Goal: Task Accomplishment & Management: Complete application form

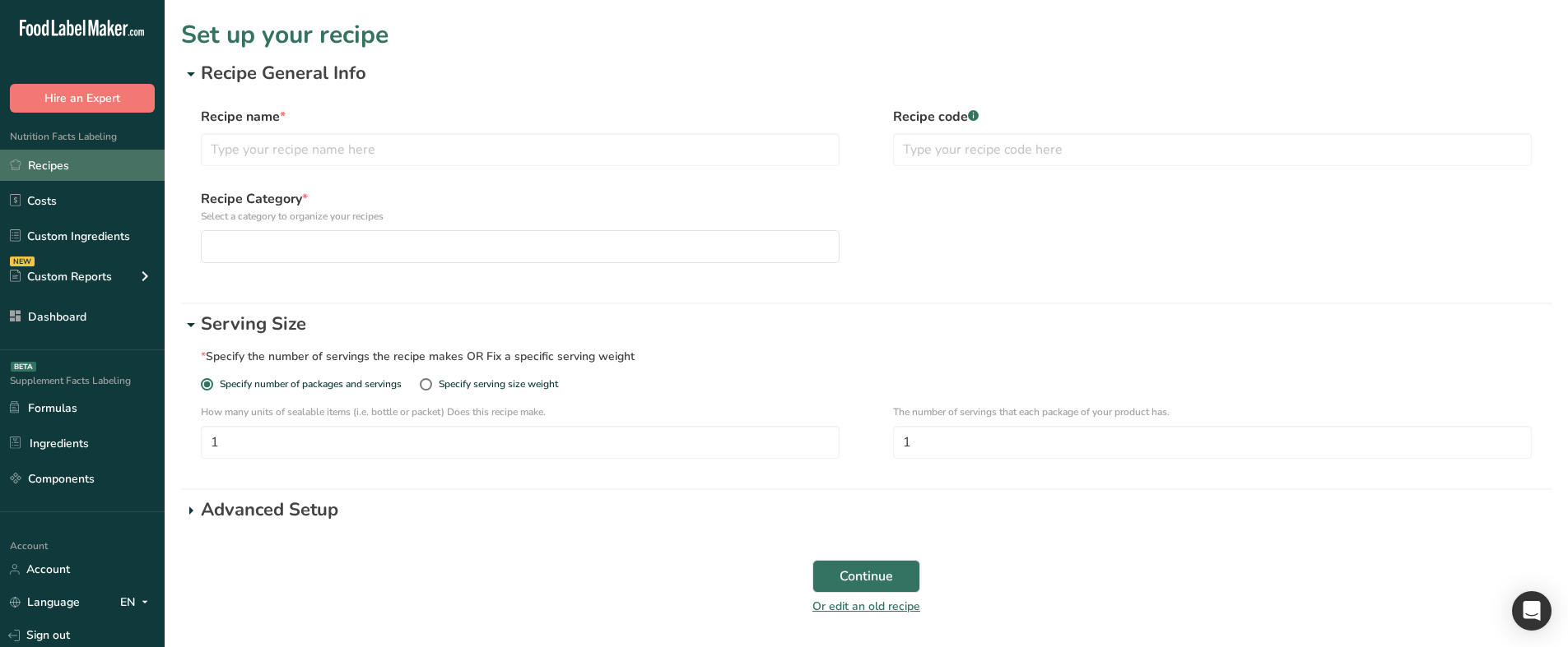
click at [124, 174] on link "Recipes" at bounding box center [82, 165] width 165 height 31
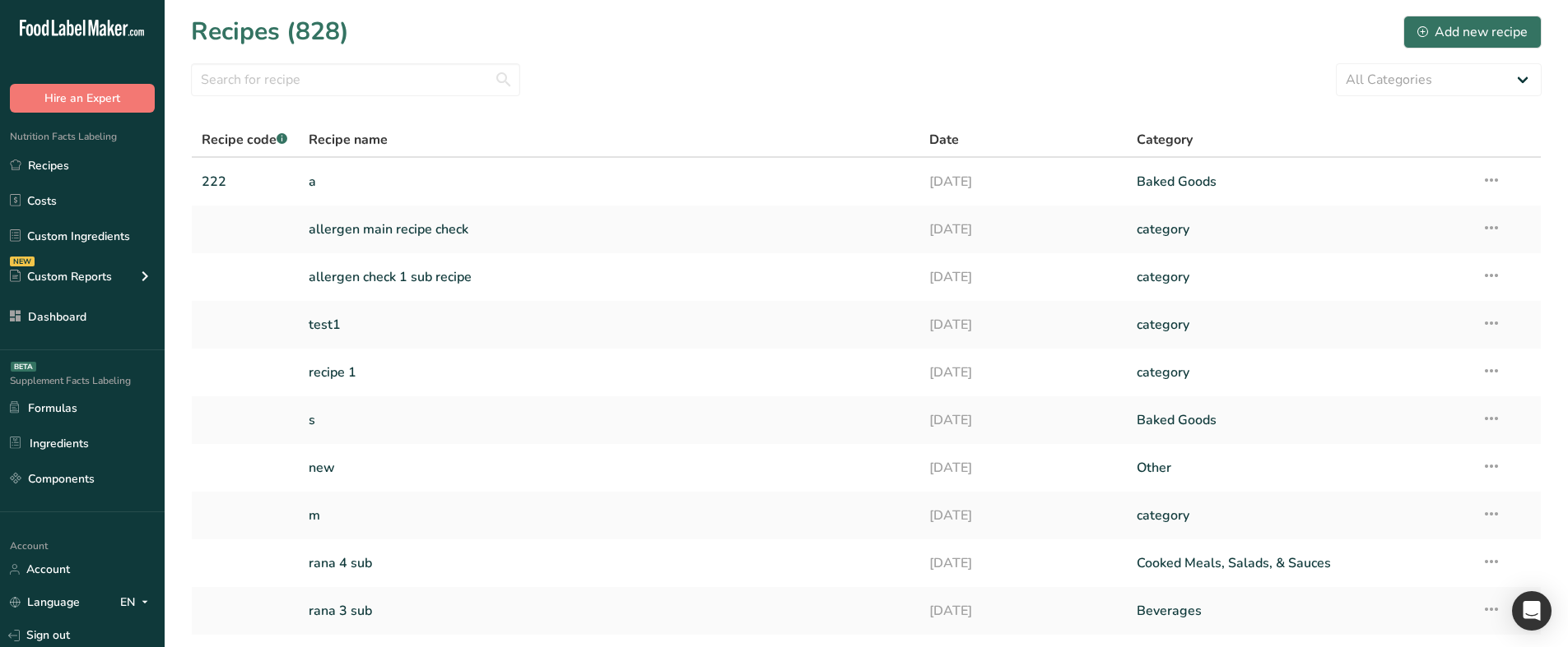
click at [367, 185] on link "a" at bounding box center [609, 182] width 602 height 34
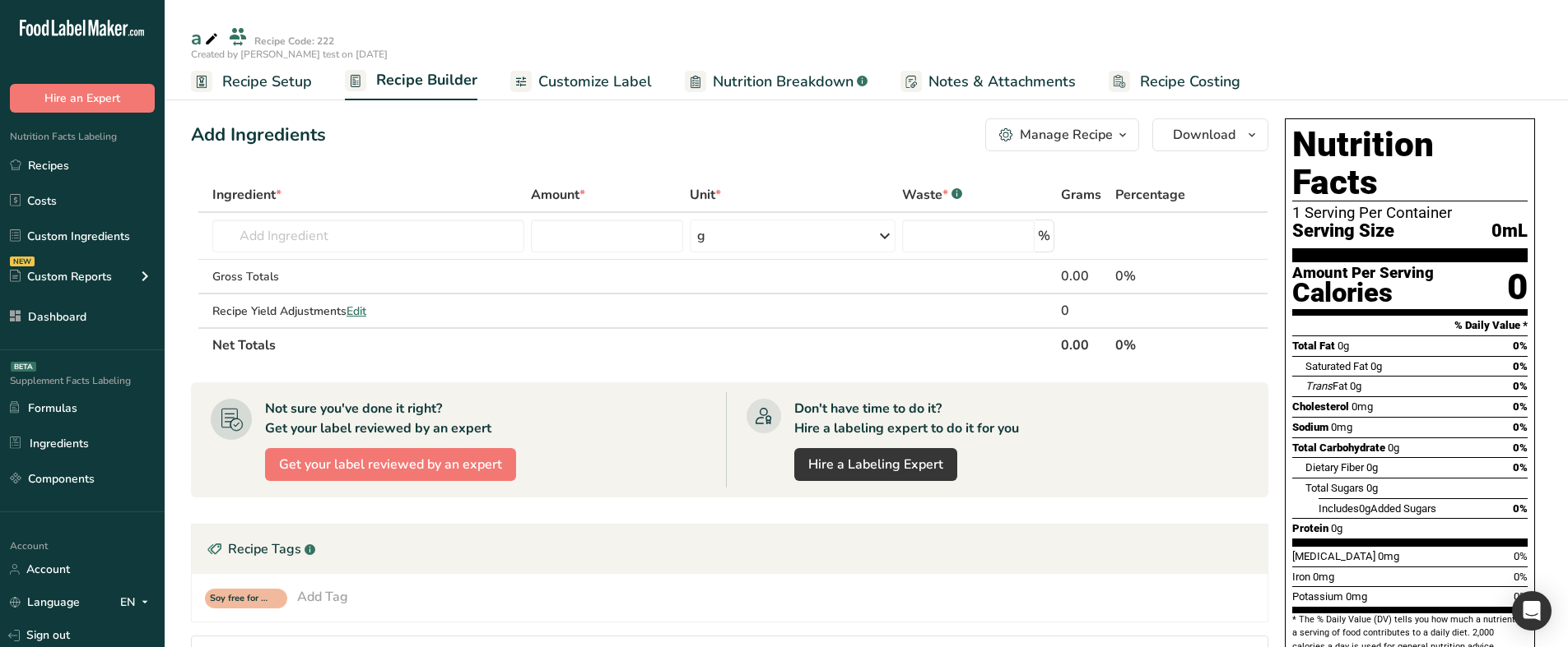
click at [258, 93] on link "Recipe Setup" at bounding box center [251, 82] width 121 height 37
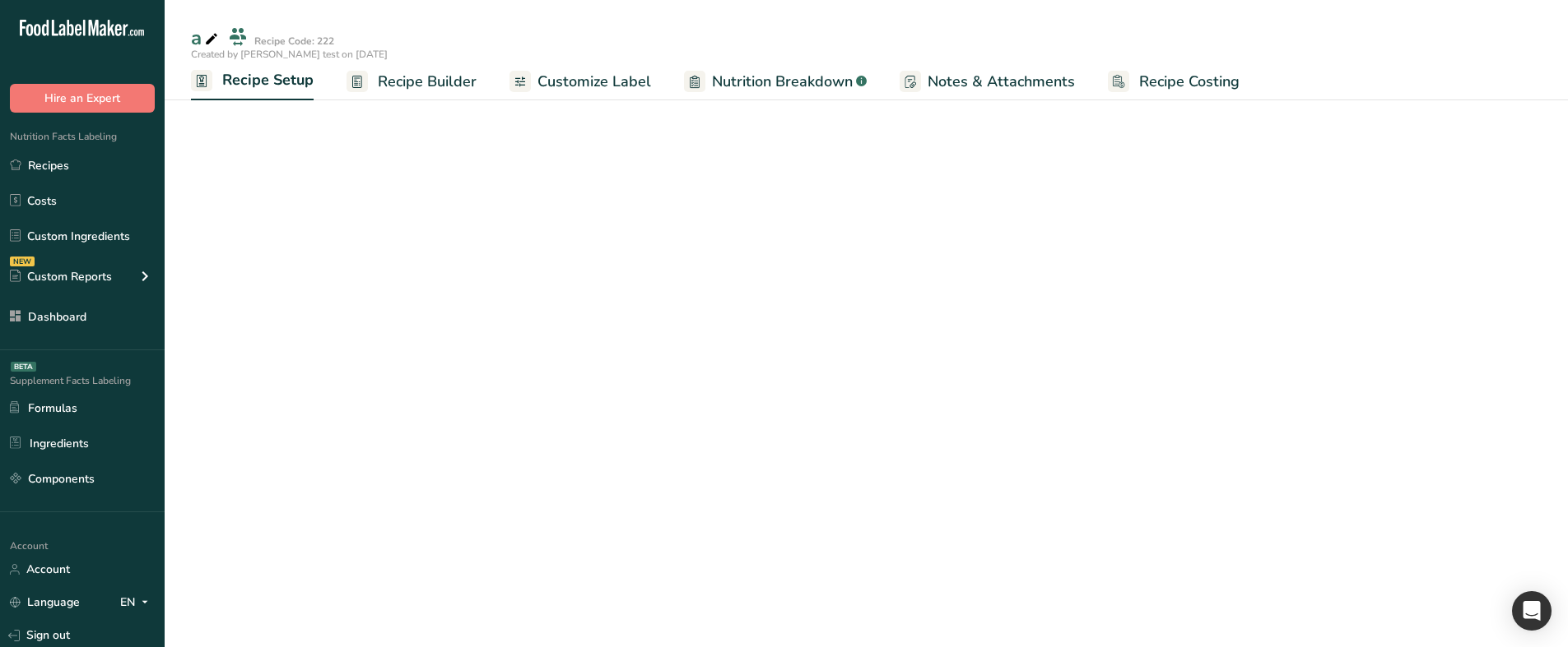
select select "29"
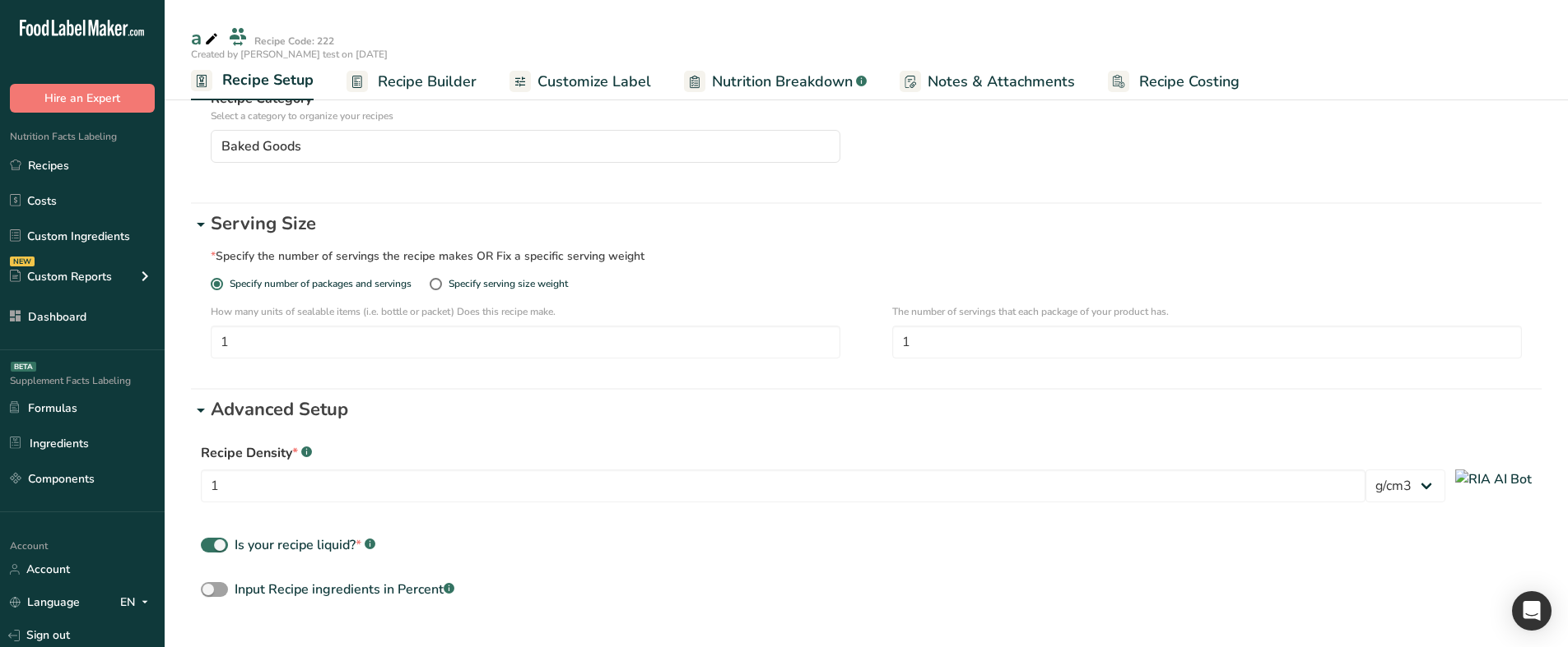
scroll to position [165, 0]
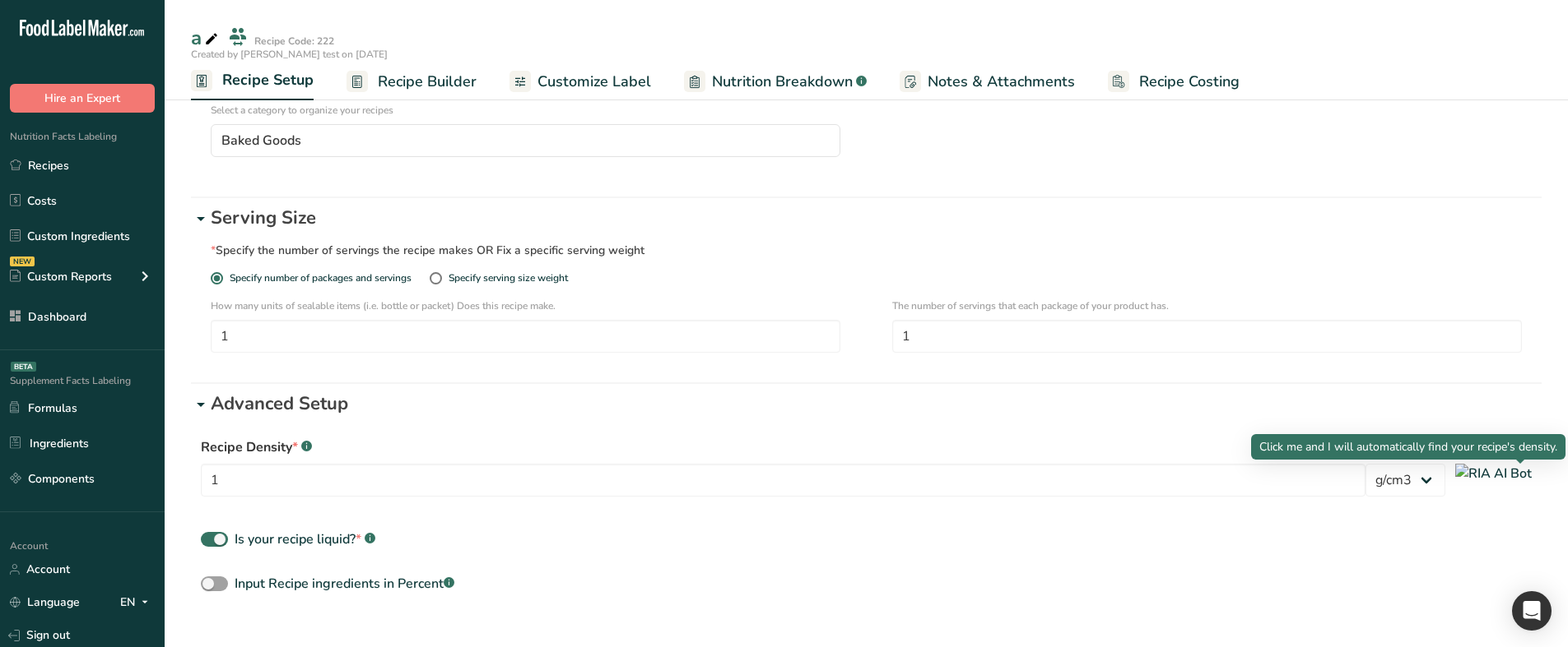
click at [1518, 480] on img at bounding box center [1493, 473] width 77 height 20
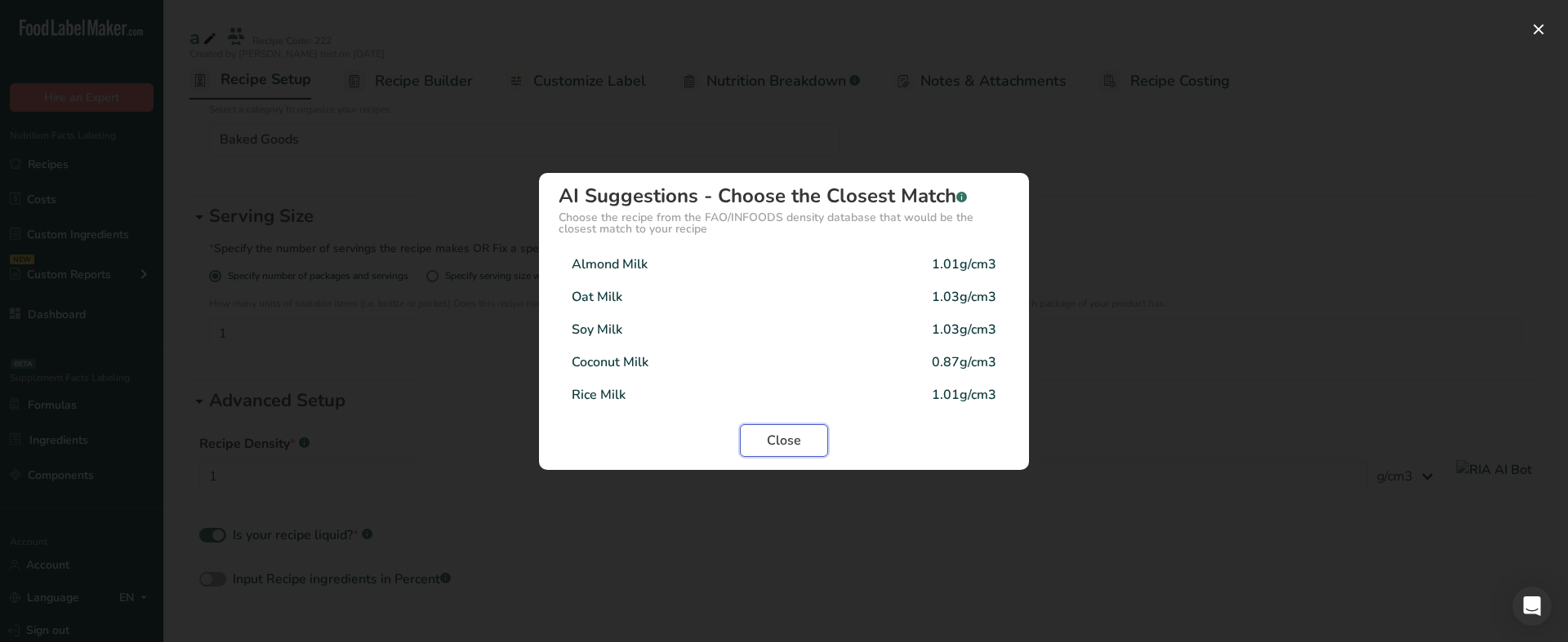
click at [787, 436] on span "Close" at bounding box center [784, 440] width 34 height 20
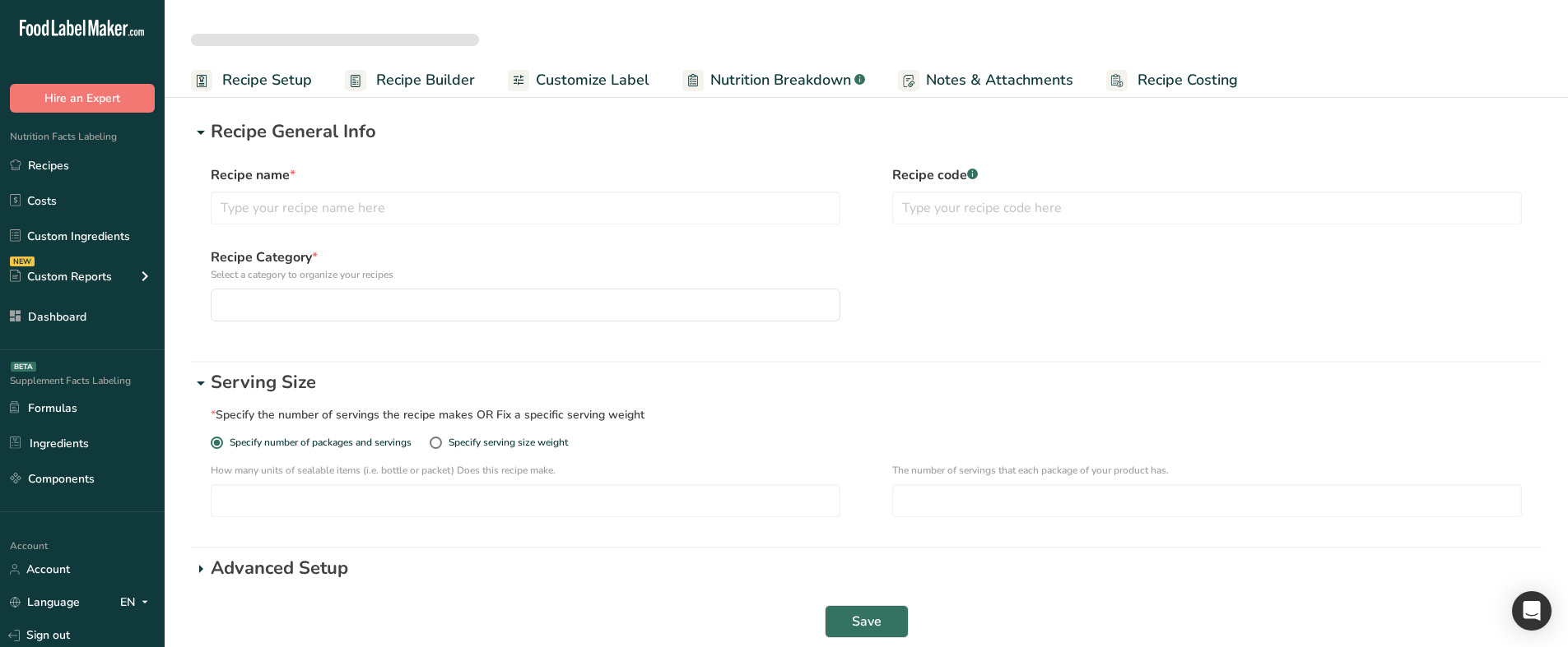
select select "29"
type input "a"
type input "222"
type input "1"
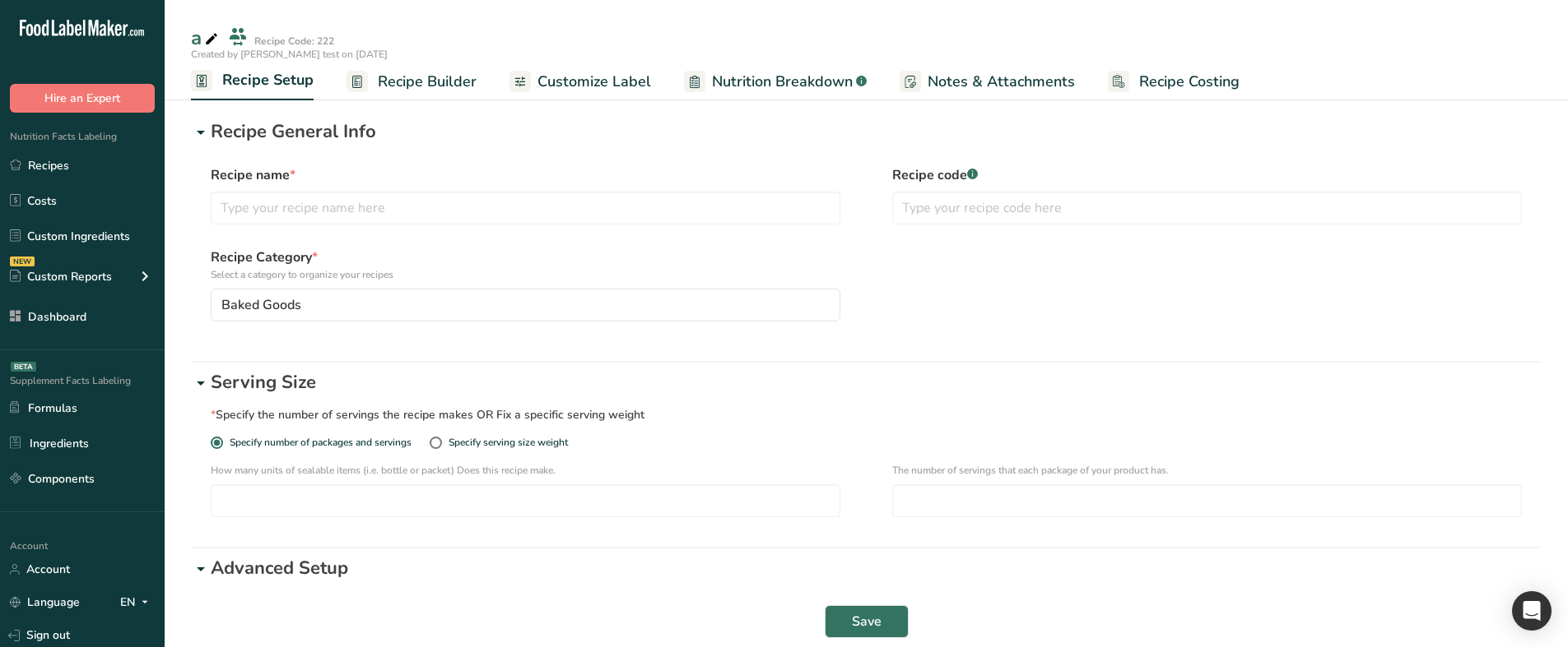
checkbox input "true"
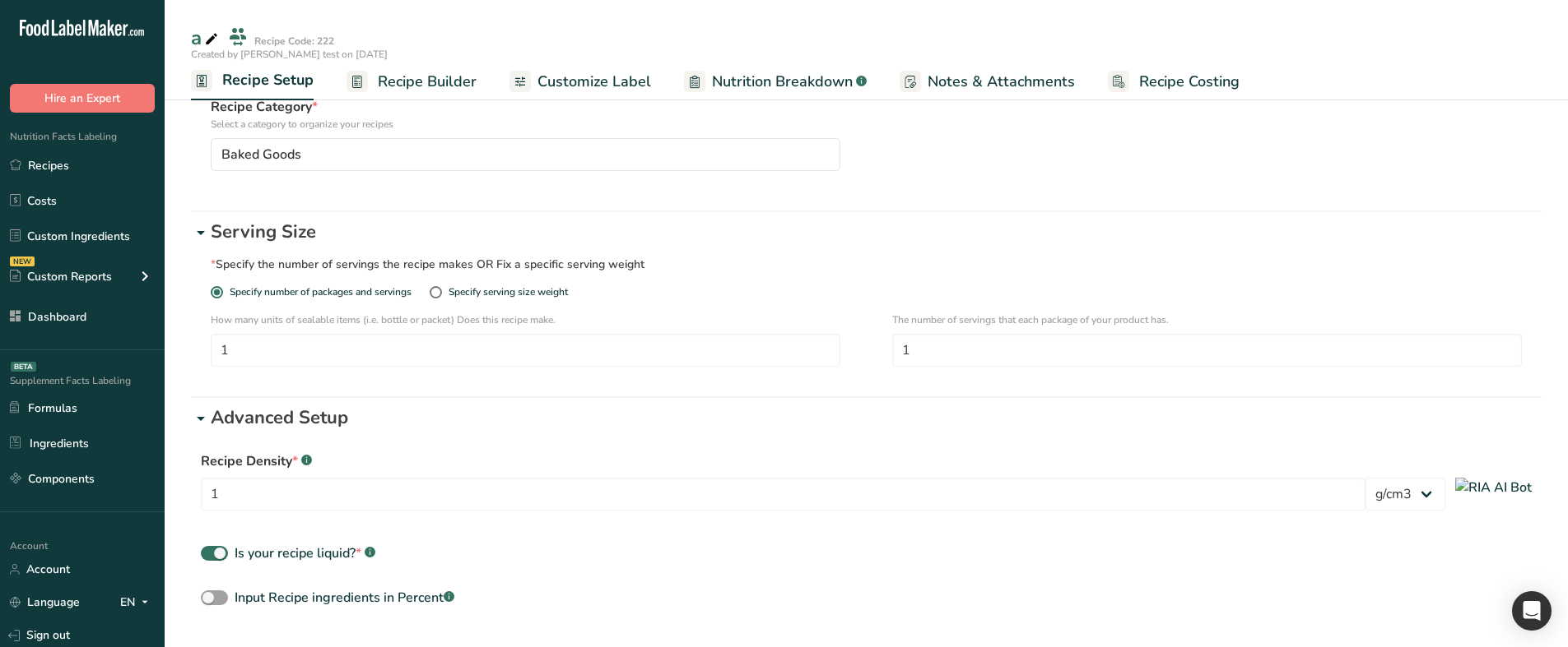
scroll to position [290, 0]
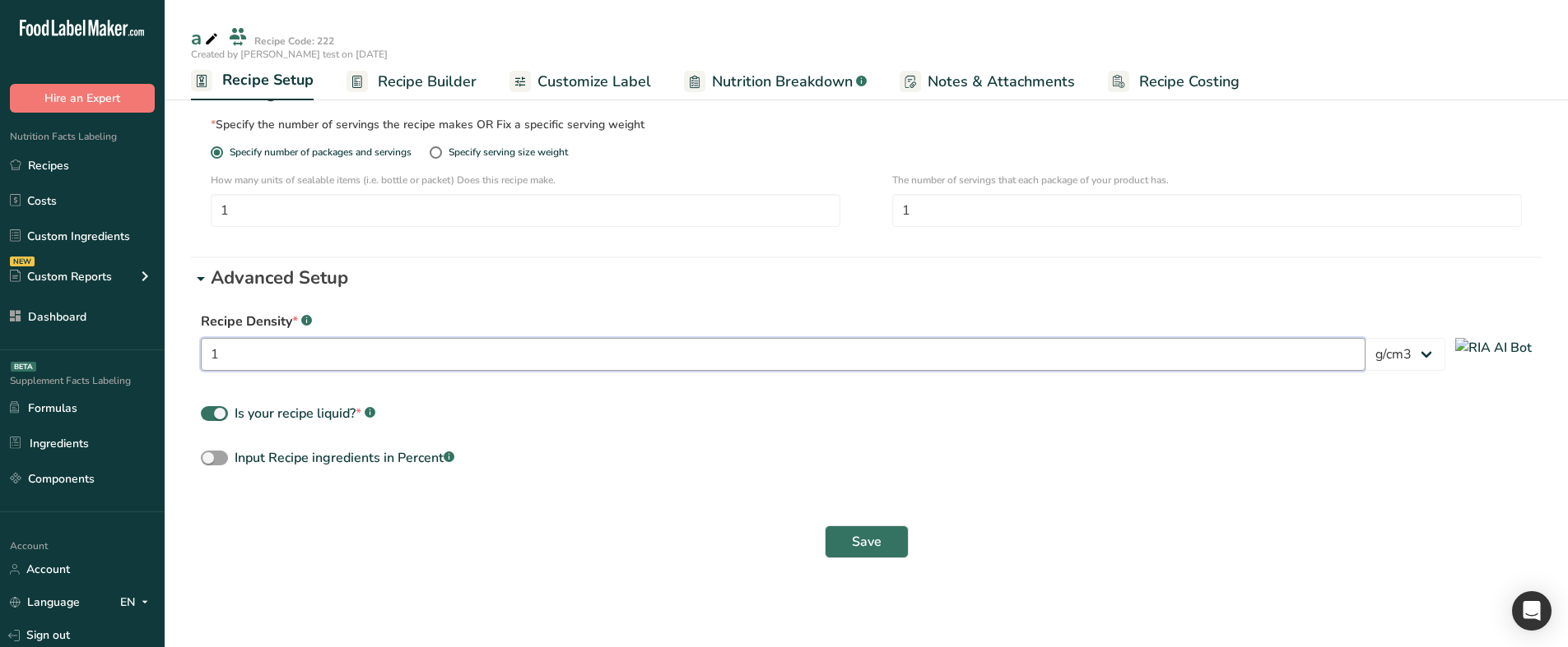
click at [380, 361] on input "1" at bounding box center [783, 354] width 1165 height 33
click at [572, 159] on div "Specify serving size weight" at bounding box center [501, 159] width 143 height 27
click at [562, 153] on div "Specify serving size weight" at bounding box center [508, 152] width 119 height 12
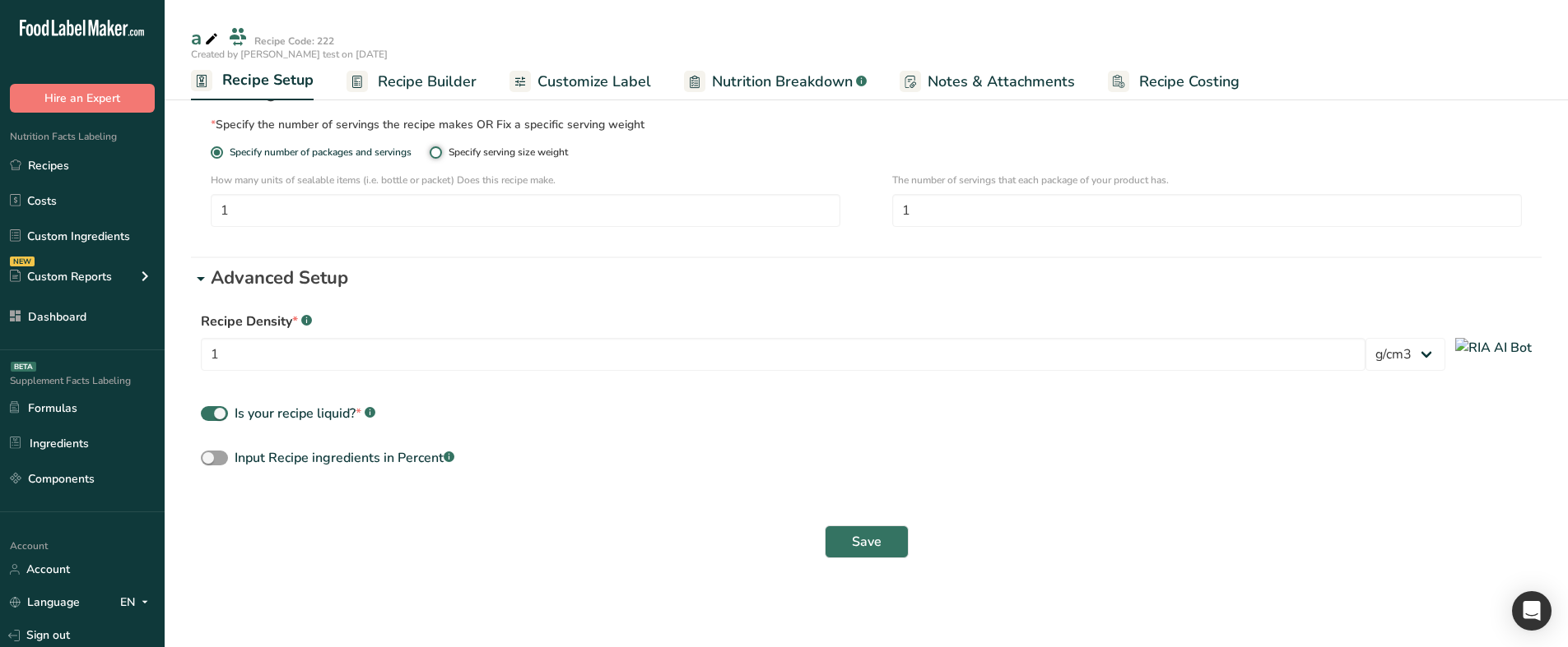
click at [440, 153] on input "Specify serving size weight" at bounding box center [434, 152] width 10 height 10
radio input "true"
radio input "false"
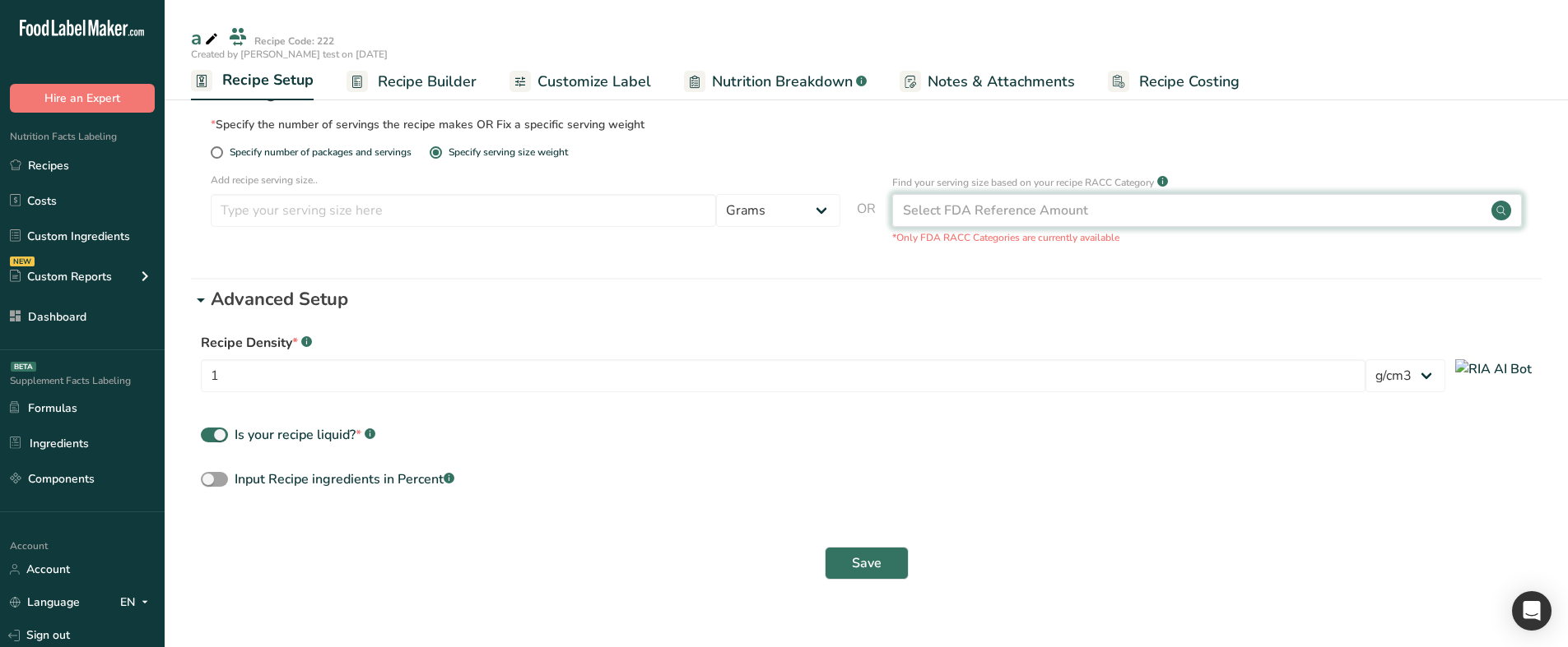
click at [931, 216] on div "Select FDA Reference Amount" at bounding box center [995, 210] width 185 height 20
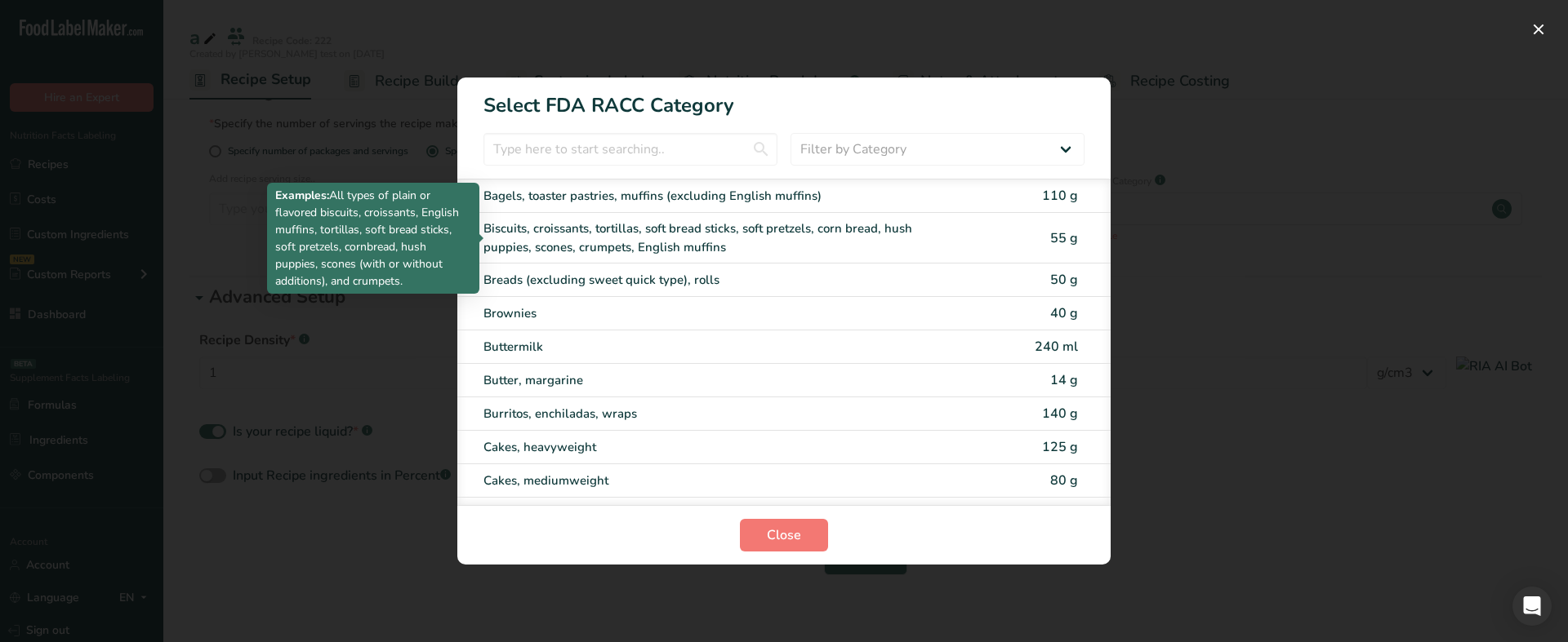
click at [876, 243] on div "Biscuits, croissants, tortillas, soft bread sticks, soft pretzels, corn bread, …" at bounding box center [715, 238] width 464 height 37
type input "55"
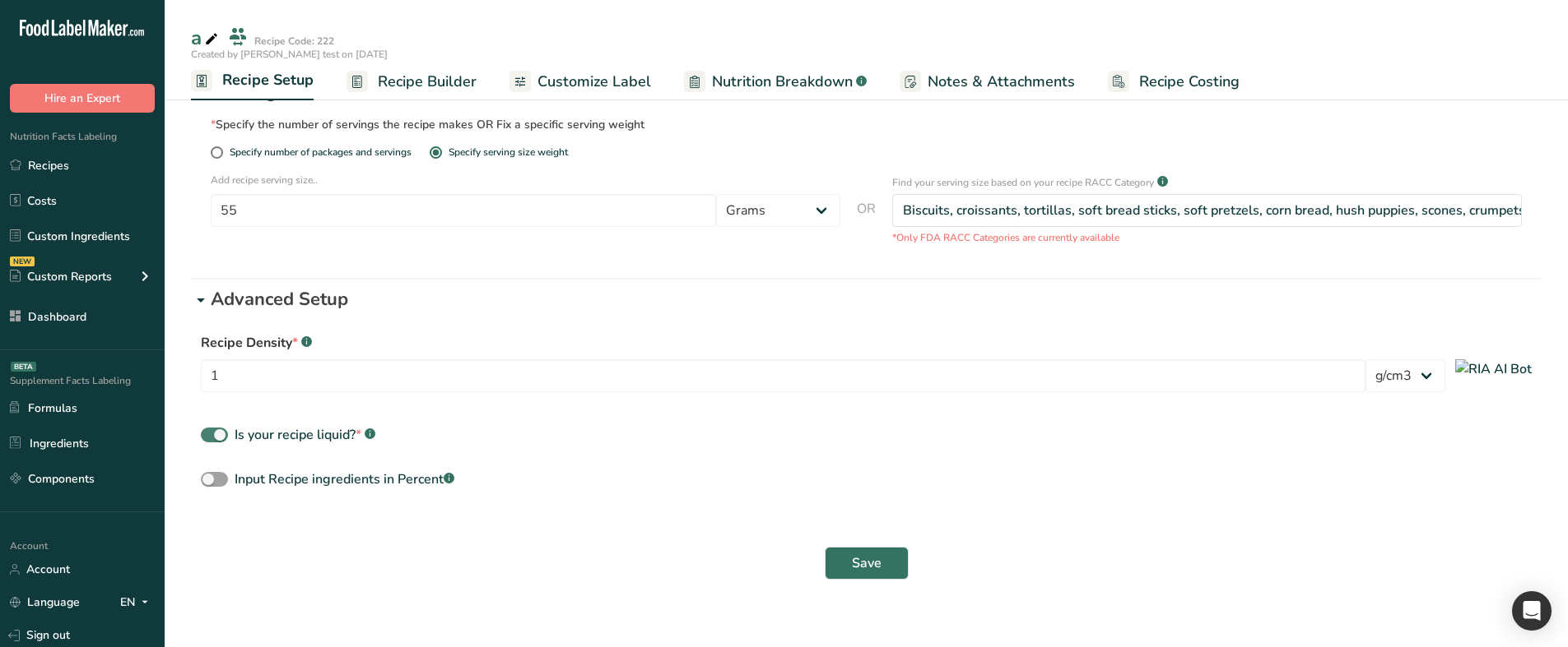
click at [259, 434] on div "Is your recipe liquid? * .a-a{fill:#347362;}.b-a{fill:#fff;}" at bounding box center [304, 435] width 141 height 20
click at [211, 434] on input "Is your recipe liquid? * .a-a{fill:#347362;}.b-a{fill:#fff;}" at bounding box center [206, 435] width 10 height 10
checkbox input "false"
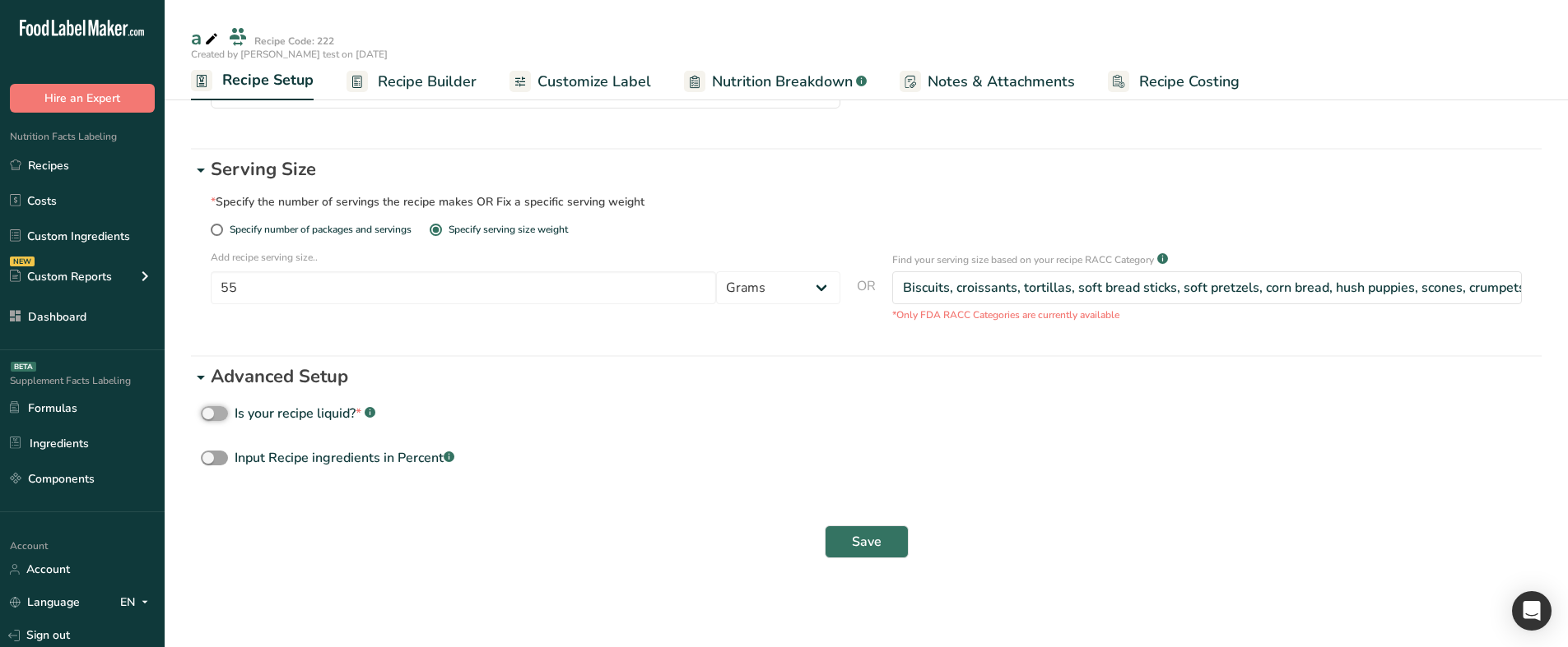
scroll to position [213, 0]
click at [758, 299] on select "Grams ppm ug kg mg mcg lb oz quarter cup half cup l ml fl oz tbsp tsp cup qt ga…" at bounding box center [778, 288] width 124 height 33
select select "28"
click at [716, 271] on select "Grams ppm ug kg mg mcg lb oz quarter cup half cup l ml fl oz tbsp tsp cup qt ga…" at bounding box center [778, 288] width 124 height 33
select select "29"
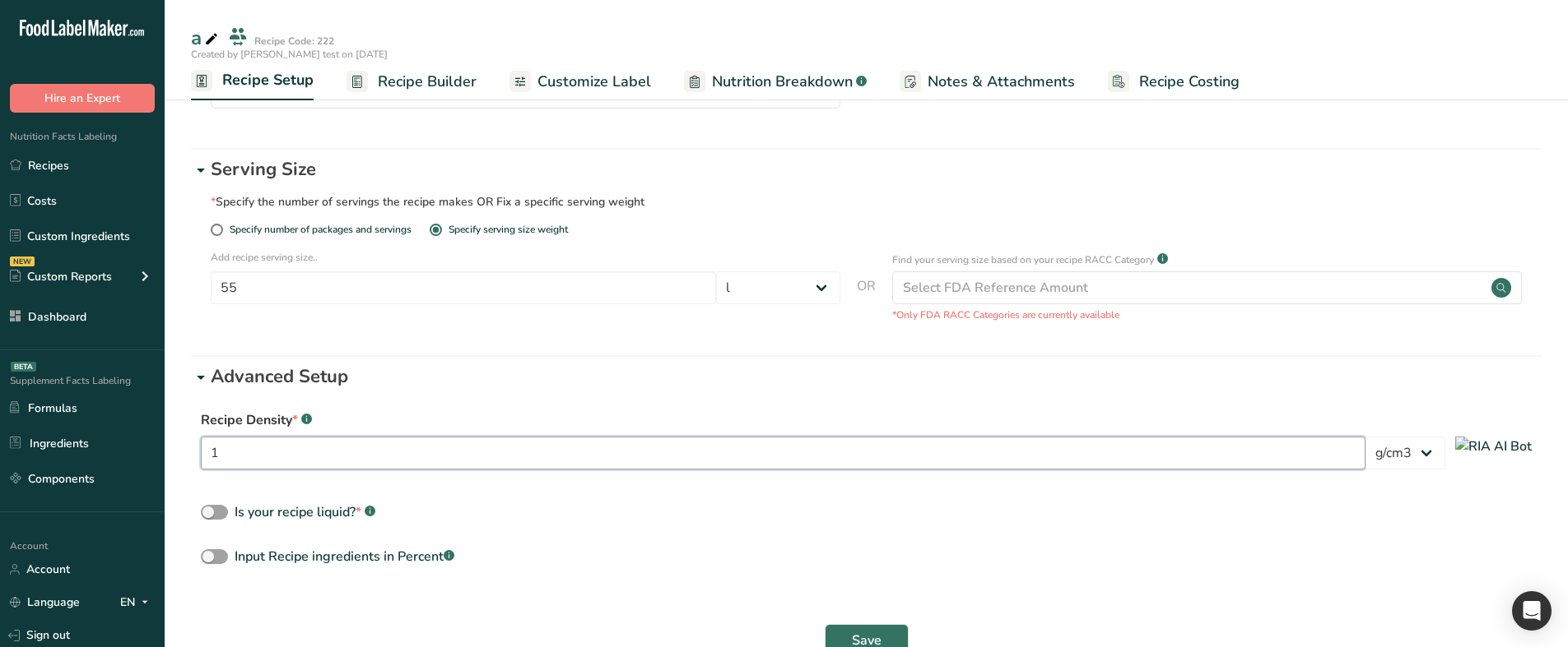
click at [678, 458] on input "1" at bounding box center [783, 453] width 1165 height 33
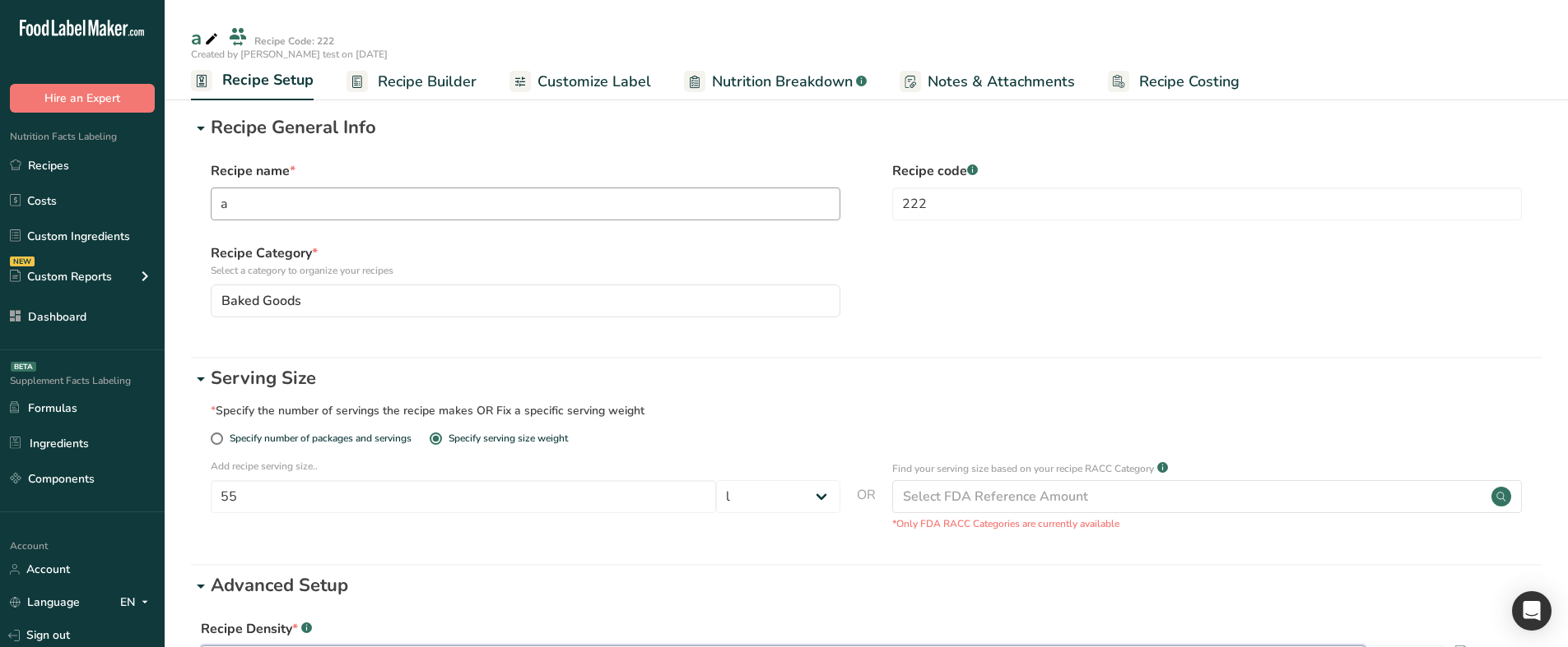
scroll to position [0, 0]
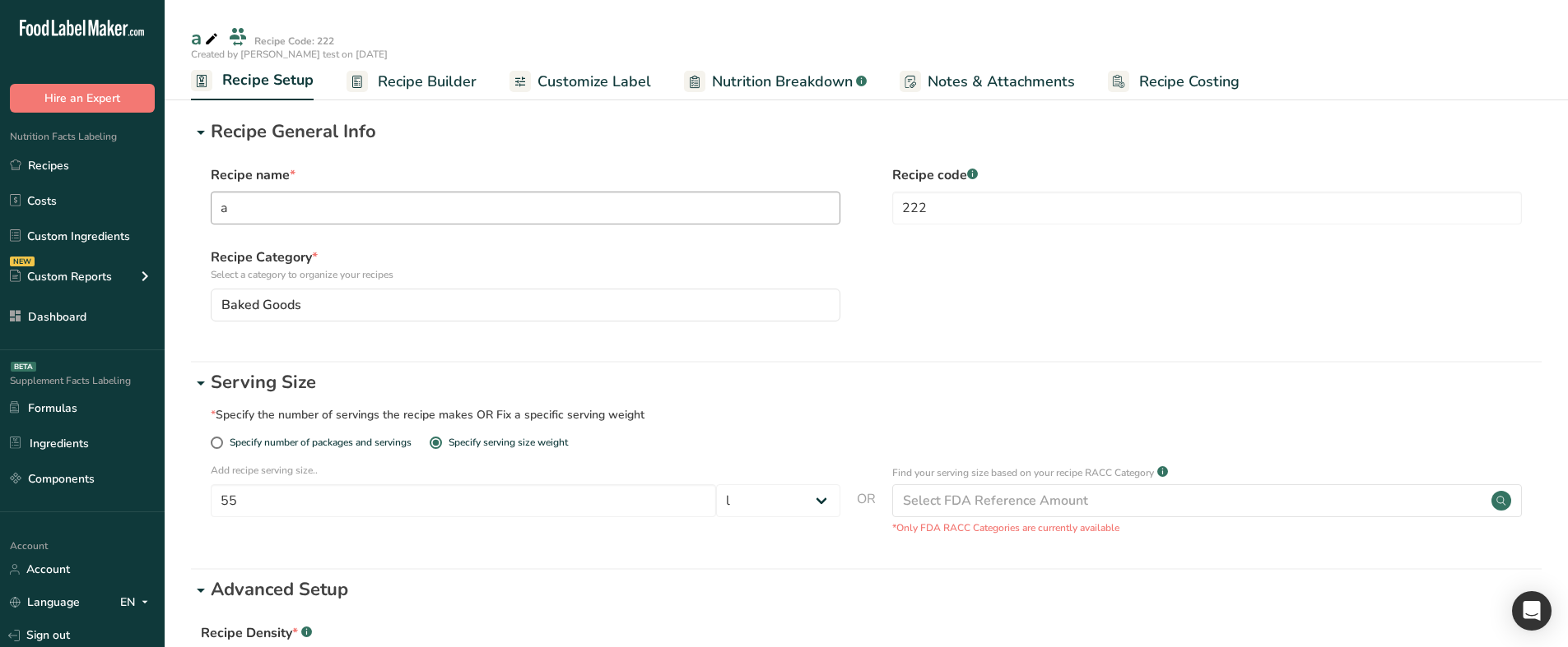
type input "16"
click at [334, 212] on input "a" at bounding box center [525, 208] width 629 height 33
type input "aj,"
click at [1009, 208] on input "222" at bounding box center [1207, 208] width 629 height 33
type input "22244444"
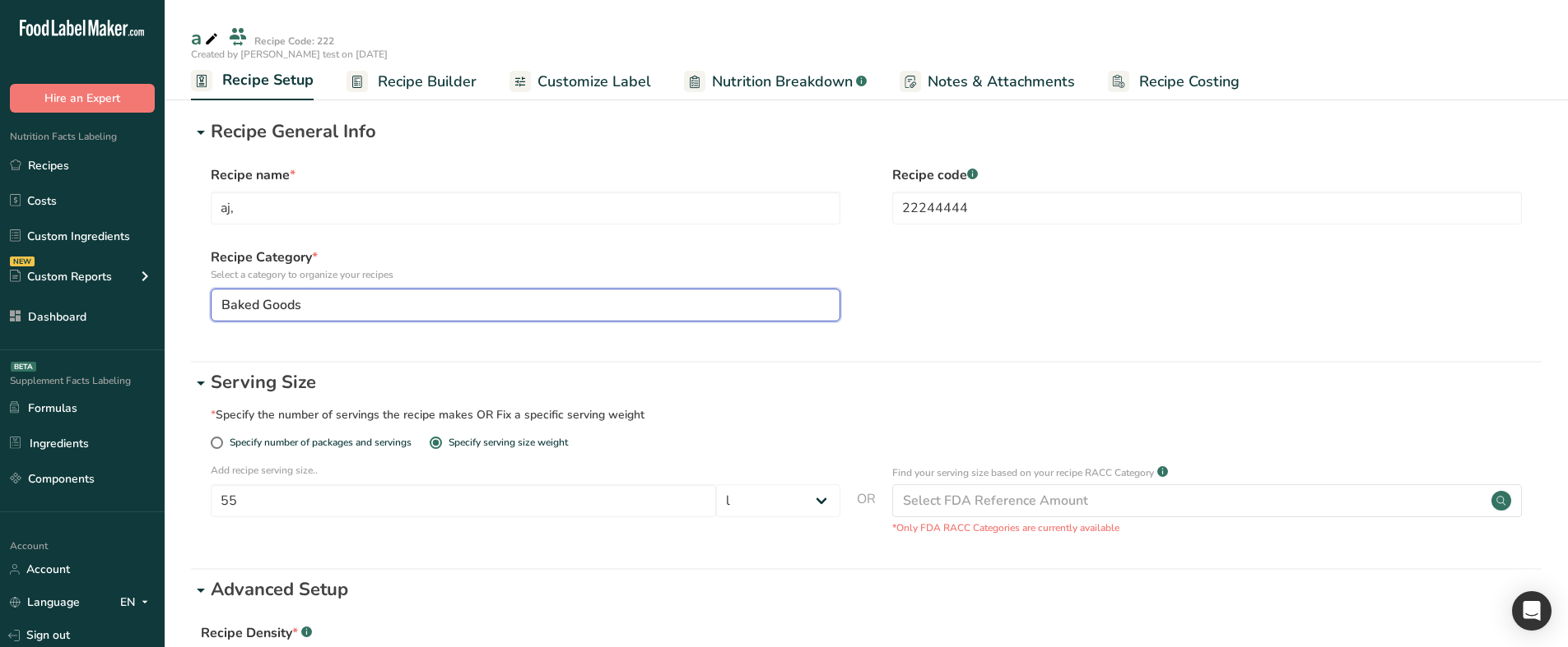
click at [695, 316] on button "Baked Goods" at bounding box center [525, 305] width 629 height 33
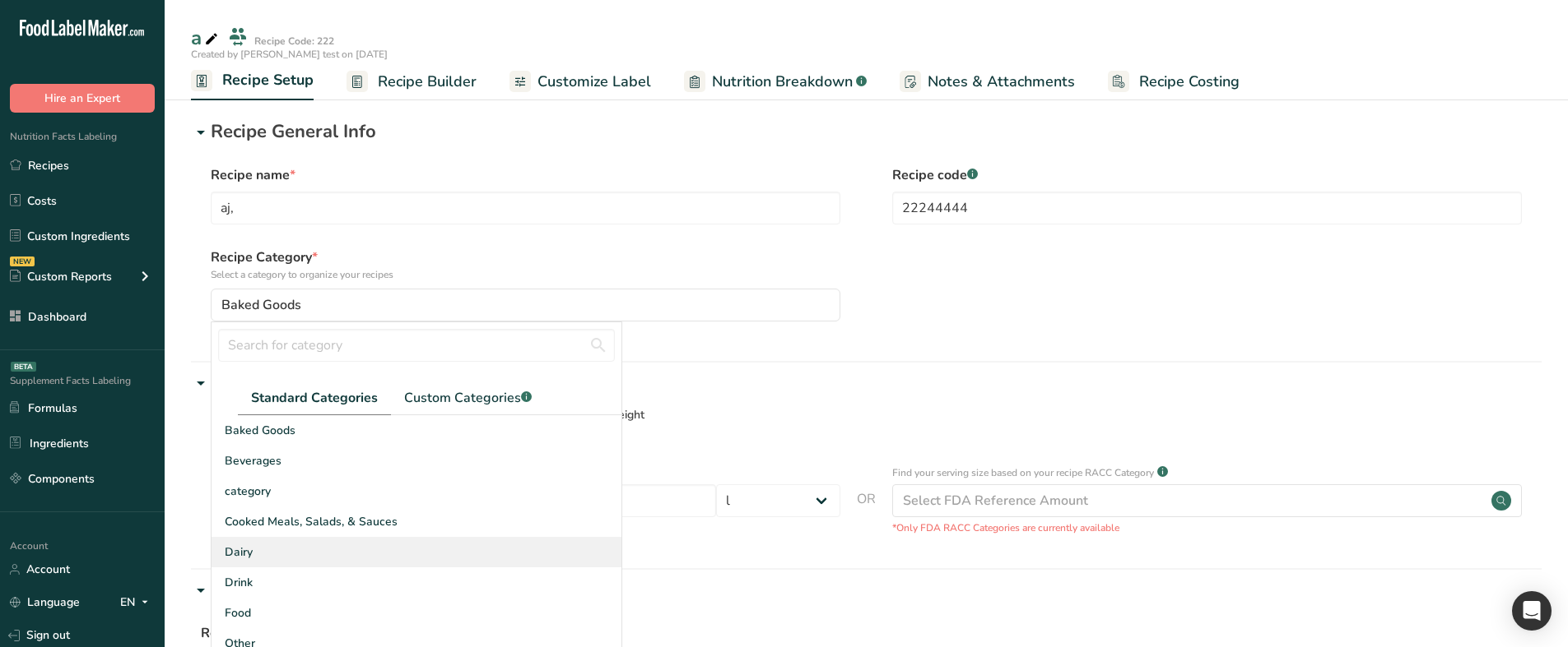
click at [353, 547] on div "Dairy" at bounding box center [415, 551] width 409 height 30
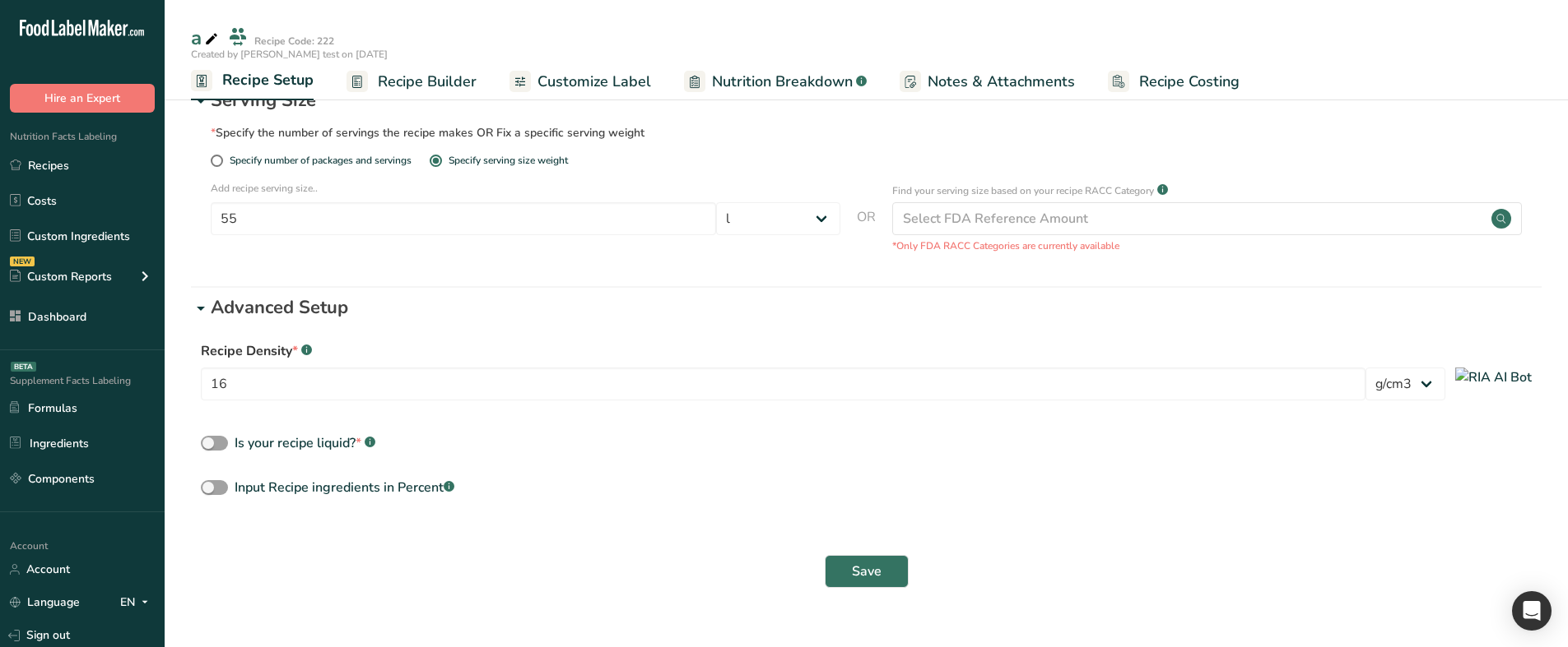
scroll to position [312, 0]
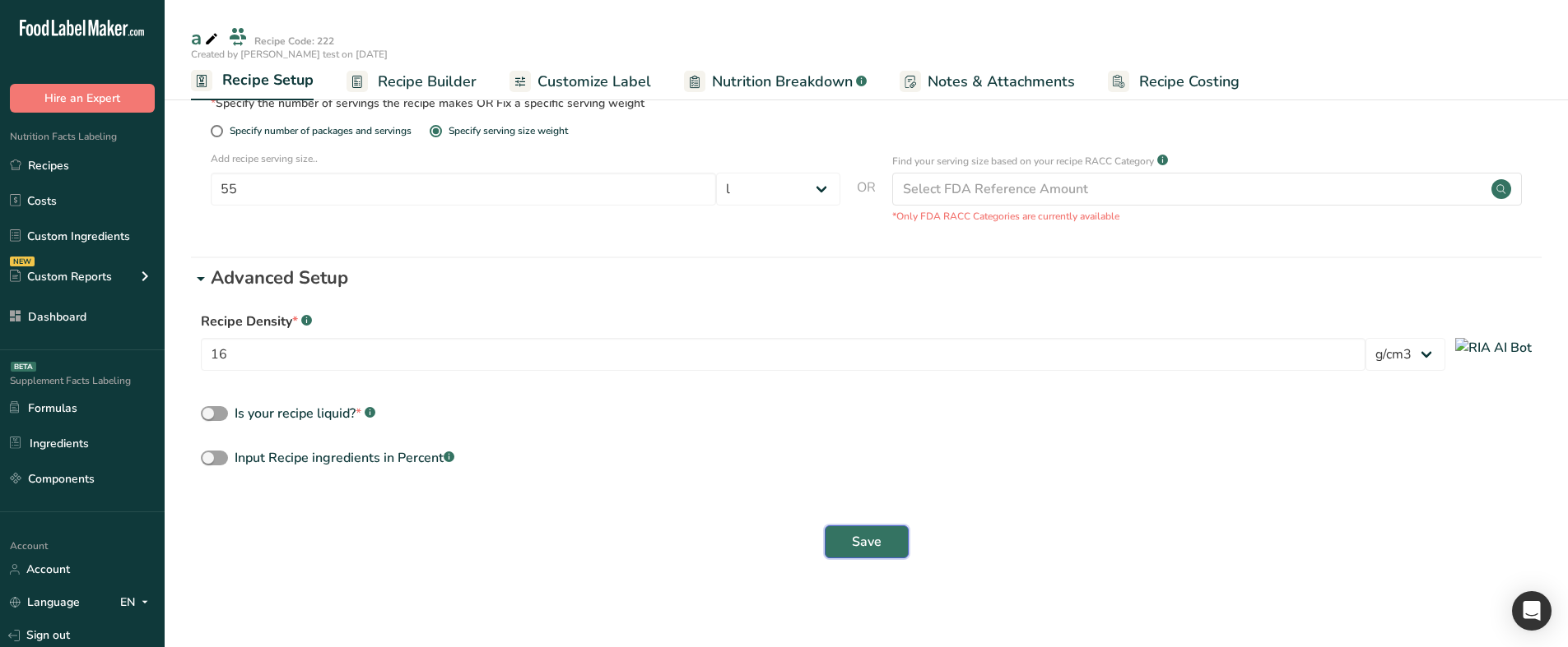
click at [850, 531] on button "Save" at bounding box center [866, 542] width 84 height 33
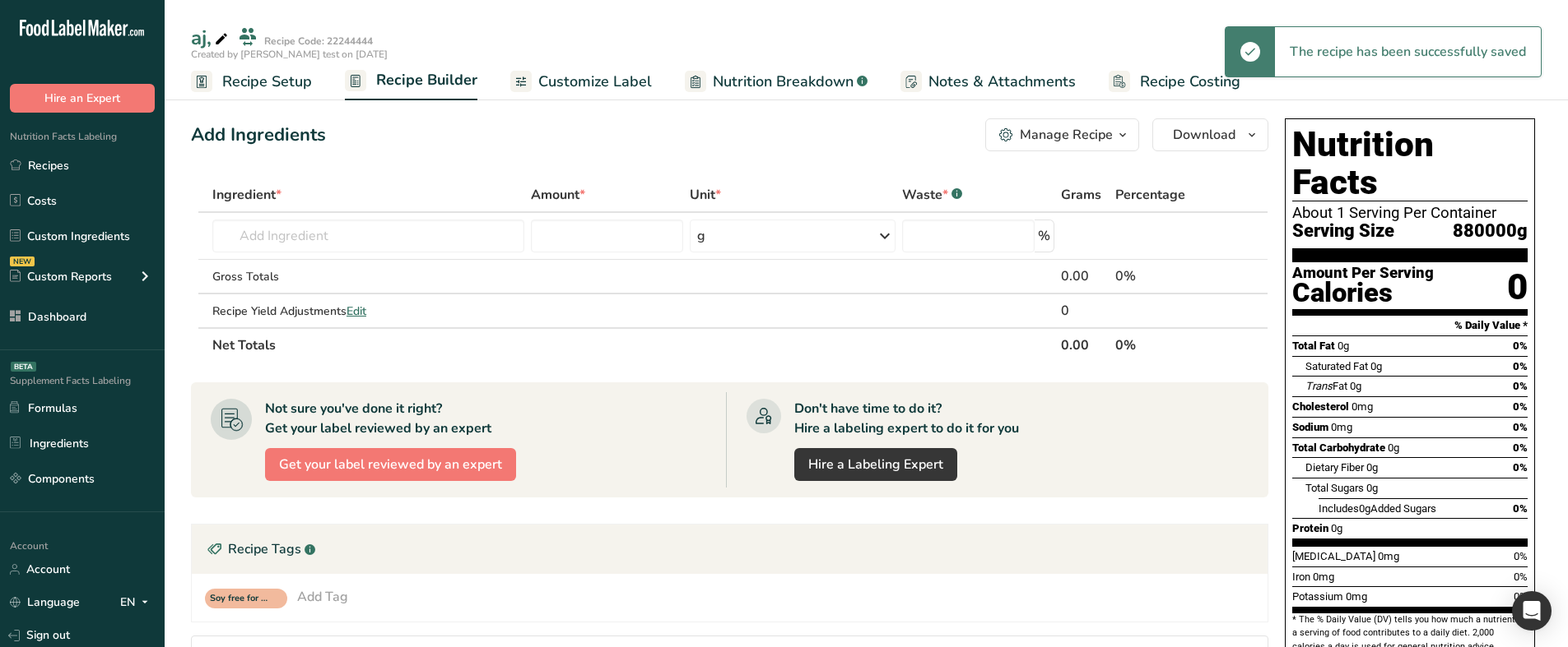
click at [301, 86] on span "Recipe Setup" at bounding box center [267, 82] width 90 height 22
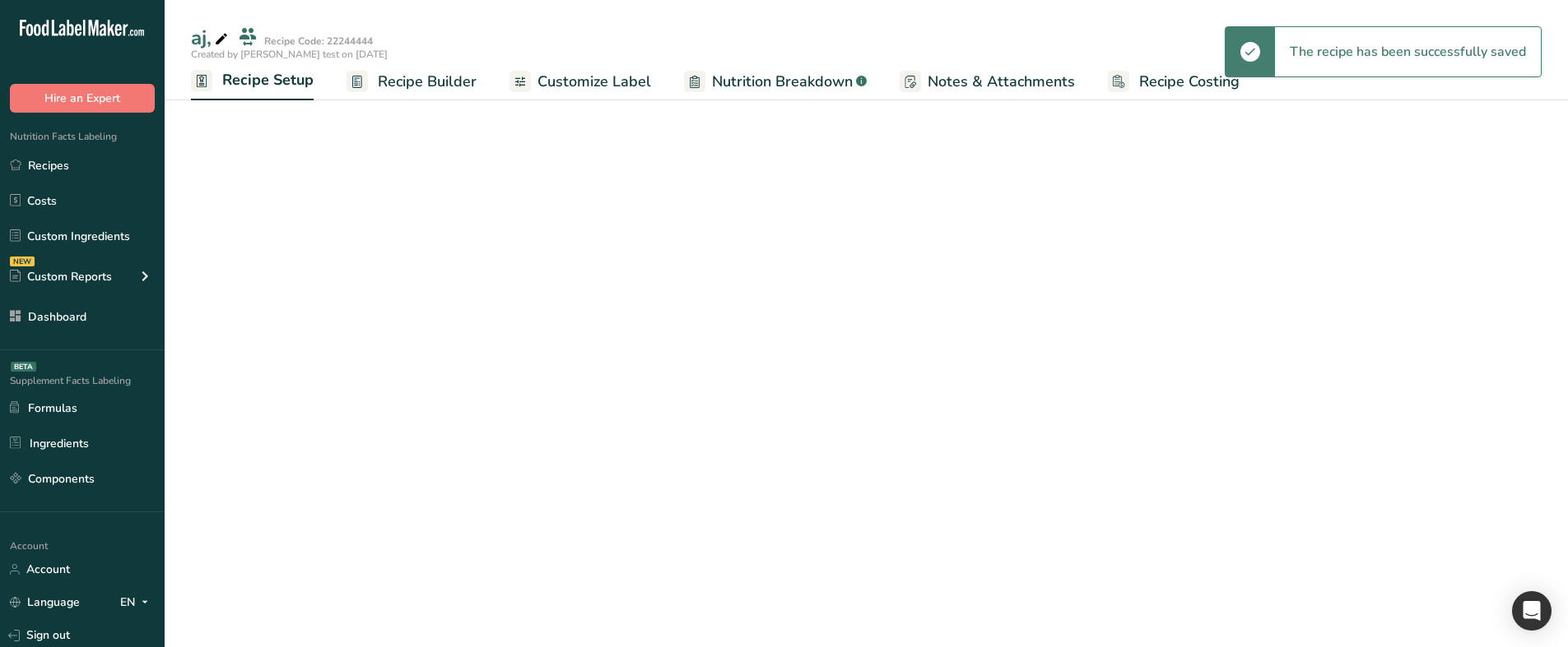
select select "28"
select select "29"
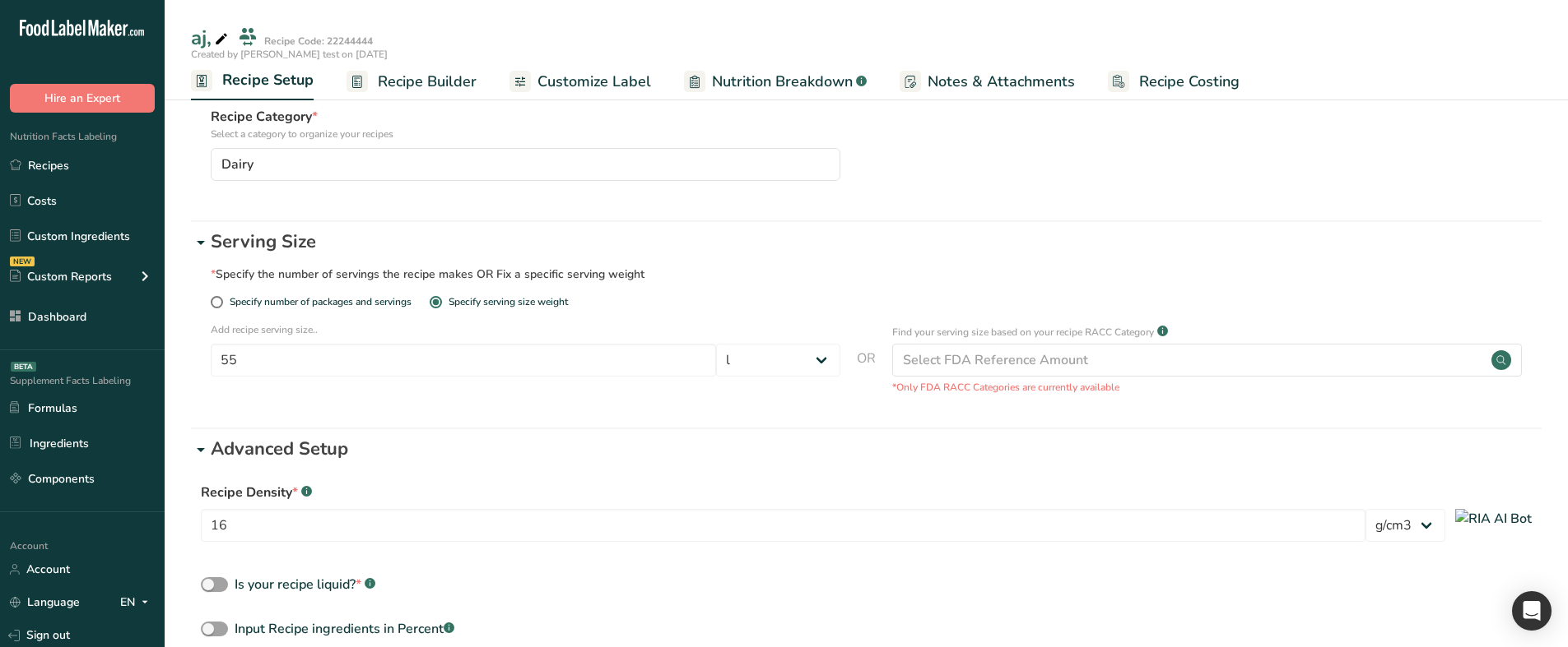
scroll to position [165, 0]
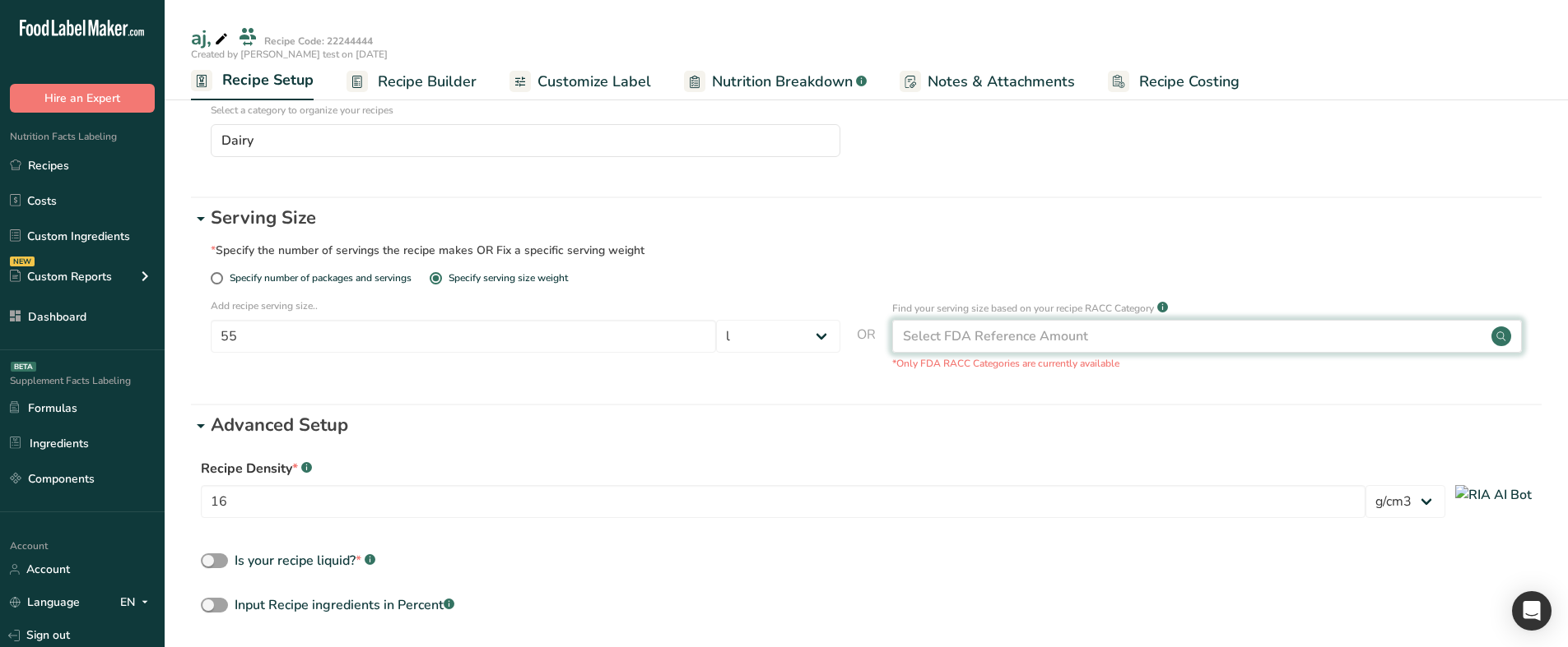
click at [958, 348] on div "Select FDA Reference Amount" at bounding box center [1207, 336] width 629 height 33
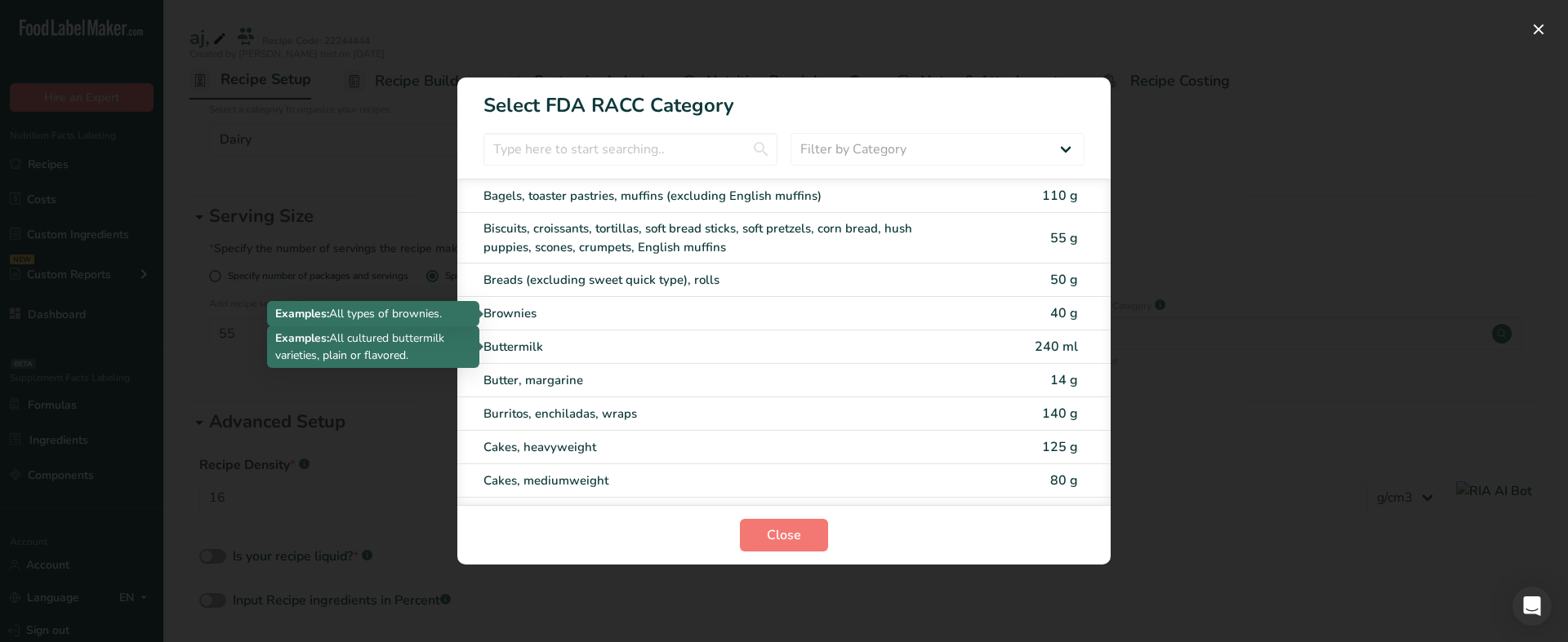
click at [796, 295] on div "Breads (excluding sweet quick type), rolls 50 g" at bounding box center [784, 280] width 654 height 33
type input "50"
select select "0"
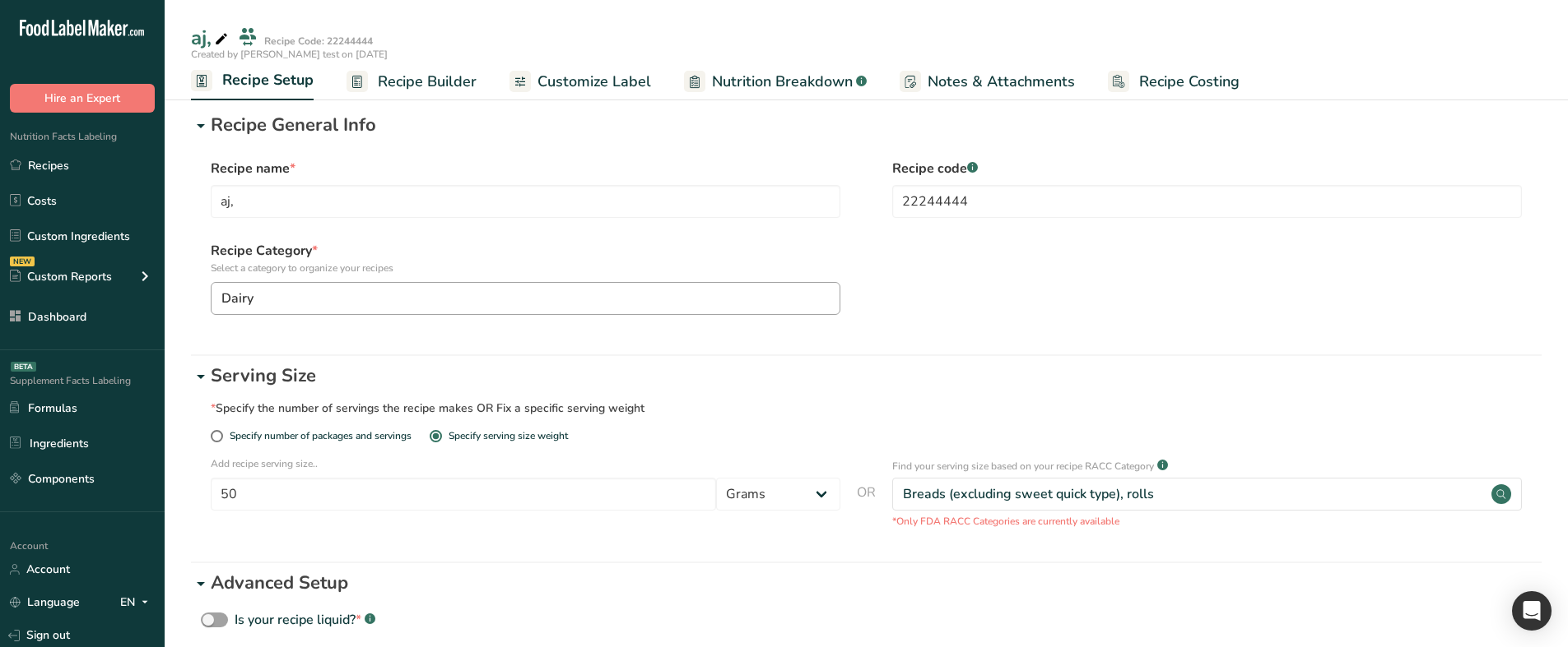
scroll to position [0, 0]
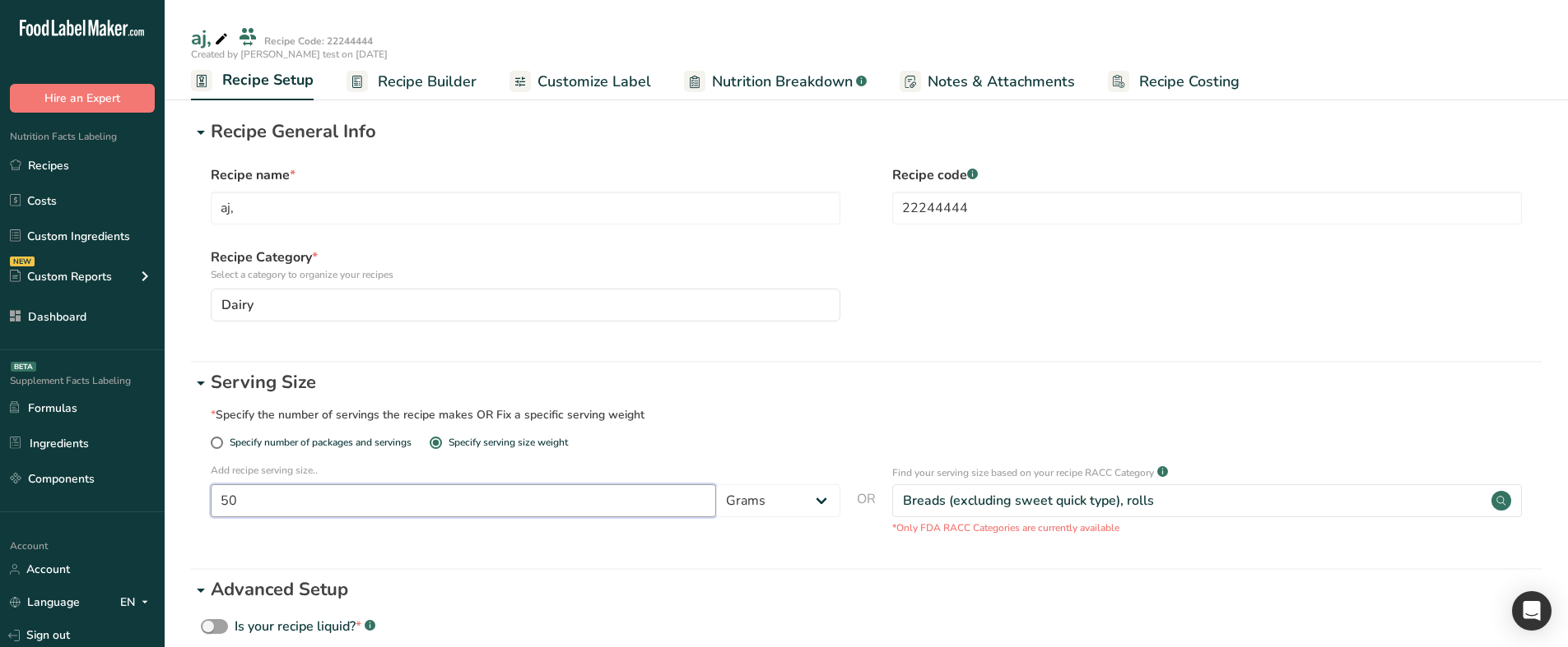
click at [424, 498] on input "50" at bounding box center [463, 501] width 505 height 33
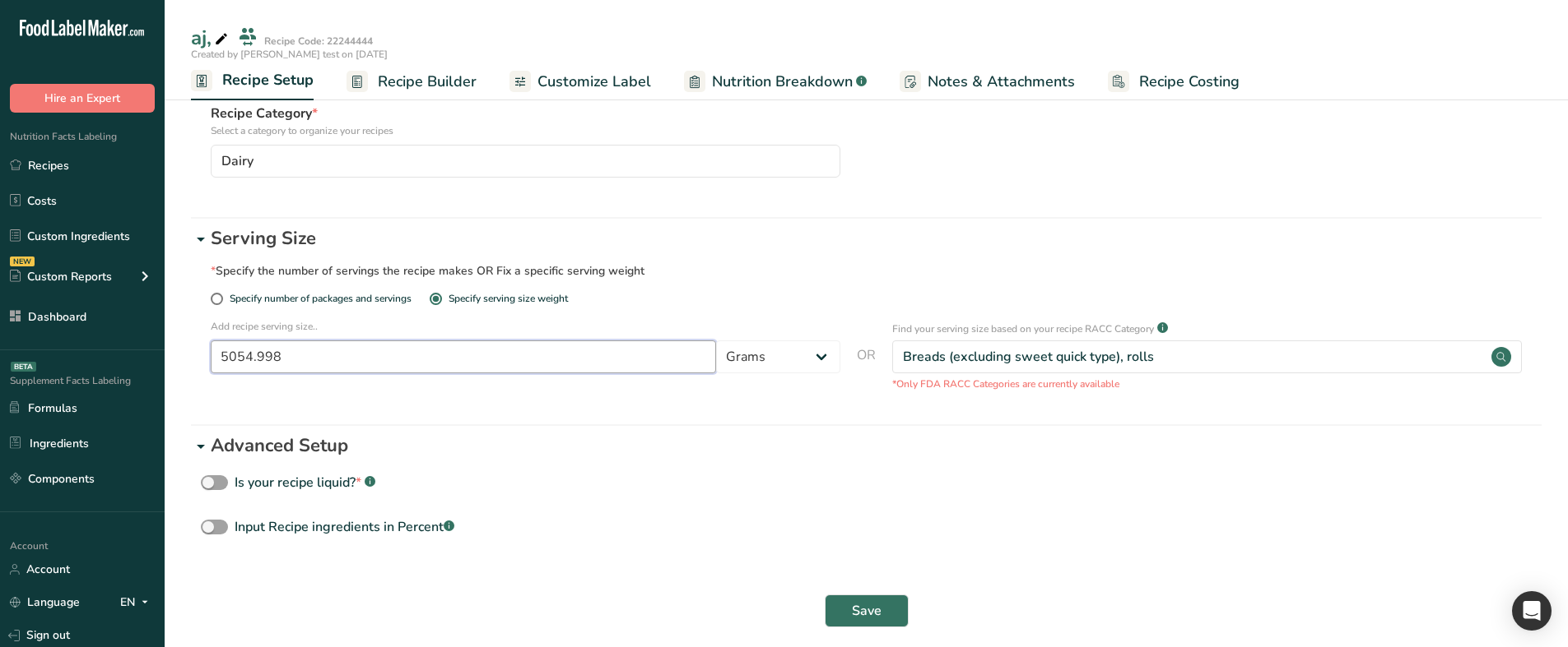
scroll to position [165, 0]
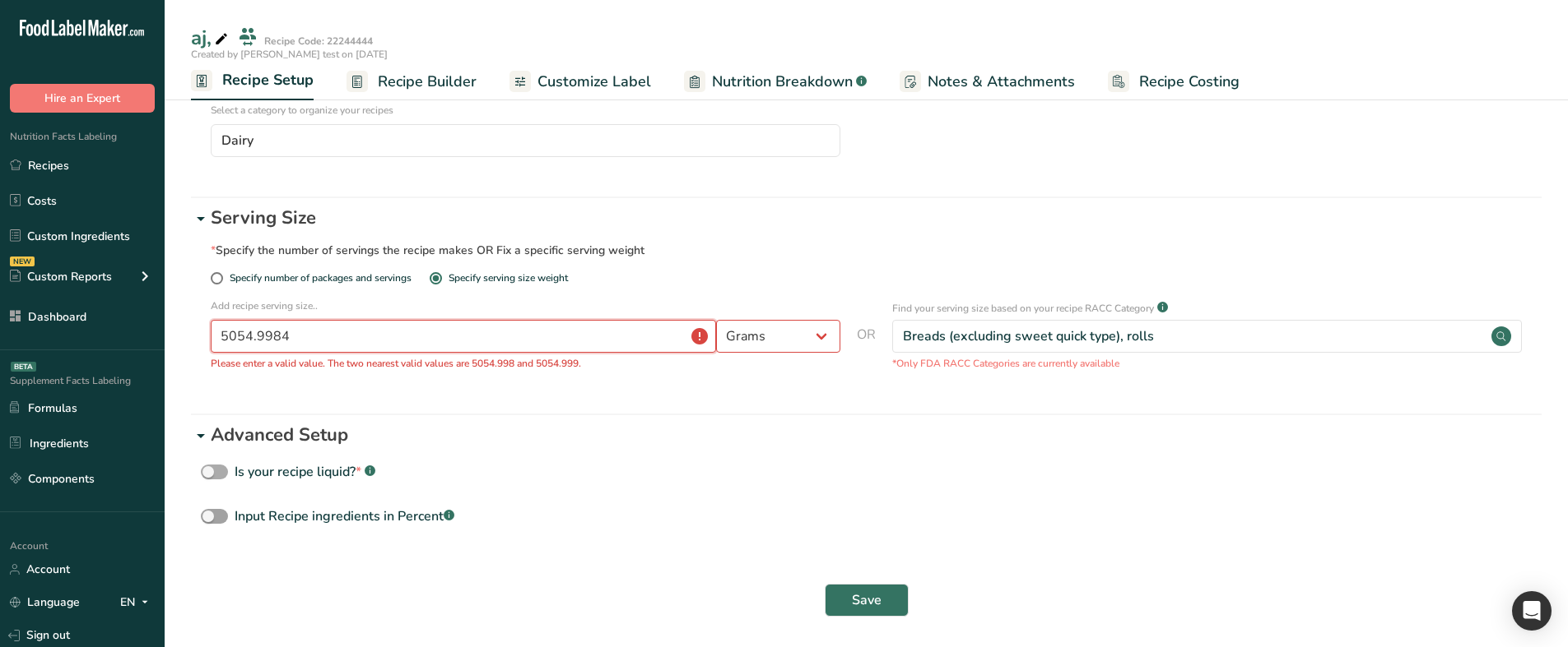
type input "5054.9984"
click at [282, 472] on div "Is your recipe liquid? * .a-a{fill:#347362;}.b-a{fill:#fff;}" at bounding box center [304, 471] width 141 height 20
click at [211, 472] on input "Is your recipe liquid? * .a-a{fill:#347362;}.b-a{fill:#fff;}" at bounding box center [206, 472] width 10 height 10
checkbox input "true"
select select "29"
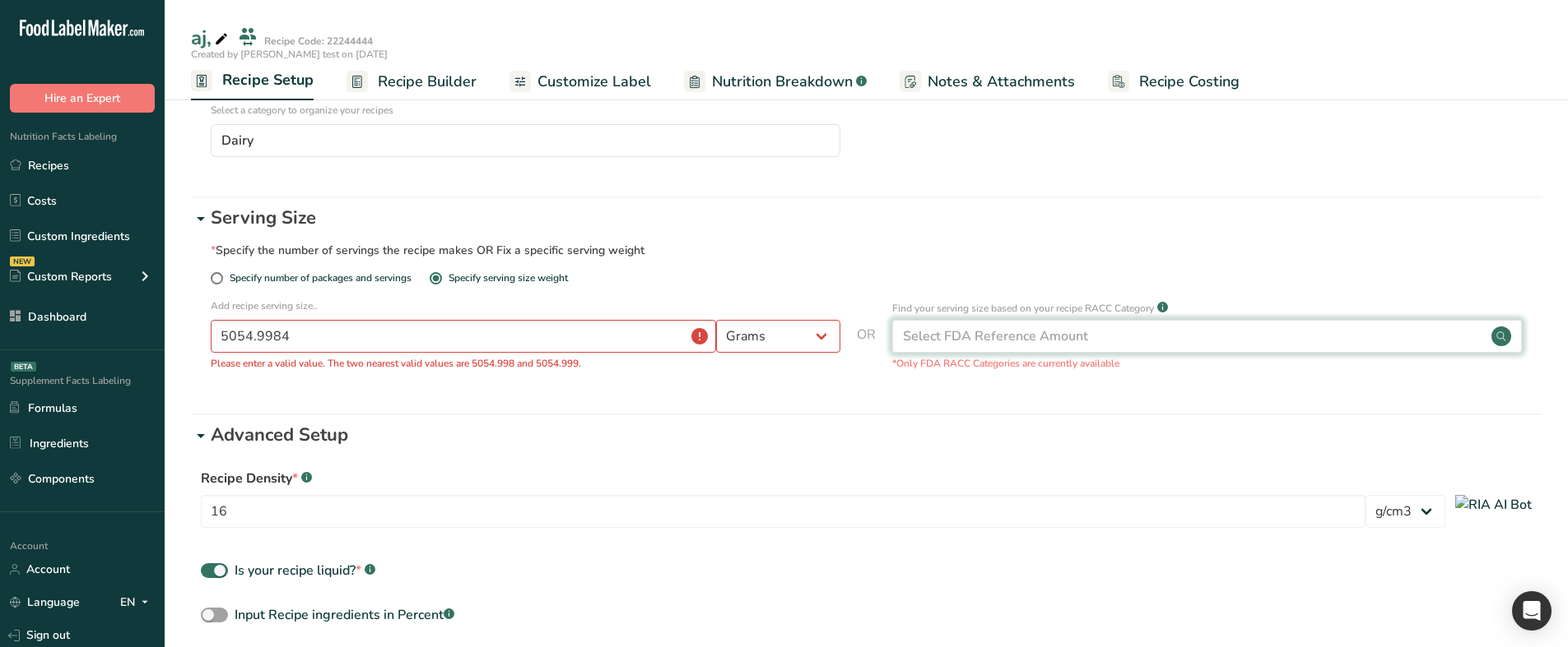
click at [942, 334] on div "Select FDA Reference Amount" at bounding box center [995, 336] width 185 height 20
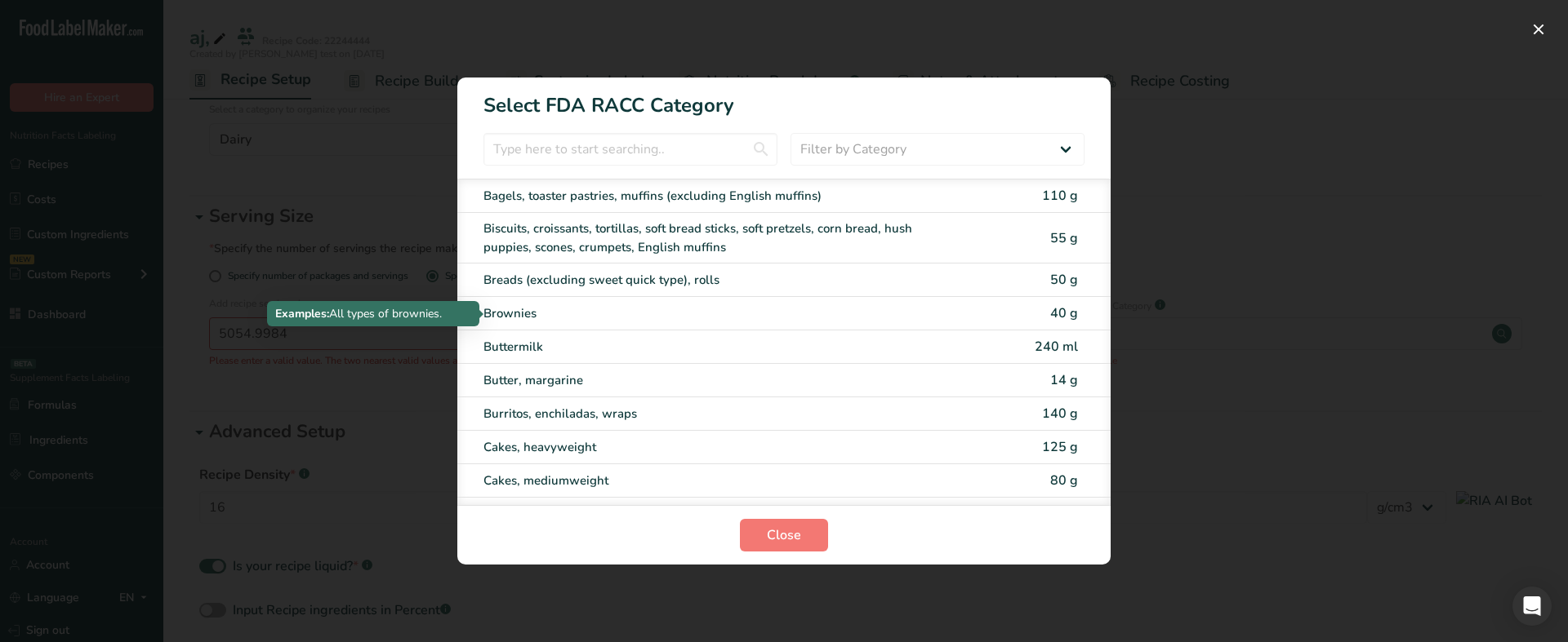
click at [786, 309] on div "Brownies" at bounding box center [715, 314] width 464 height 19
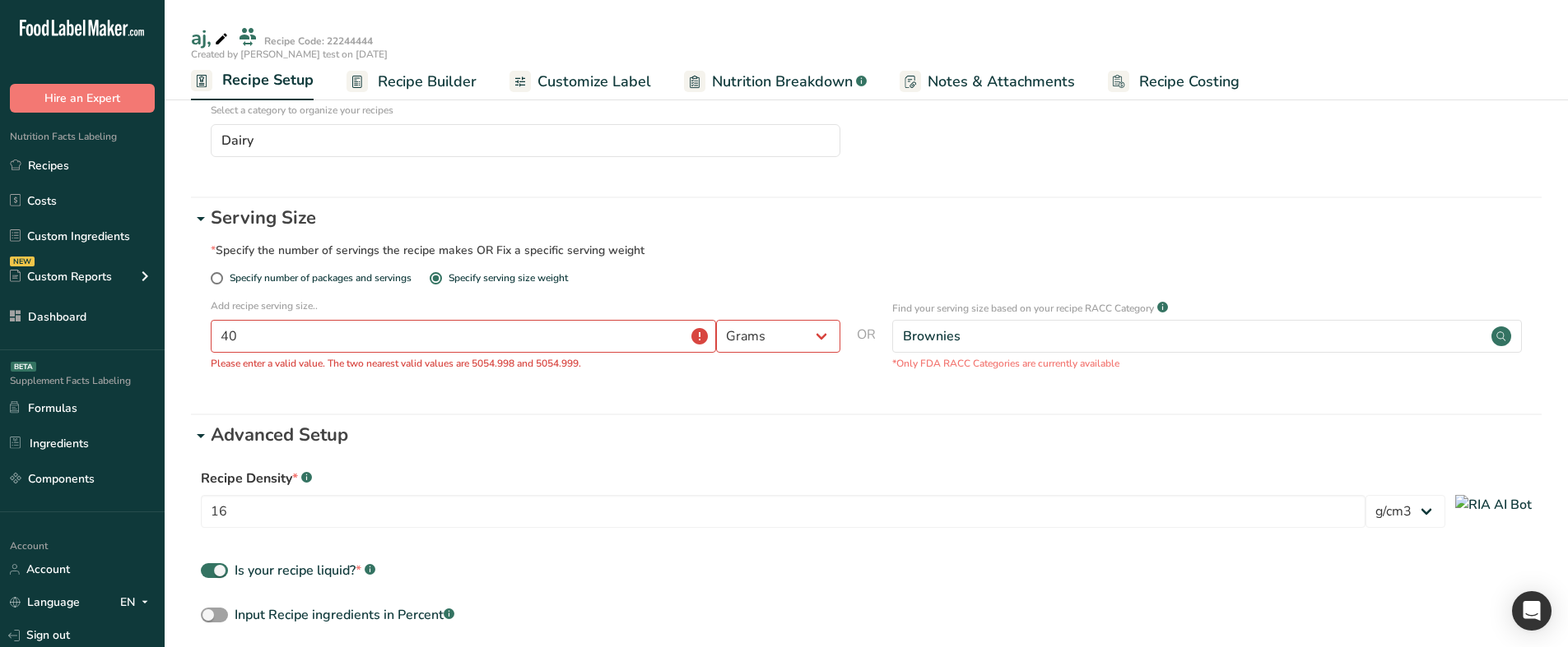
click at [540, 320] on div "Add recipe serving size.. 40 Grams ppm ug kg mg mcg lb oz quarter cup half cup …" at bounding box center [525, 335] width 629 height 72
click at [535, 328] on input "40" at bounding box center [463, 336] width 505 height 33
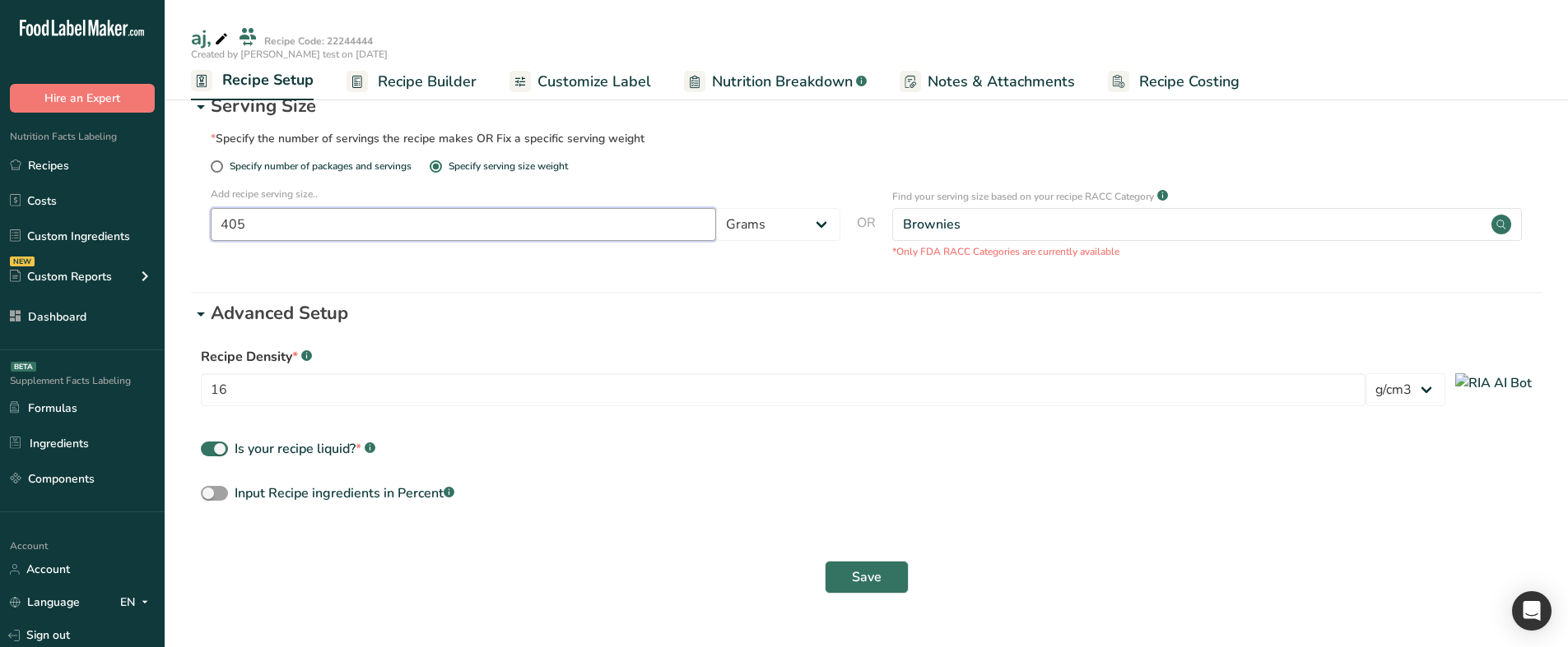
scroll to position [312, 0]
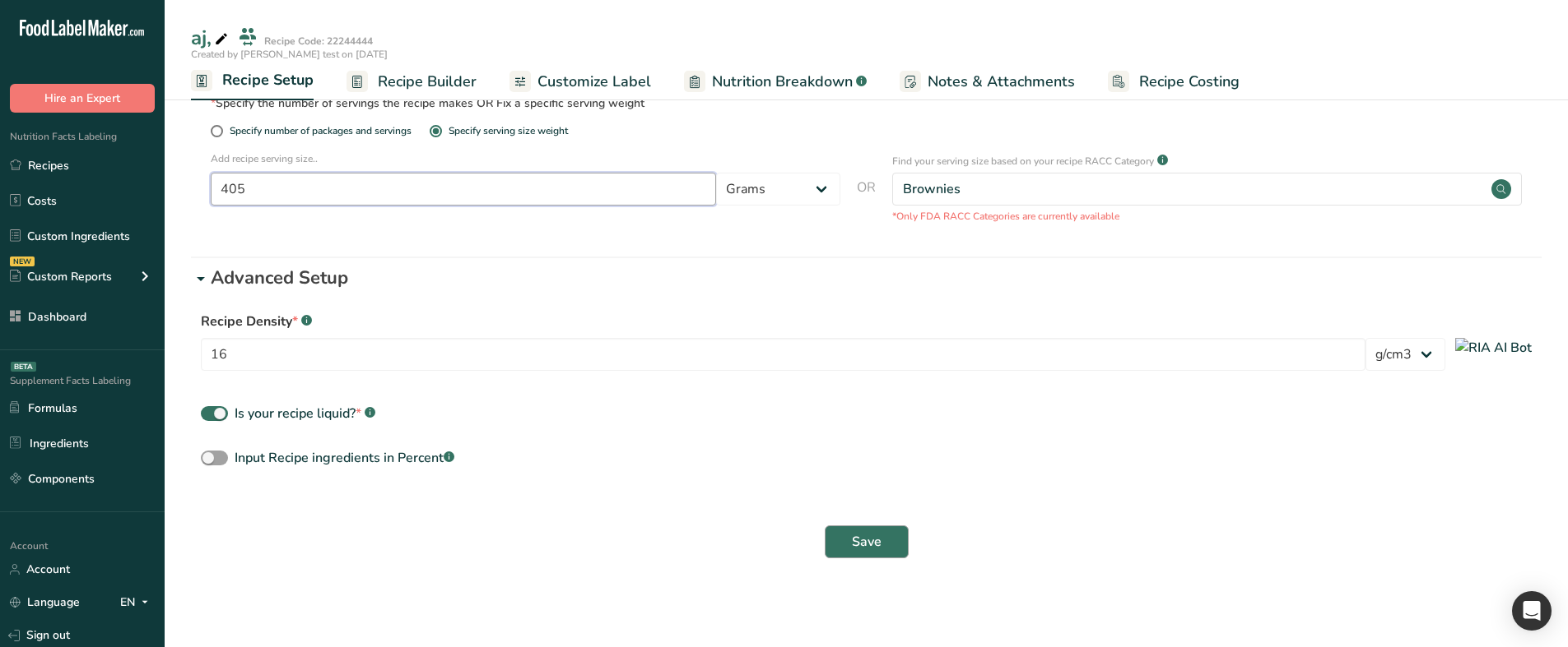
type input "405"
click at [857, 539] on span "Save" at bounding box center [866, 542] width 29 height 20
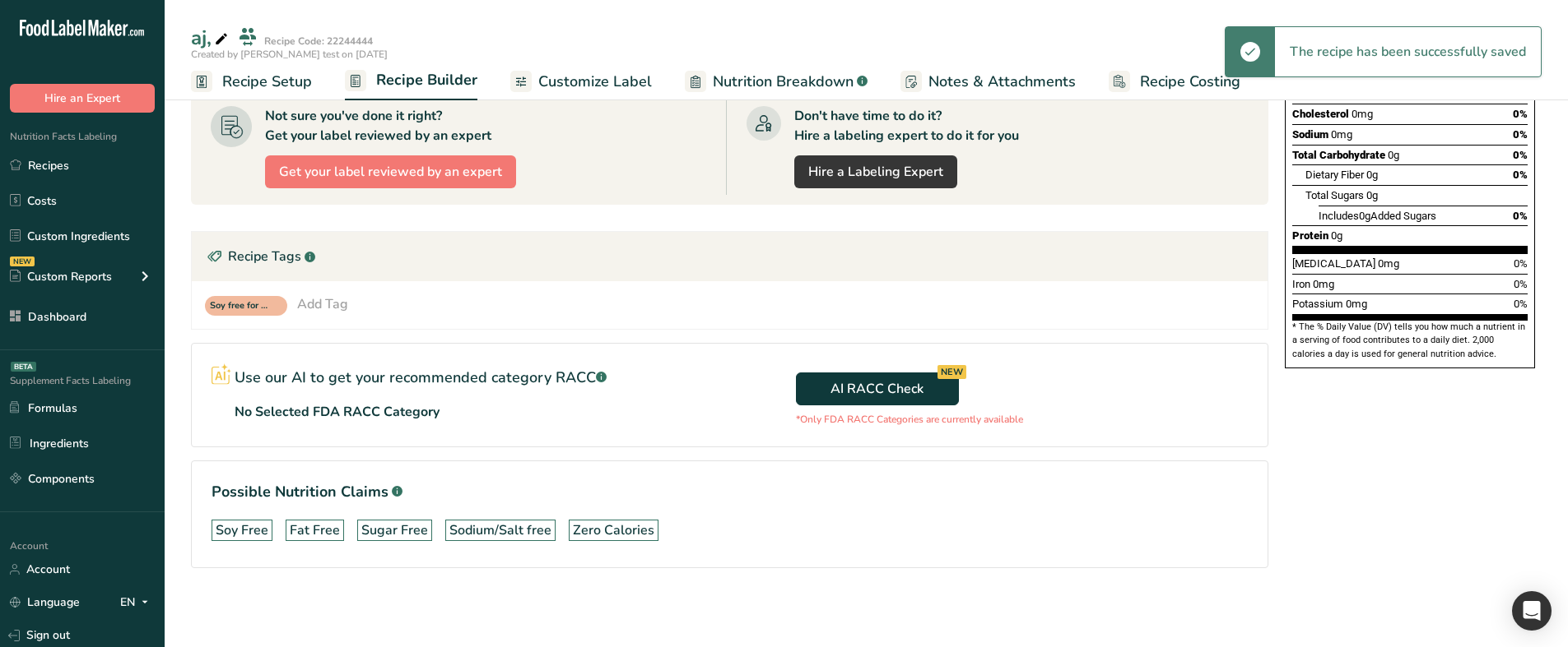
scroll to position [293, 0]
click at [305, 72] on span "Recipe Setup" at bounding box center [267, 82] width 90 height 22
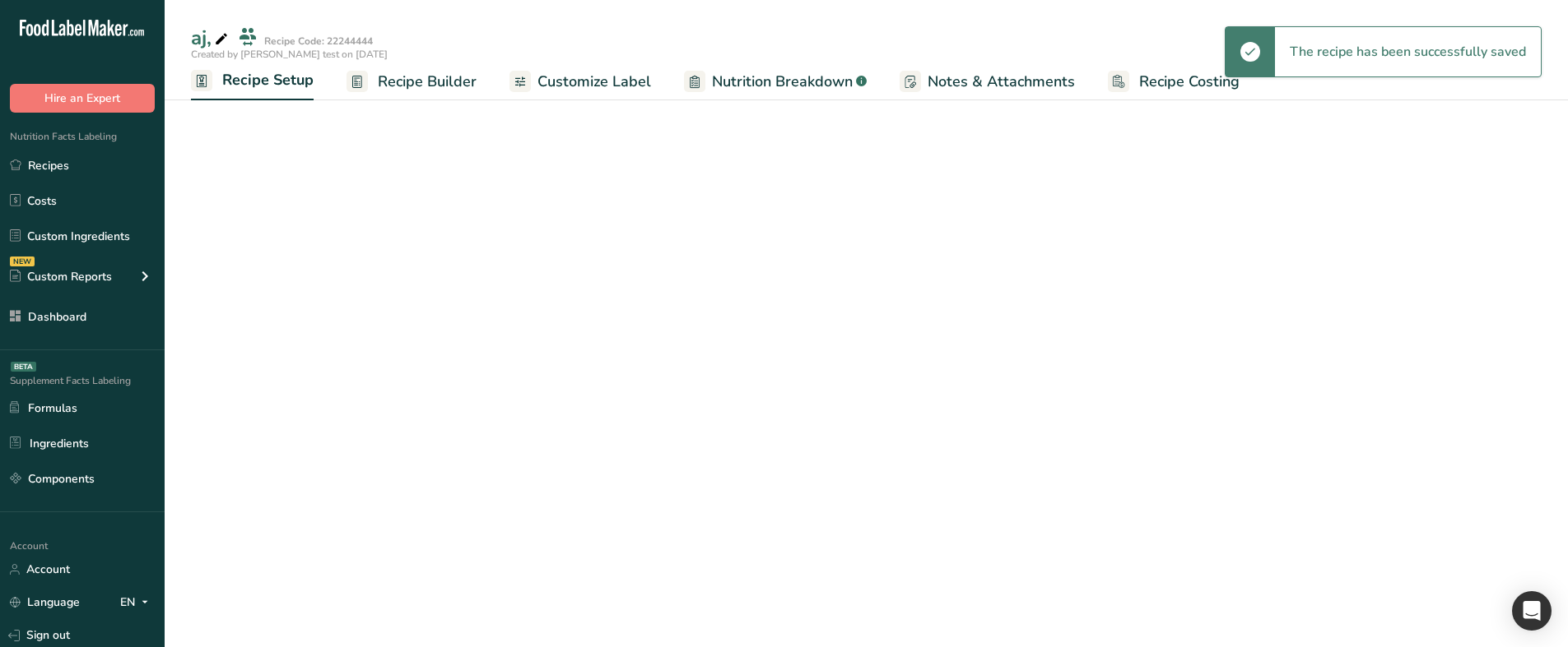
select select "29"
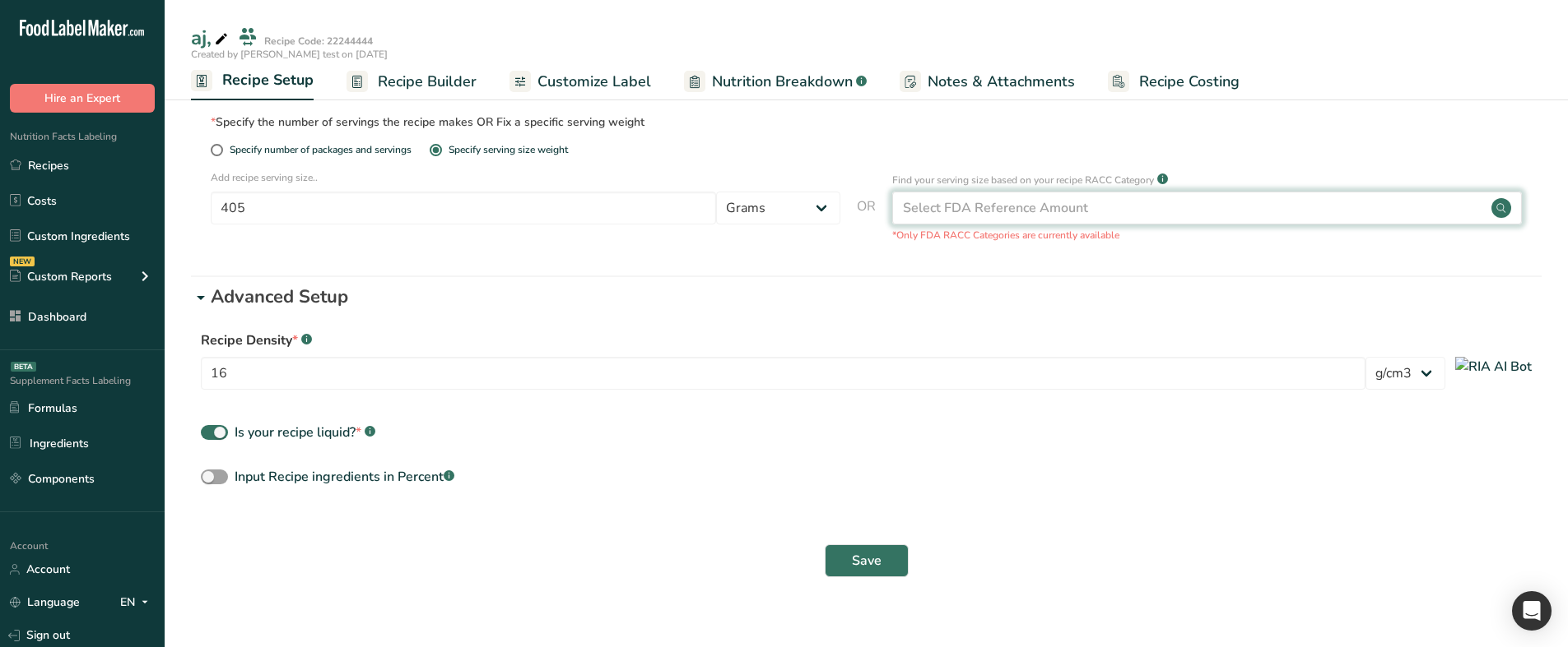
click at [965, 199] on div "Select FDA Reference Amount" at bounding box center [995, 208] width 185 height 20
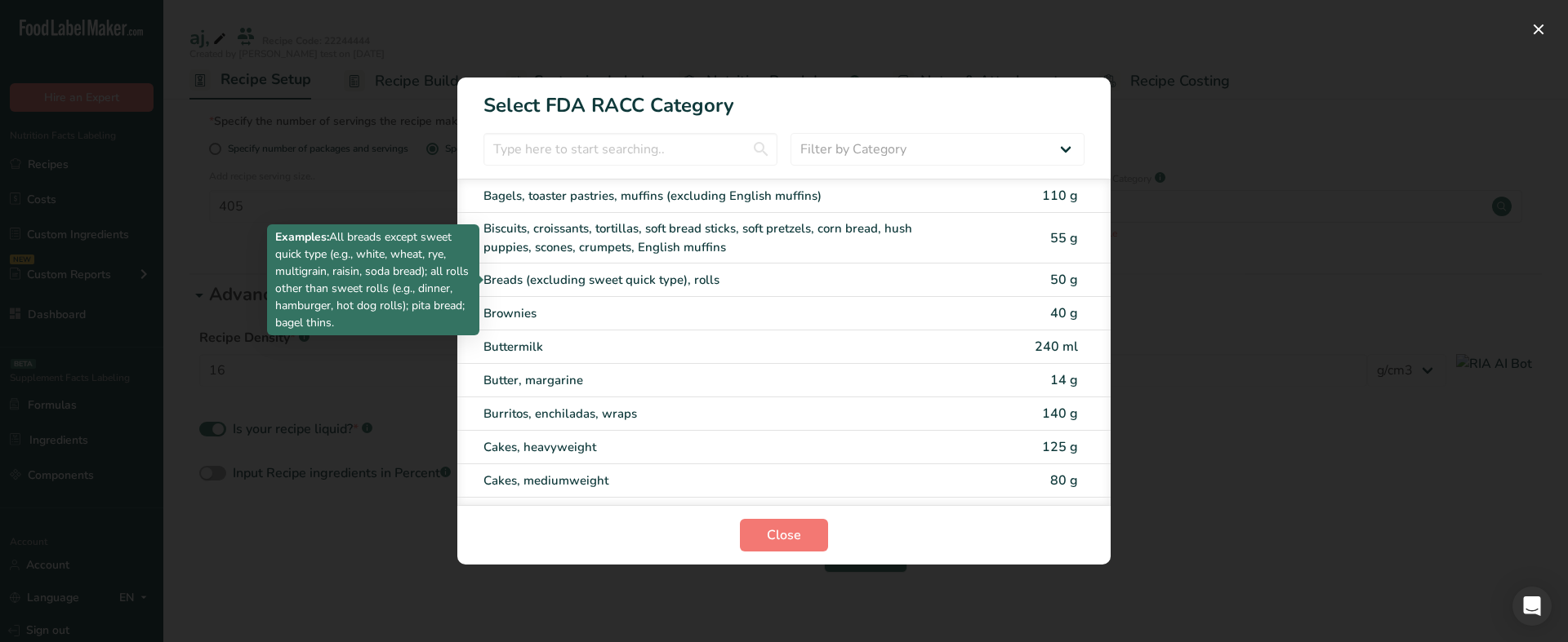
click at [750, 261] on div "Biscuits, croissants, tortillas, soft bread sticks, soft pretzels, corn bread, …" at bounding box center [784, 238] width 654 height 50
type input "55"
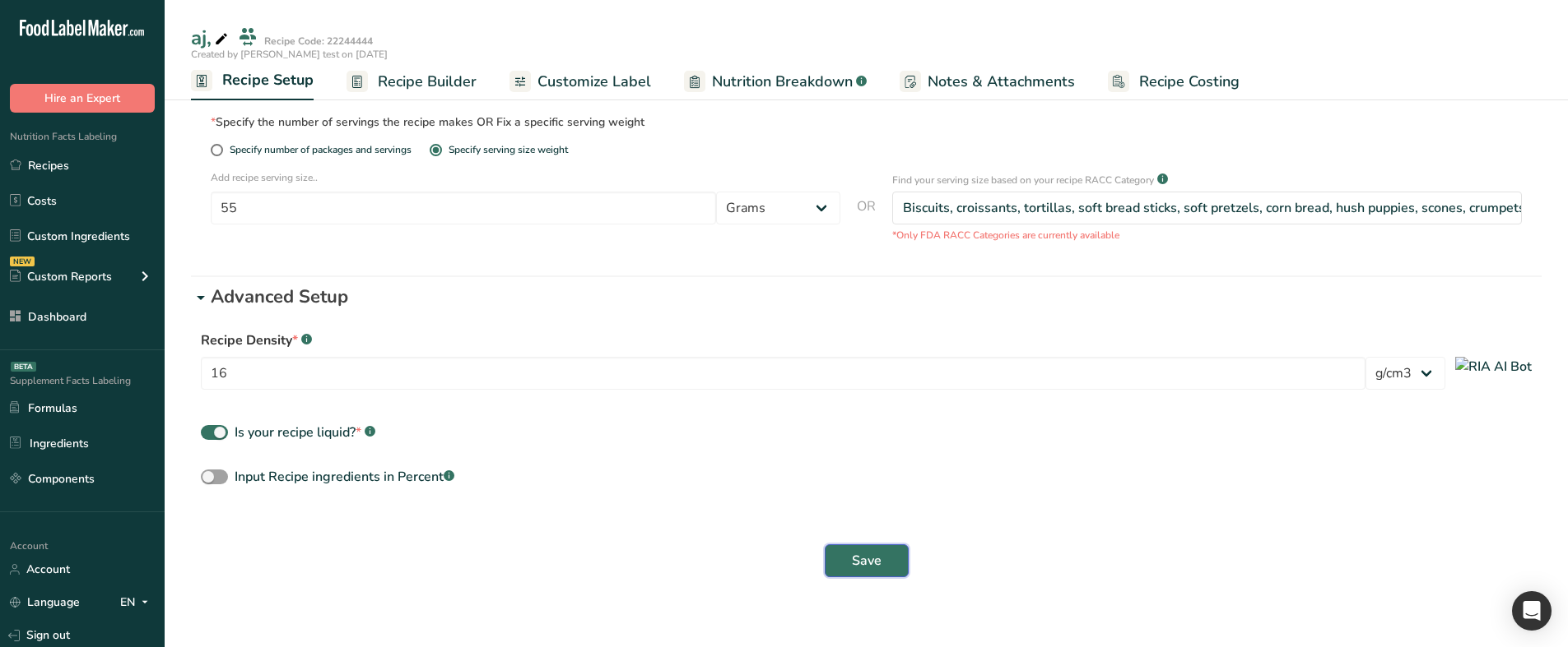
click at [860, 561] on span "Save" at bounding box center [866, 561] width 29 height 20
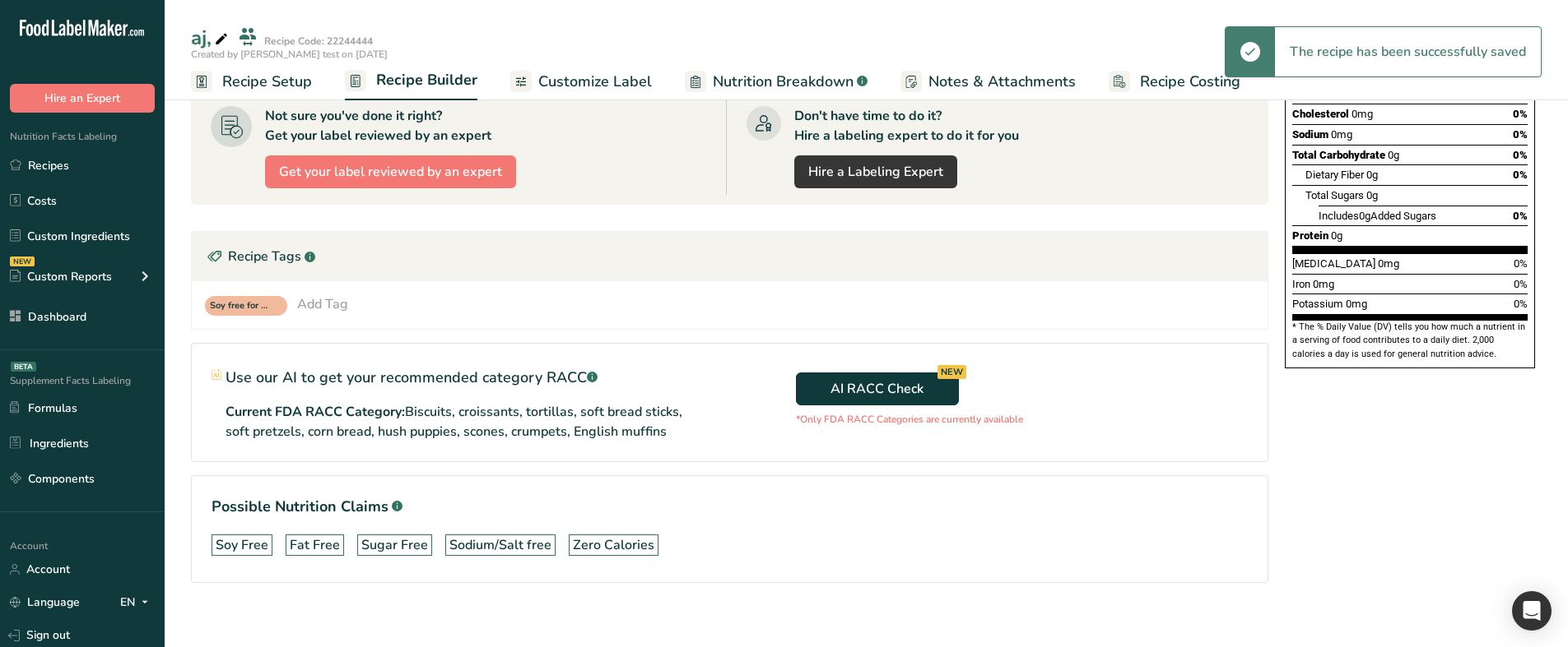
click at [305, 89] on span "Recipe Setup" at bounding box center [267, 82] width 90 height 22
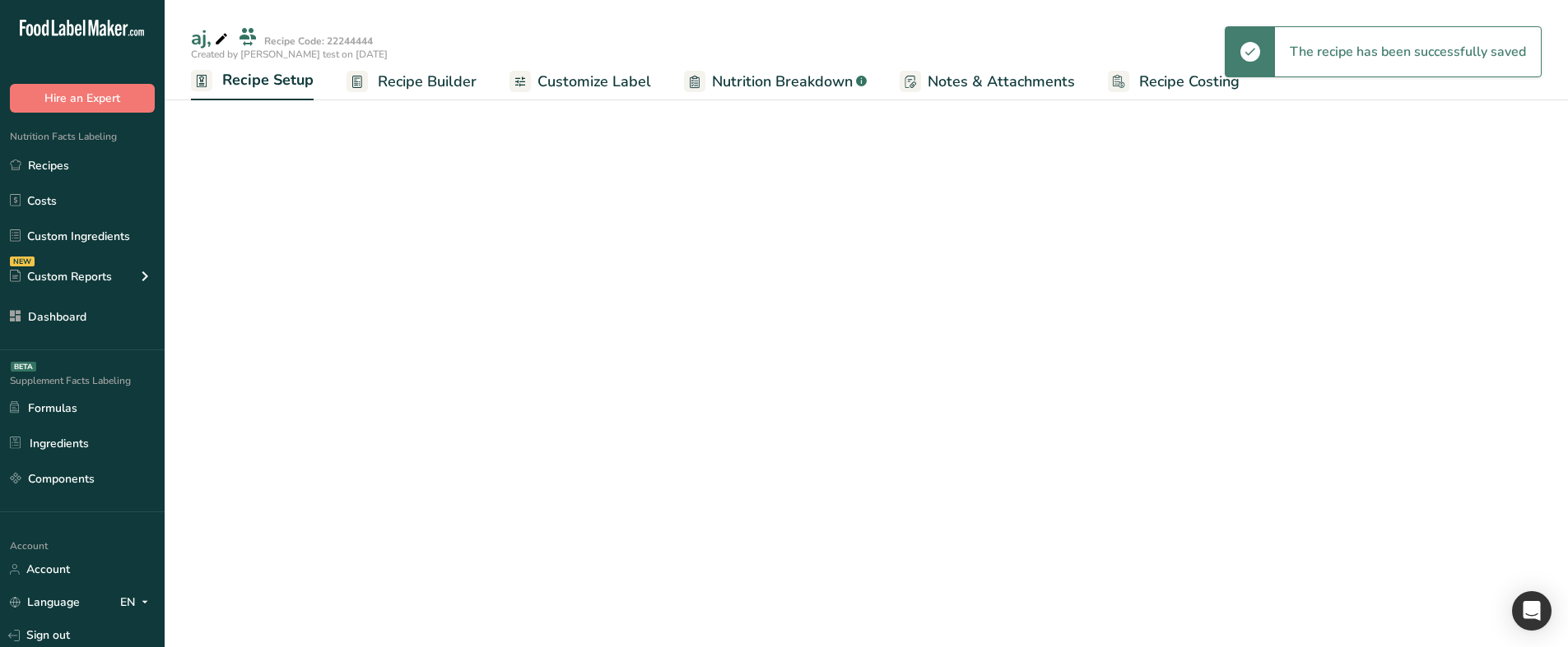
select select "29"
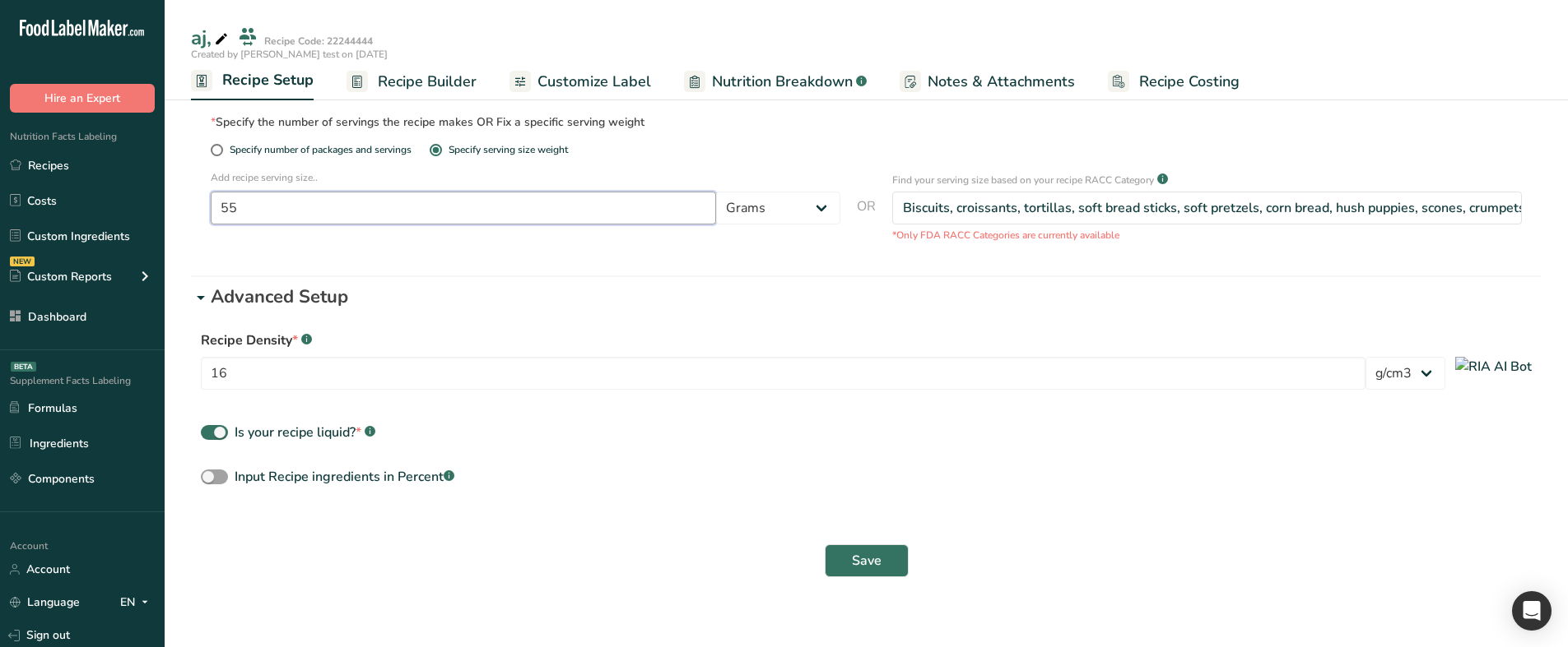
click at [476, 207] on input "55" at bounding box center [463, 208] width 505 height 33
type input "555"
click at [853, 566] on span "Save" at bounding box center [866, 561] width 29 height 20
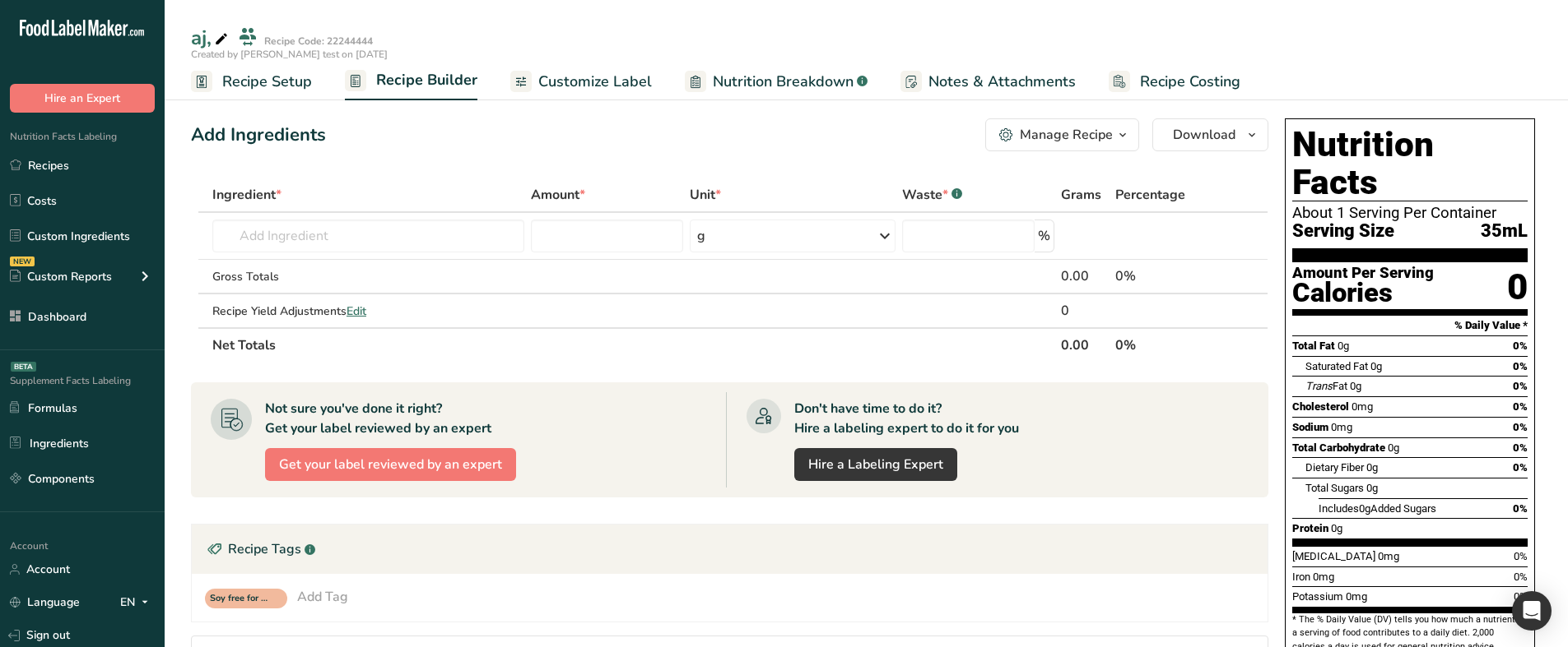
click at [275, 82] on span "Recipe Setup" at bounding box center [267, 82] width 90 height 22
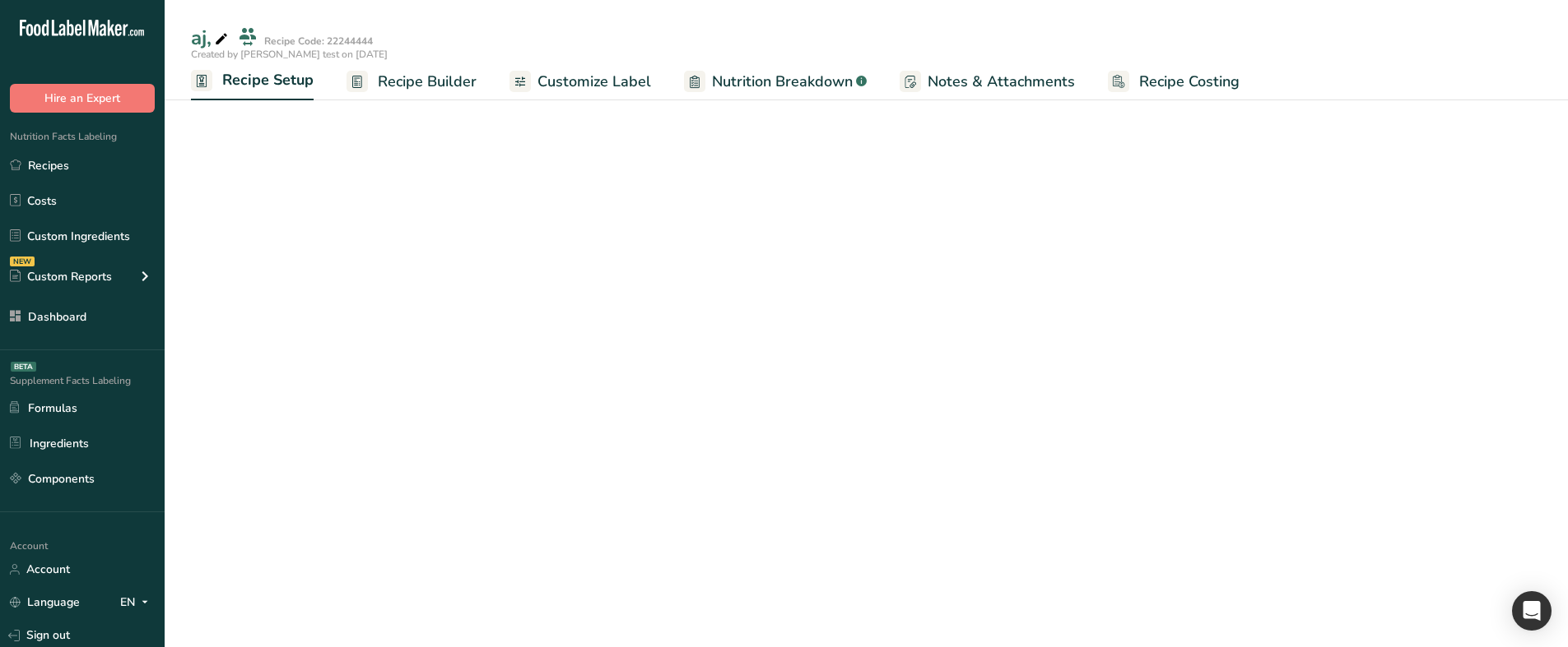
select select "29"
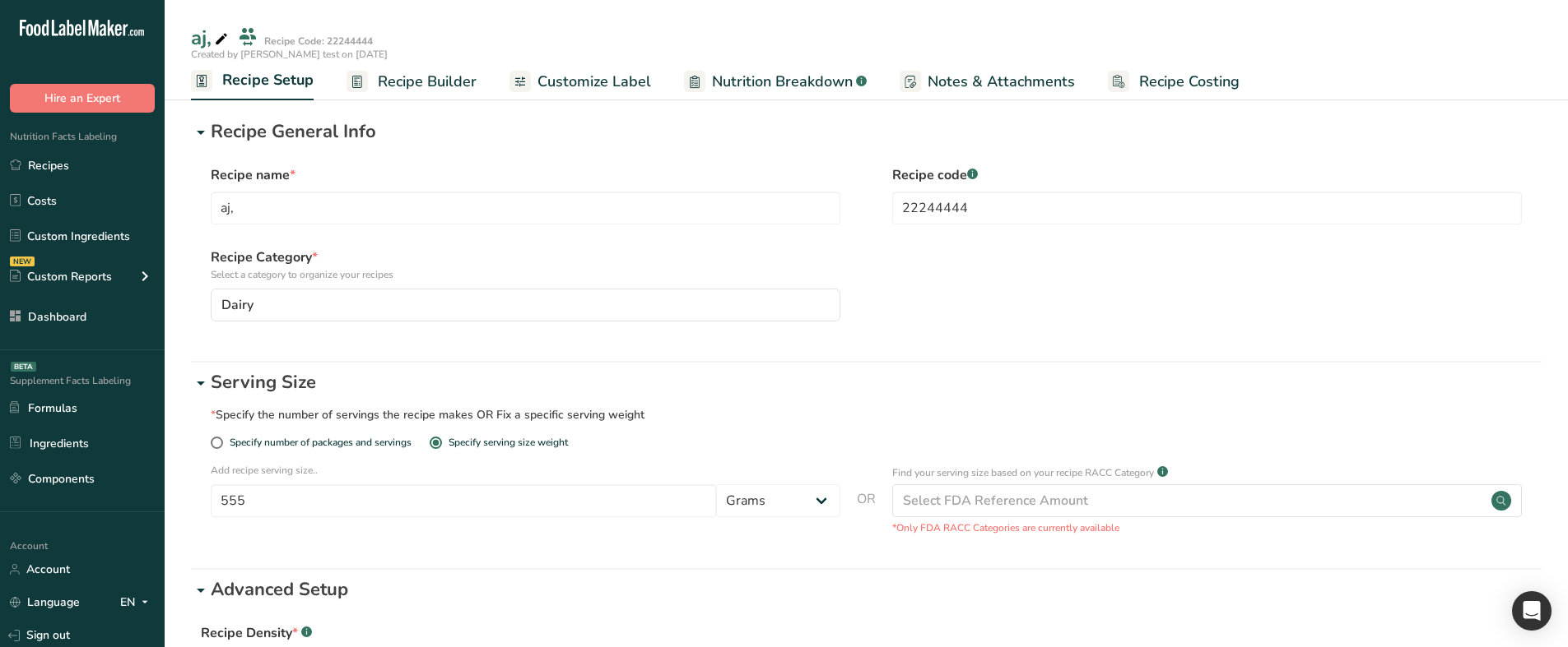
click at [394, 189] on div "Recipe name * aj," at bounding box center [525, 195] width 629 height 59
click at [399, 206] on input "aj," at bounding box center [525, 208] width 629 height 33
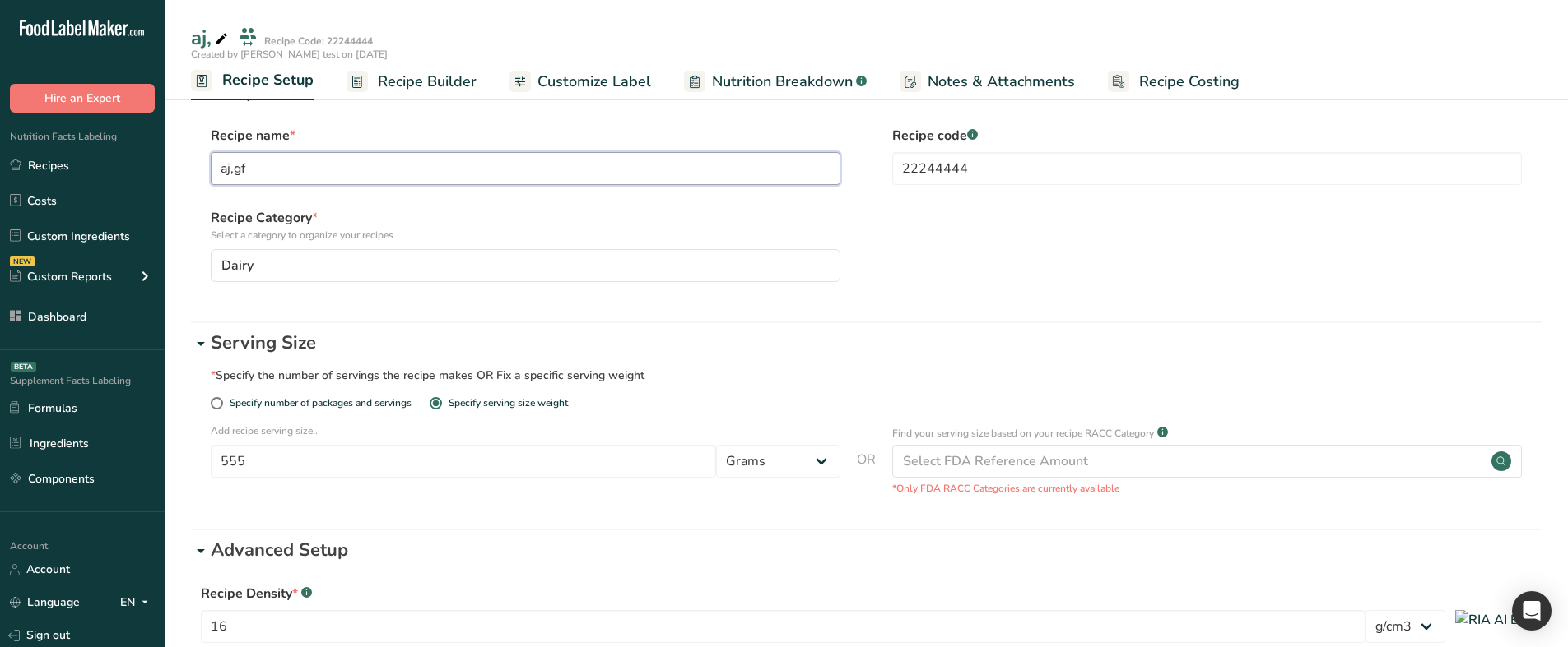
scroll to position [312, 0]
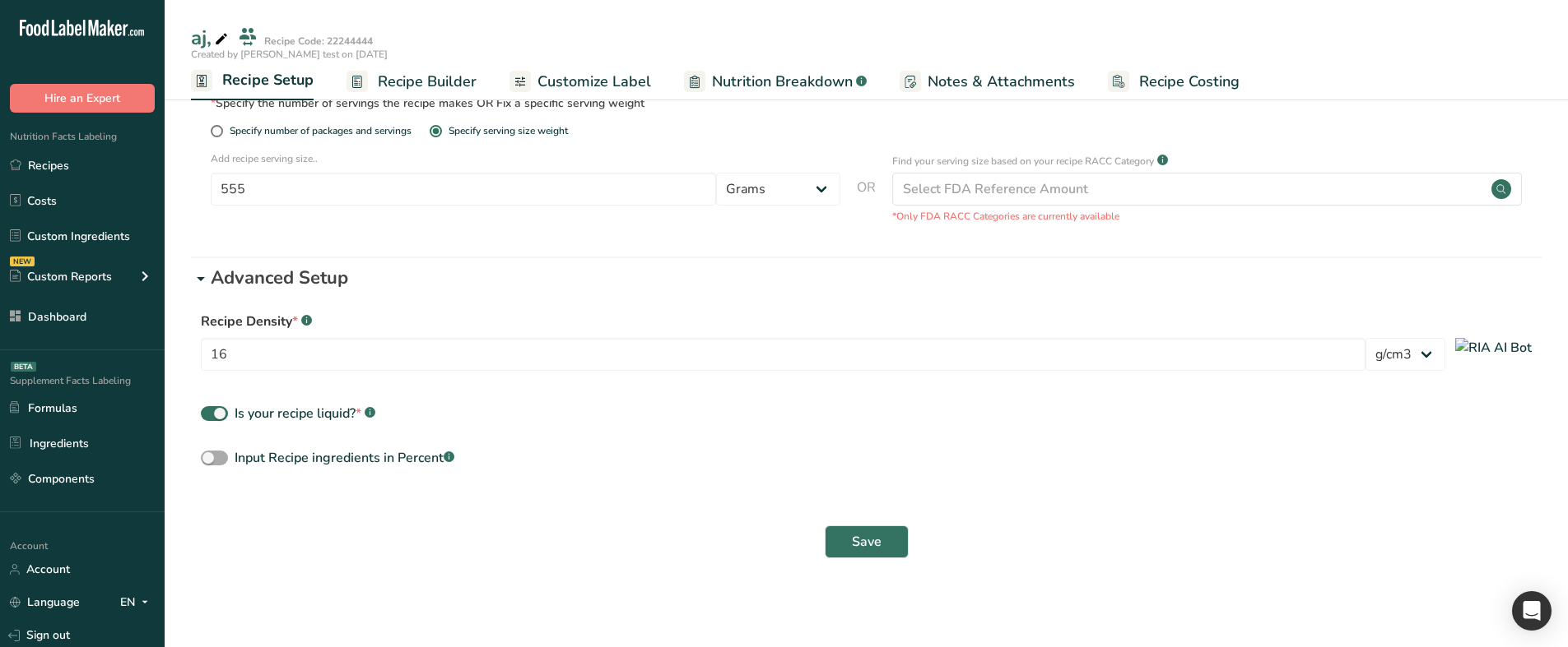
type input "aj,gf"
click at [383, 457] on div "Input Recipe ingredients in Percent .a-a{fill:#347362;}.b-a{fill:#fff;}" at bounding box center [344, 457] width 220 height 20
click at [211, 457] on input "Input Recipe ingredients in Percent .a-a{fill:#347362;}.b-a{fill:#fff;}" at bounding box center [206, 458] width 10 height 10
checkbox input "true"
click at [480, 498] on label "Total Recipe Weight .a-a{fill:#347362;}.b-a{fill:#fff;}" at bounding box center [866, 492] width 1331 height 20
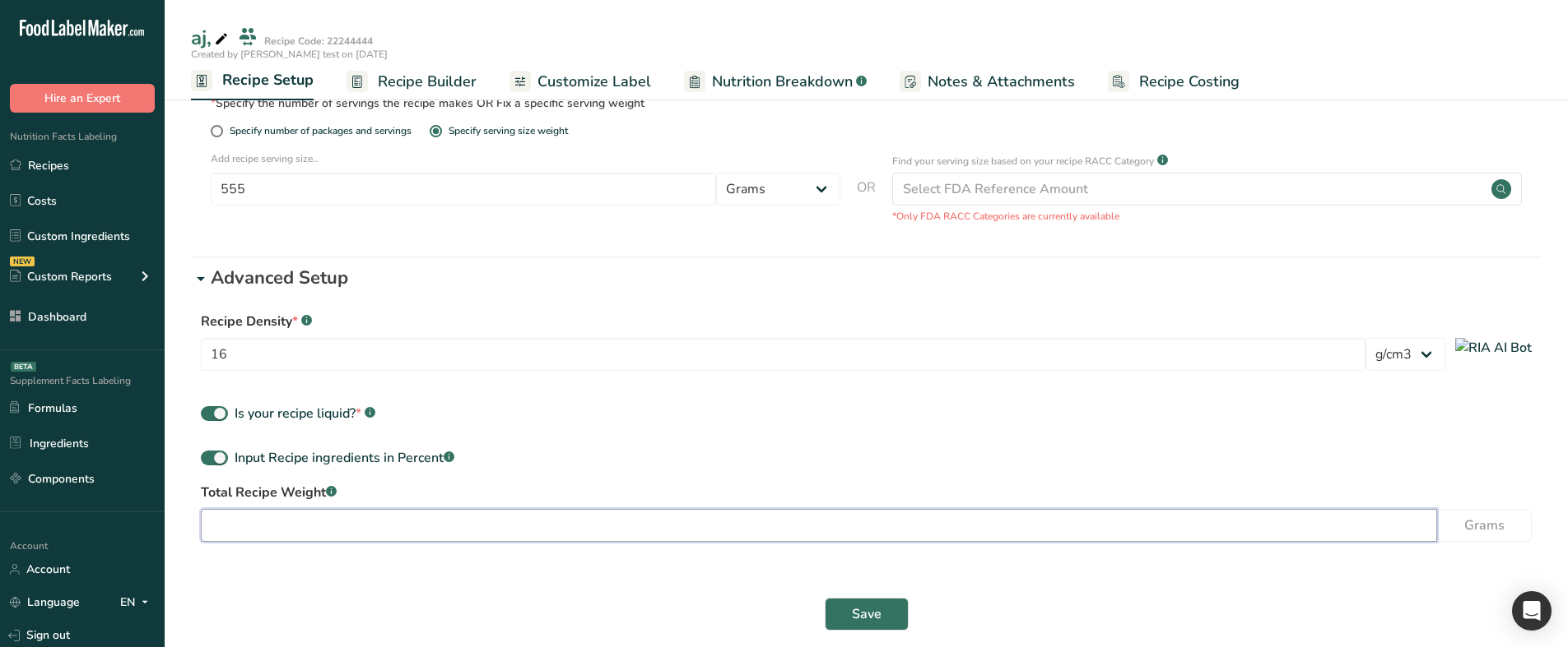
click at [483, 516] on input "number" at bounding box center [819, 526] width 1236 height 33
type input "55"
click at [843, 591] on div "Save" at bounding box center [865, 614] width 1351 height 53
click at [850, 600] on button "Save" at bounding box center [866, 614] width 84 height 33
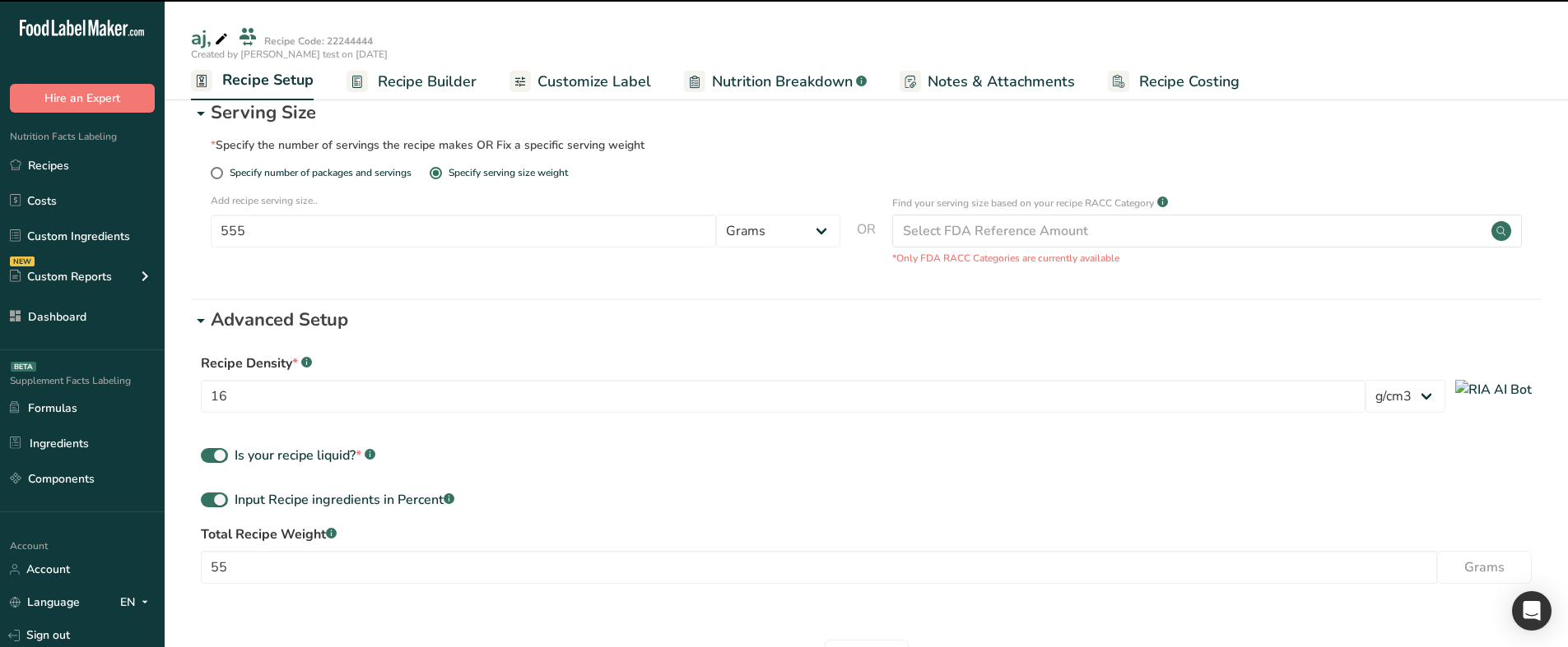
scroll to position [65, 0]
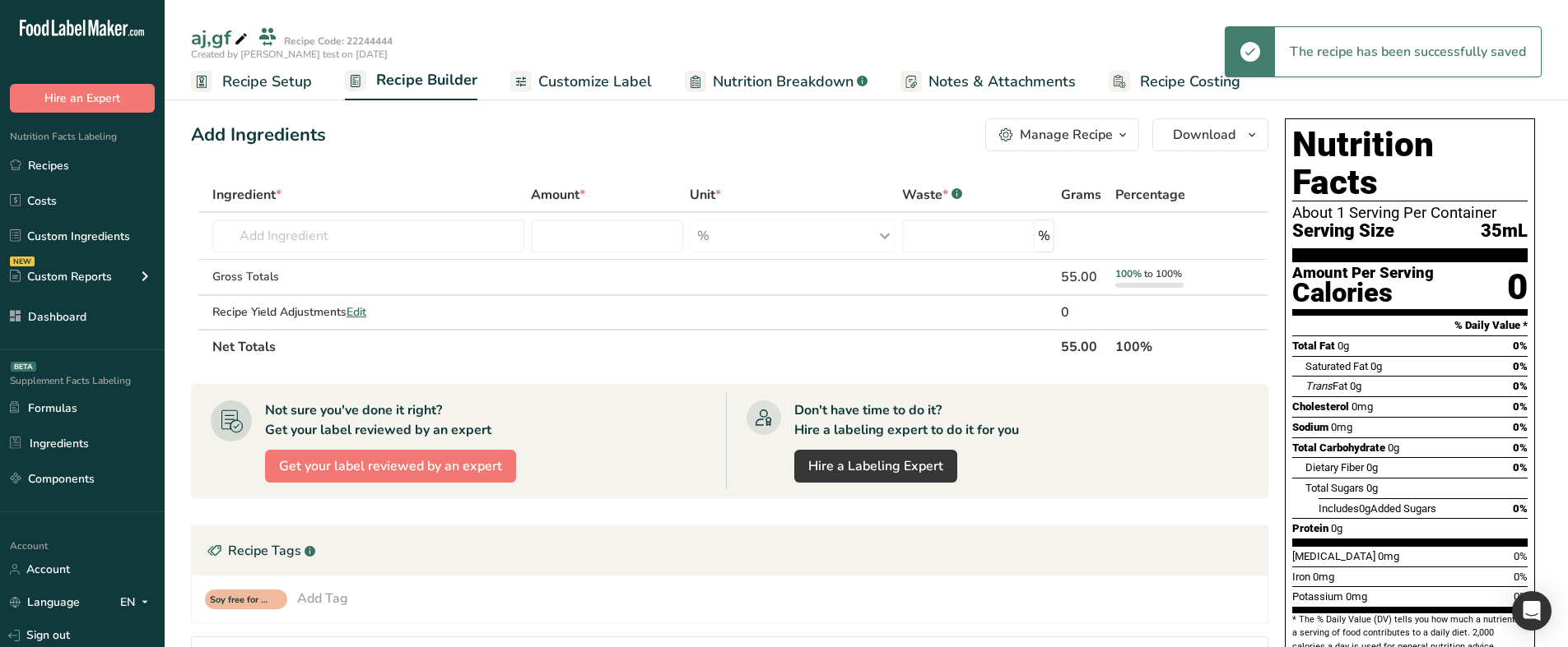
click at [271, 84] on span "Recipe Setup" at bounding box center [267, 82] width 90 height 22
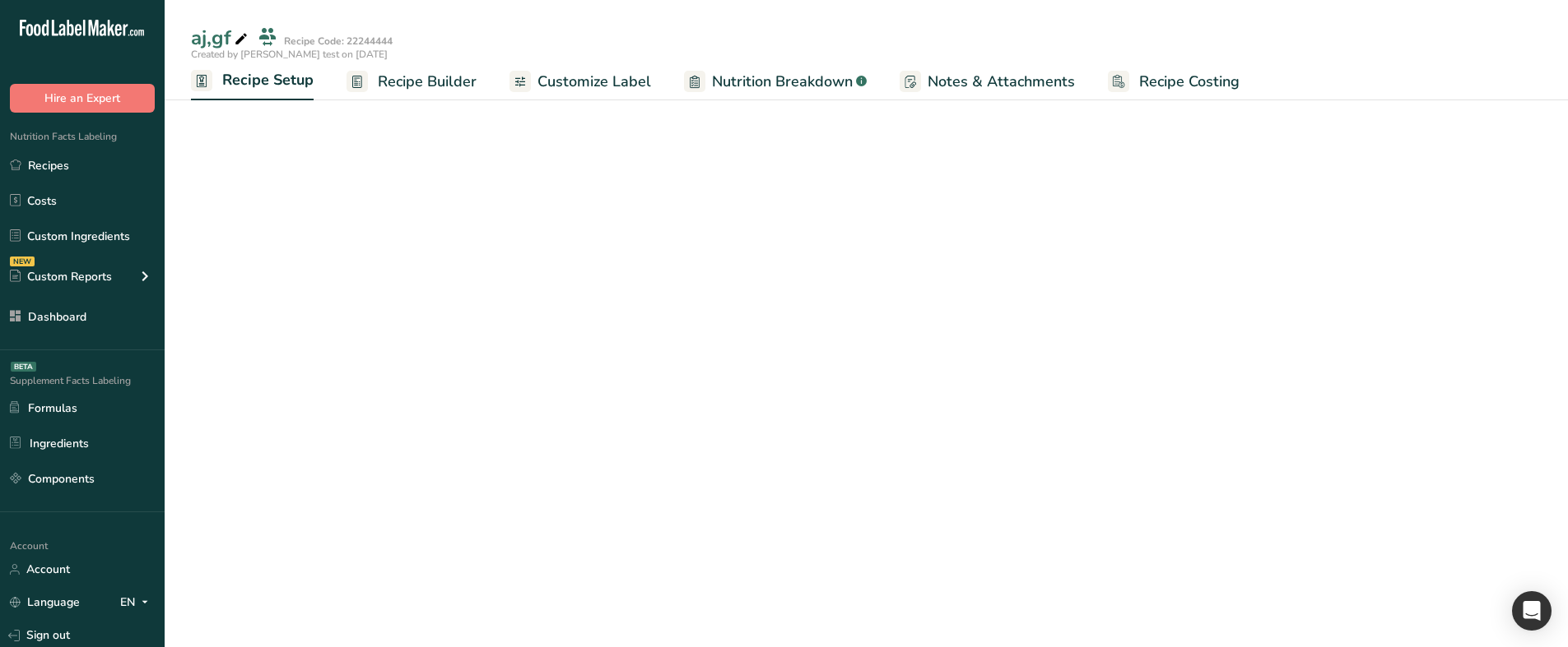
select select "29"
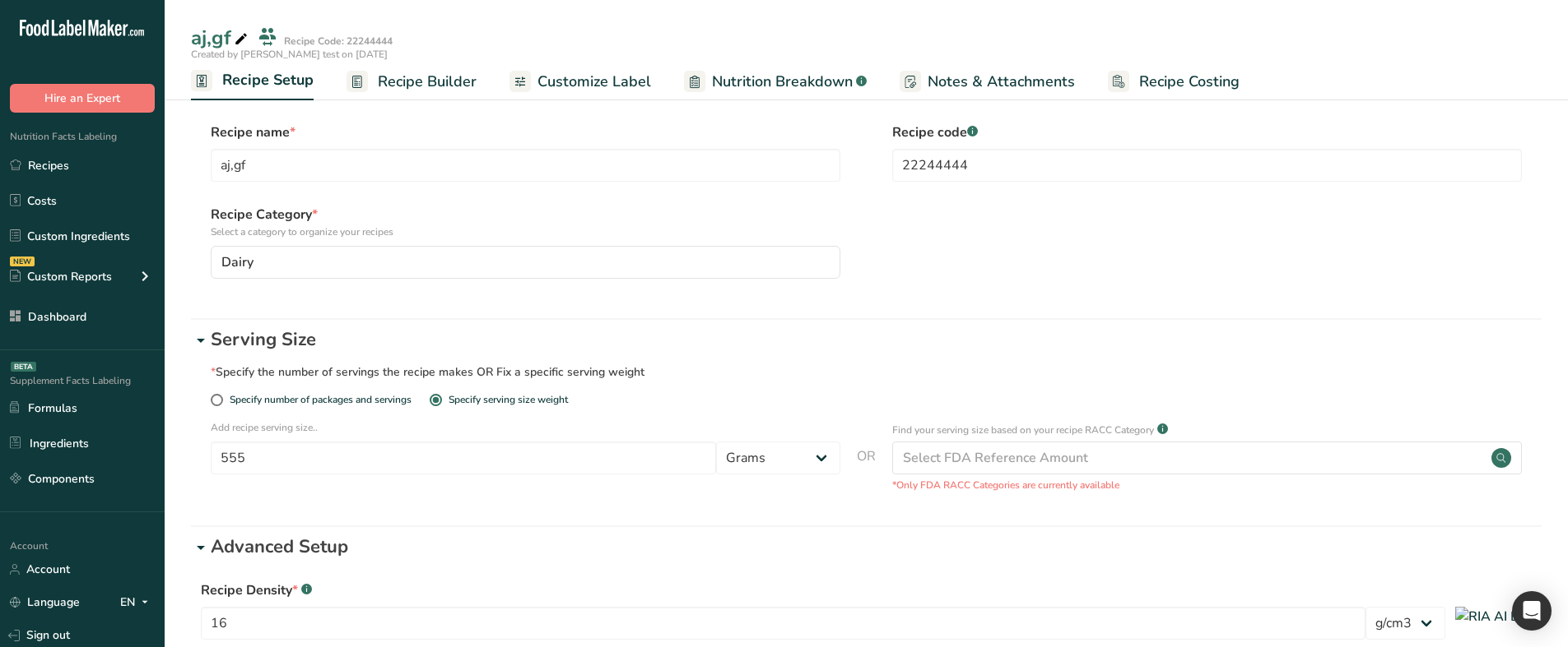
scroll to position [246, 0]
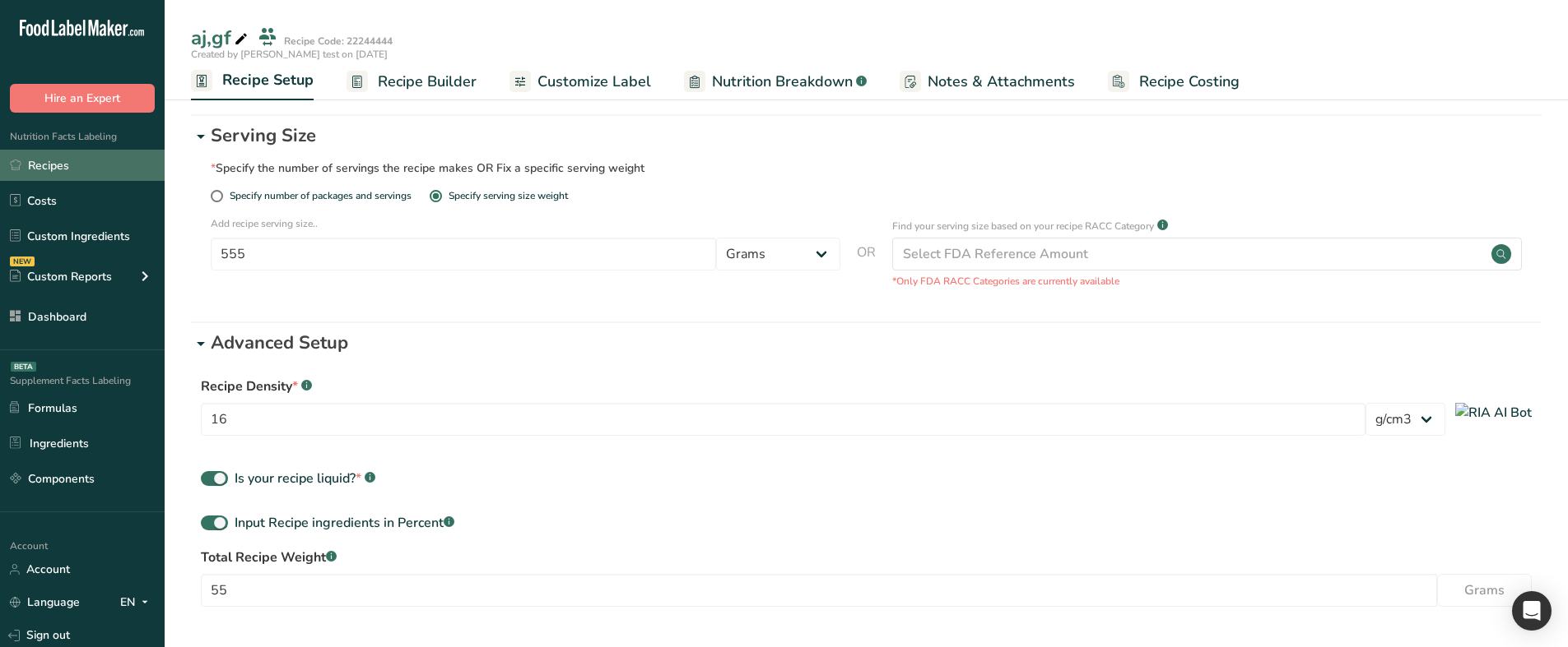
click at [141, 162] on link "Recipes" at bounding box center [82, 165] width 165 height 31
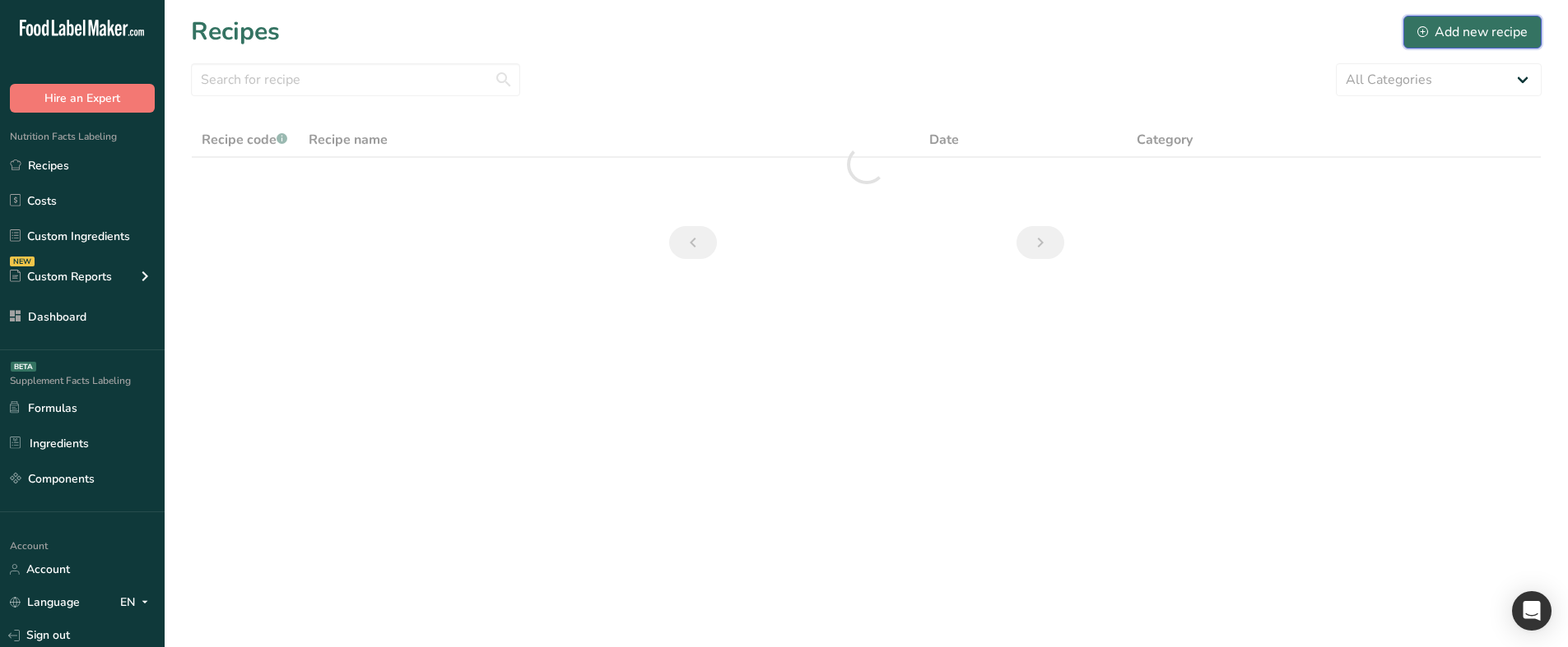
click at [1516, 28] on div "Add new recipe" at bounding box center [1472, 32] width 110 height 20
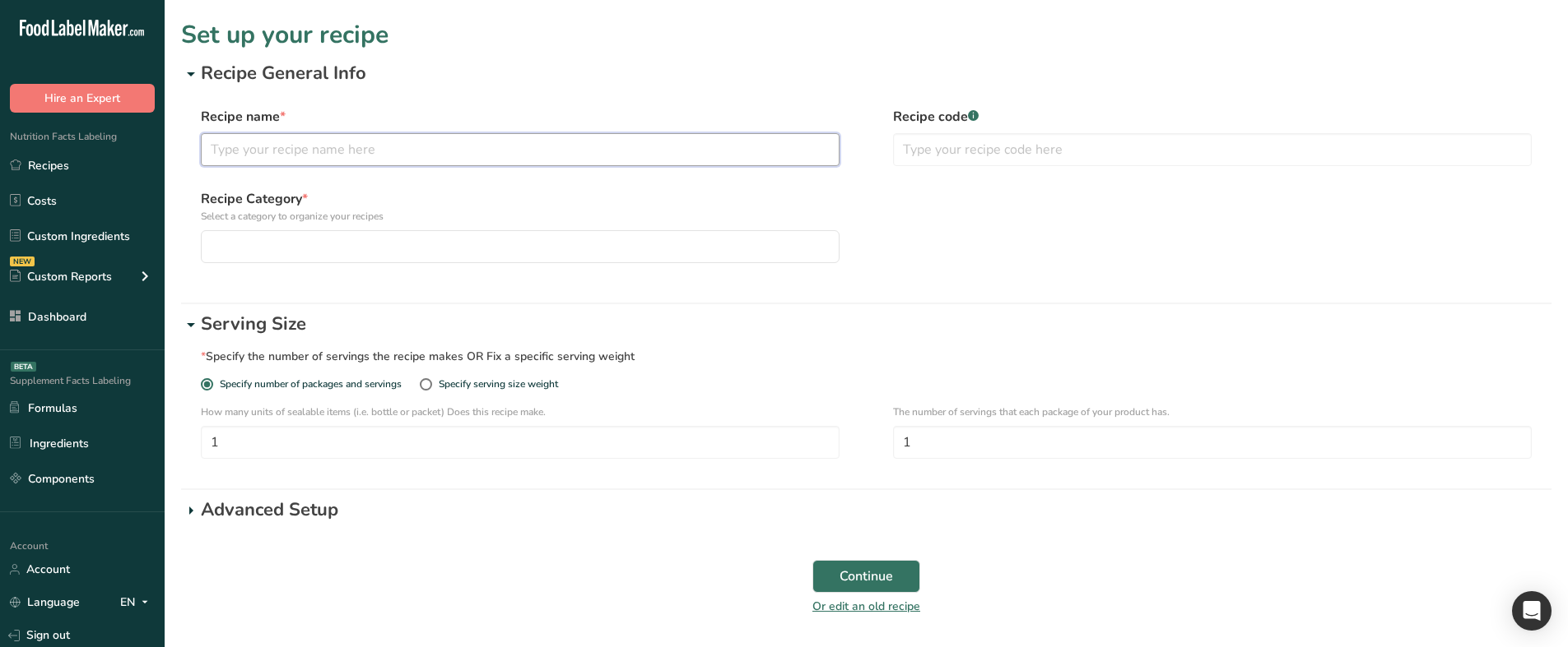
click at [556, 153] on input "text" at bounding box center [520, 150] width 639 height 33
type input "ggg"
click at [1015, 155] on input "text" at bounding box center [1212, 150] width 639 height 33
type input "444"
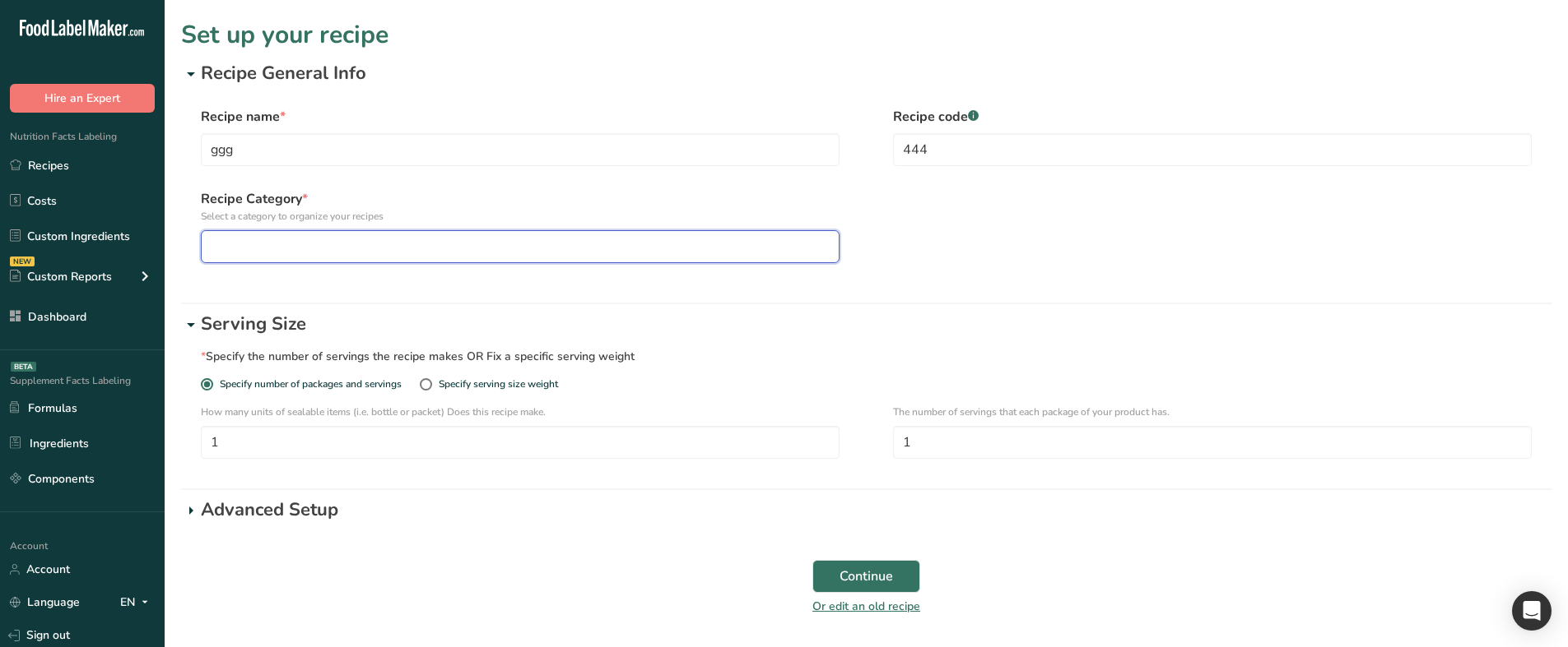
click at [377, 245] on div "button" at bounding box center [515, 246] width 608 height 20
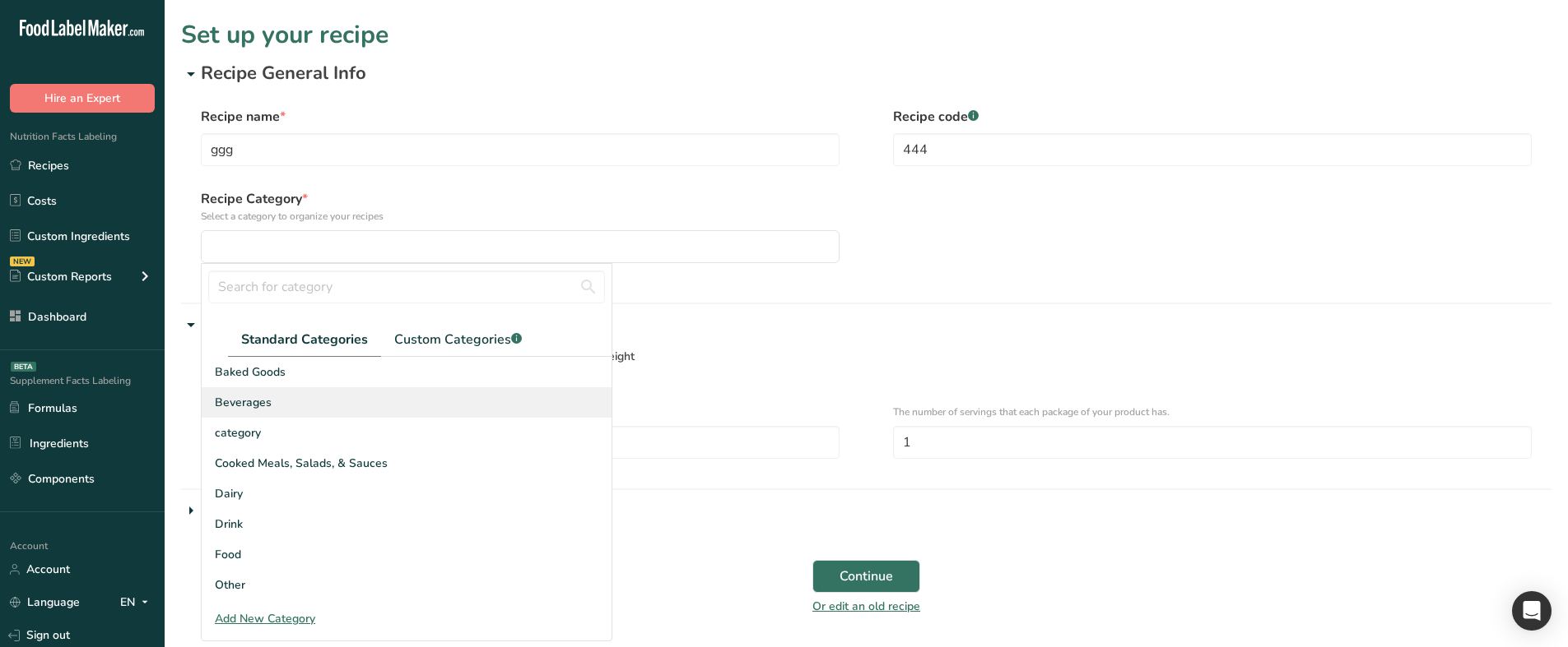
click at [308, 393] on div "Beverages" at bounding box center [406, 402] width 409 height 30
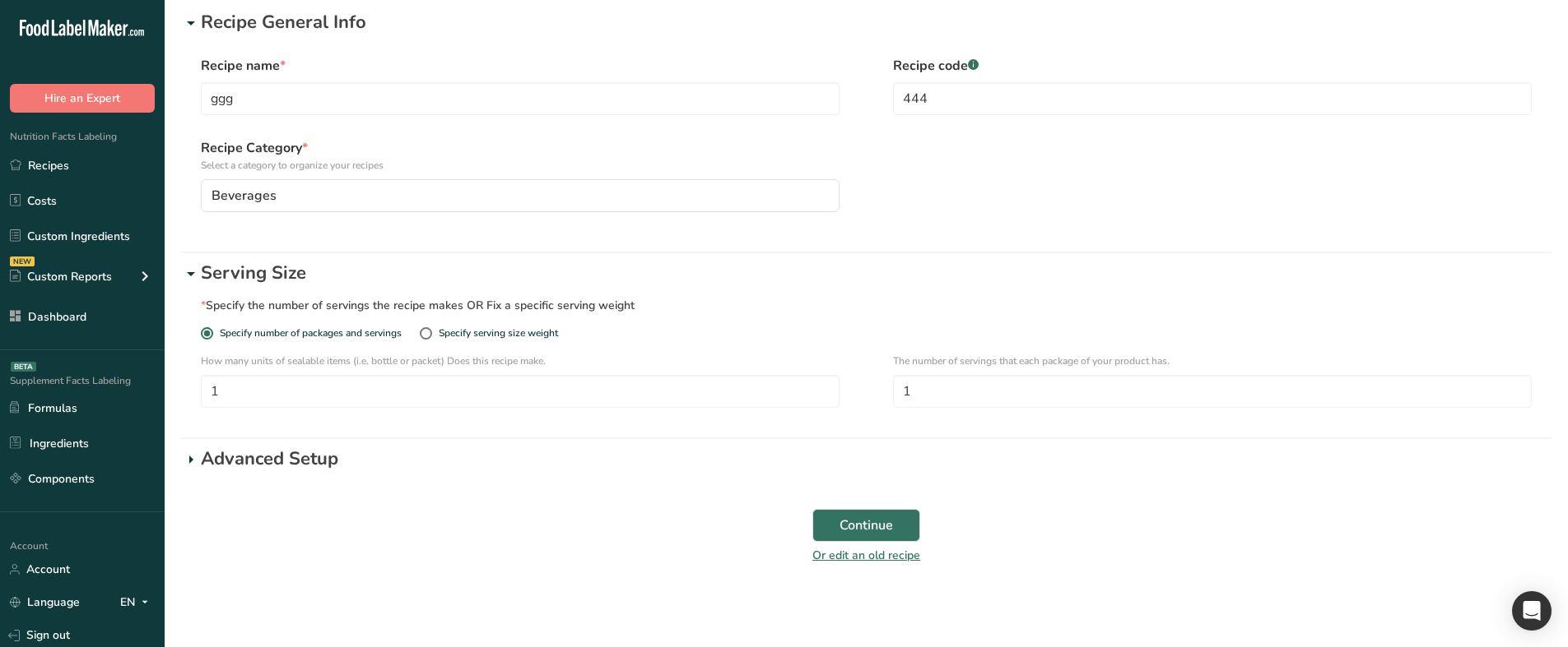
scroll to position [58, 0]
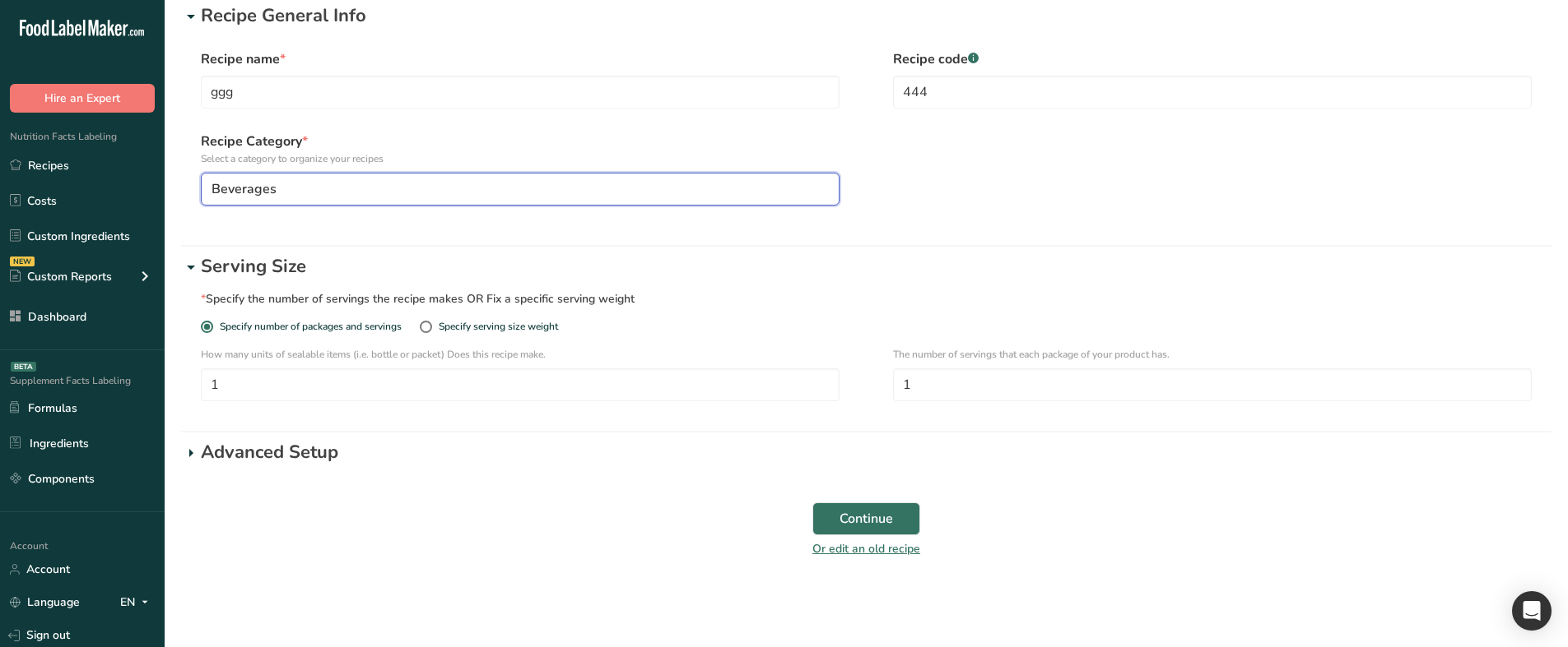
click at [366, 193] on div "Beverages" at bounding box center [515, 189] width 608 height 20
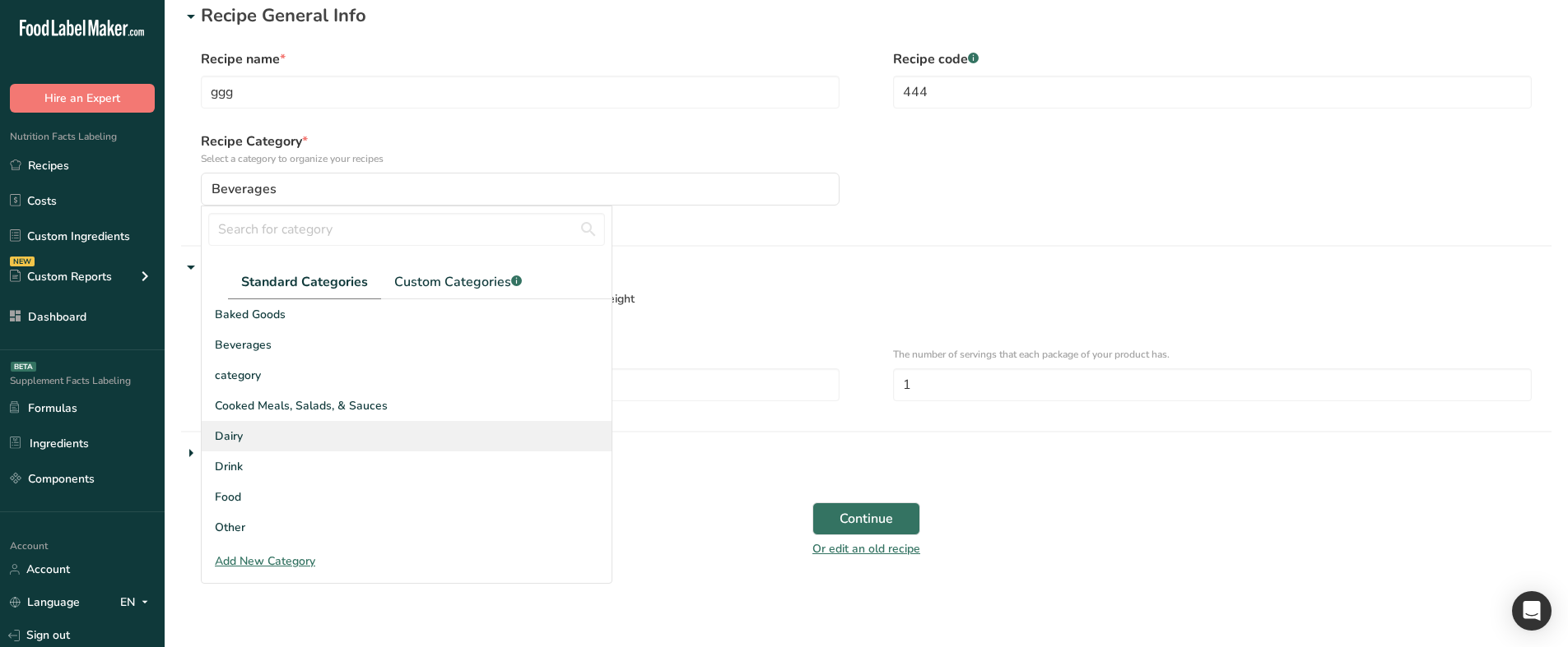
click at [350, 447] on div "Dairy" at bounding box center [406, 436] width 409 height 30
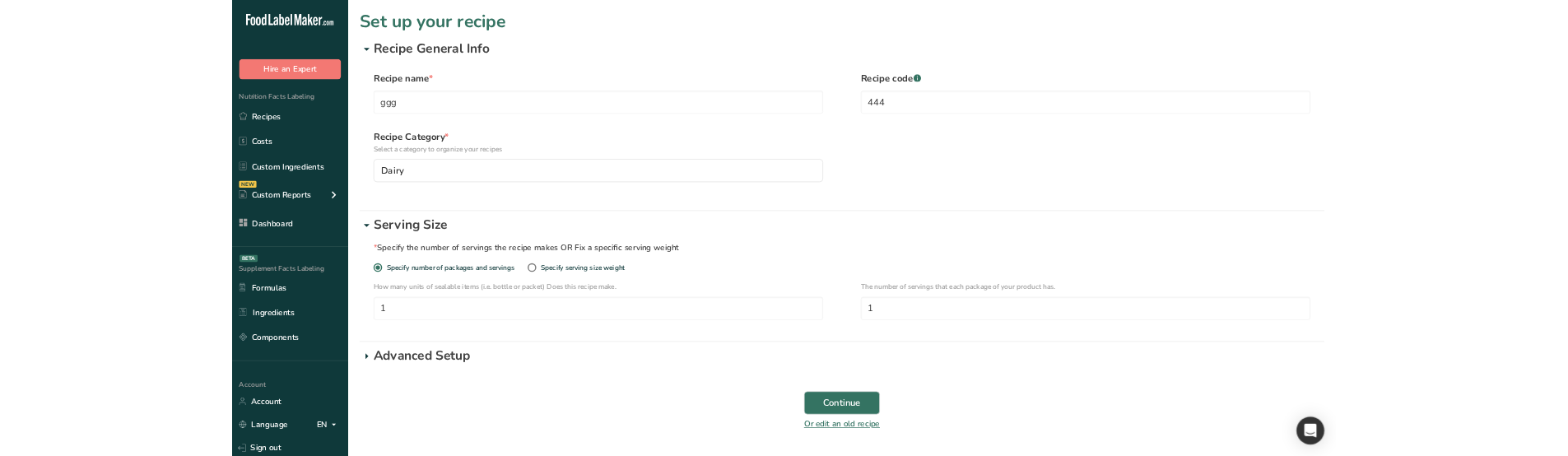
scroll to position [0, 0]
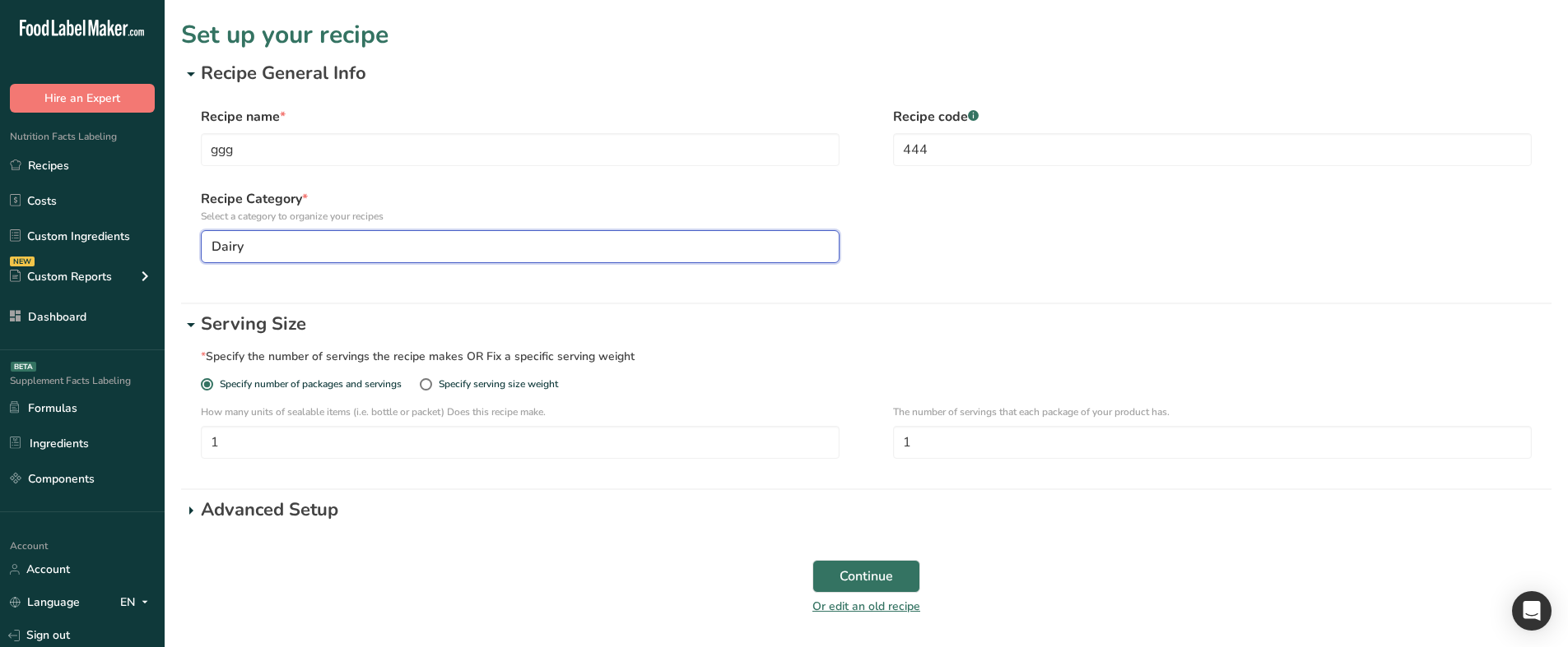
click at [368, 254] on div "Dairy" at bounding box center [515, 246] width 608 height 20
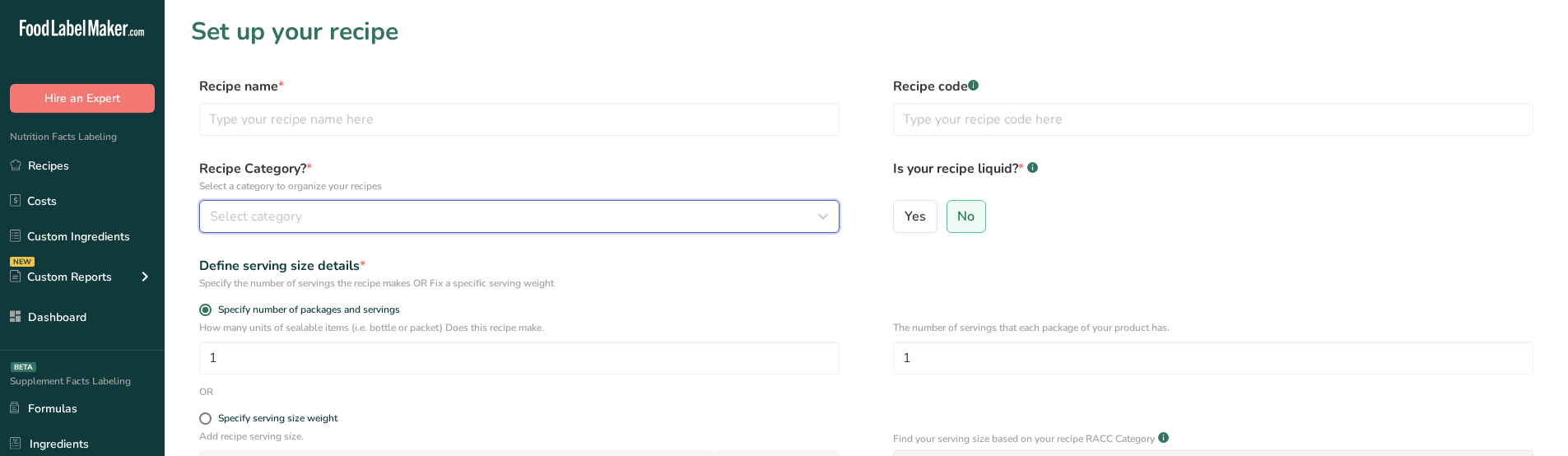
click at [348, 224] on div "Select category" at bounding box center [514, 216] width 609 height 20
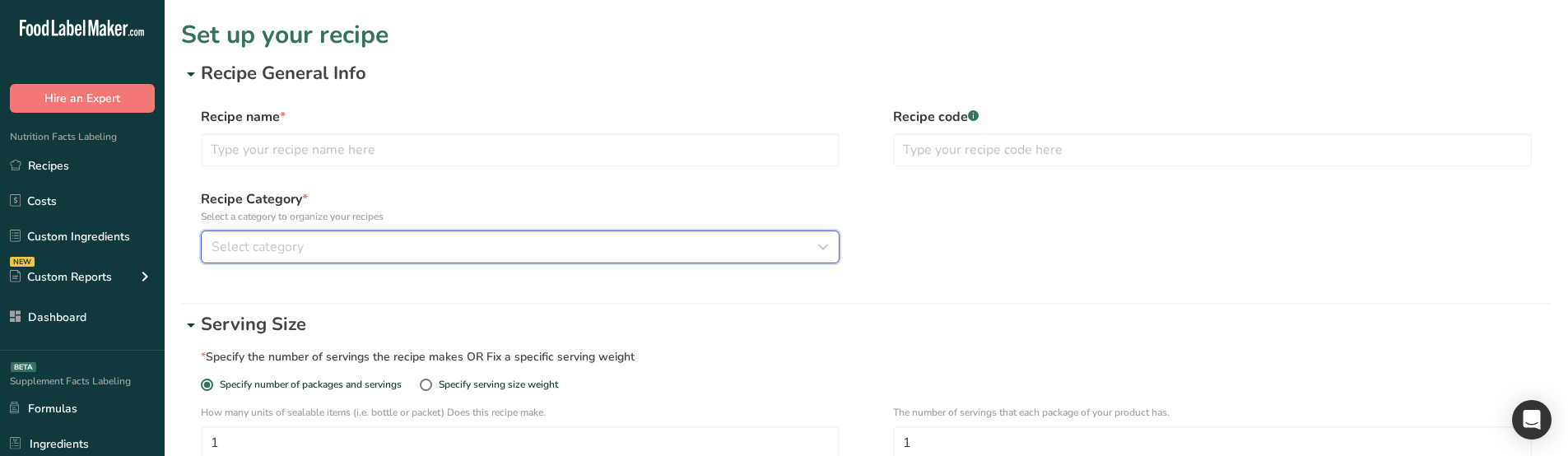
click at [485, 253] on div "Select category" at bounding box center [515, 247] width 608 height 20
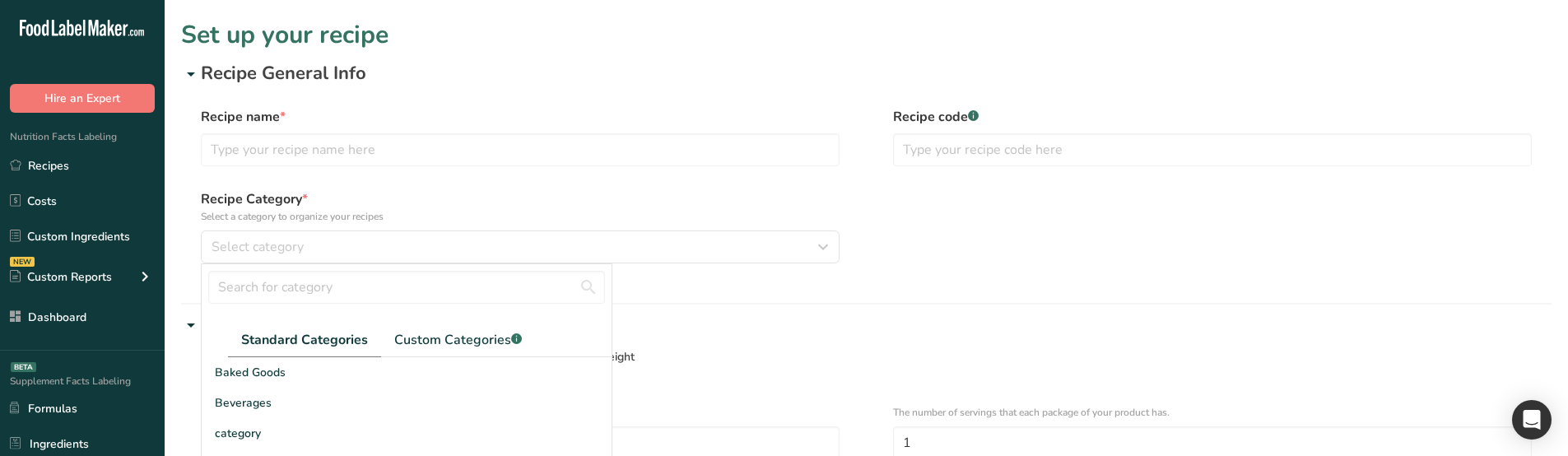
click at [626, 217] on p "Select a category to organize your recipes" at bounding box center [520, 216] width 639 height 15
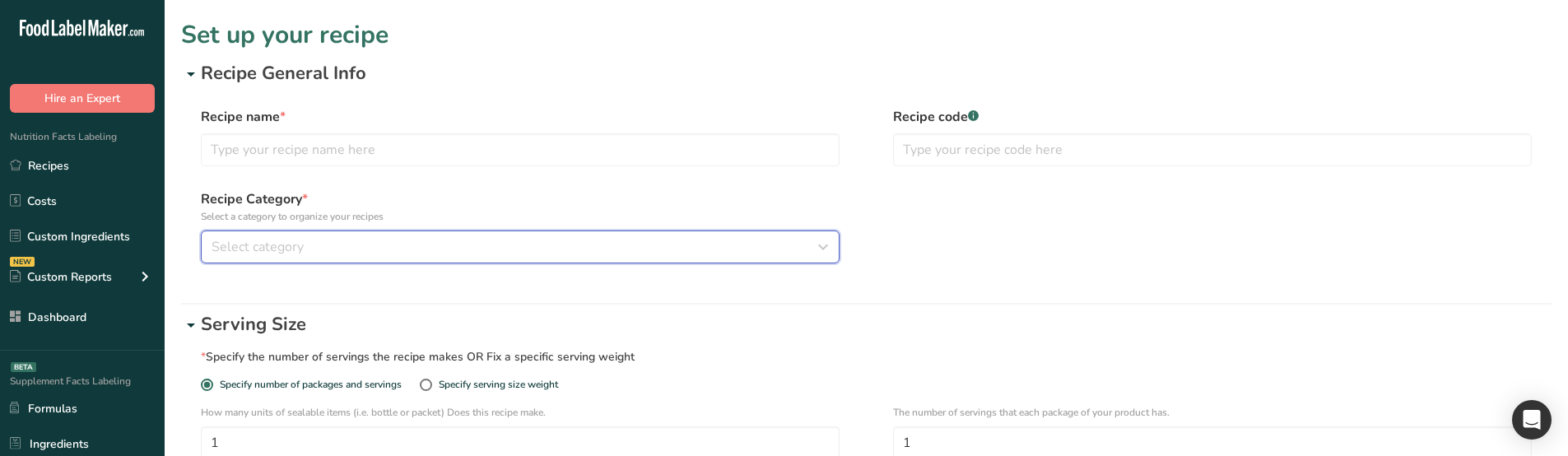
click at [697, 245] on div "Select category" at bounding box center [515, 247] width 608 height 20
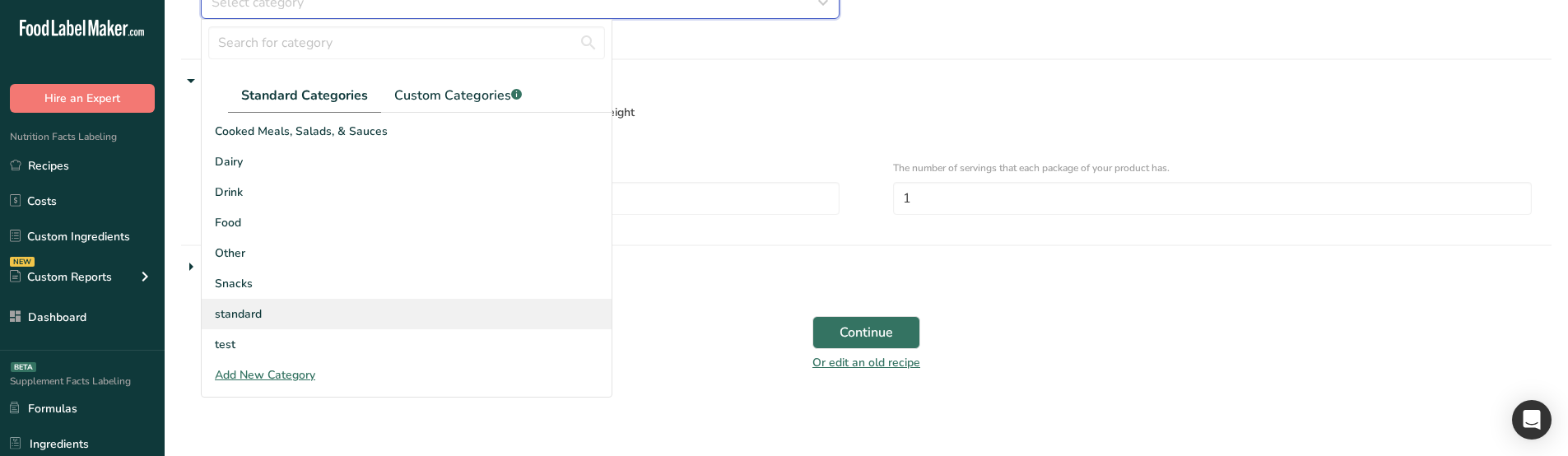
scroll to position [249, 0]
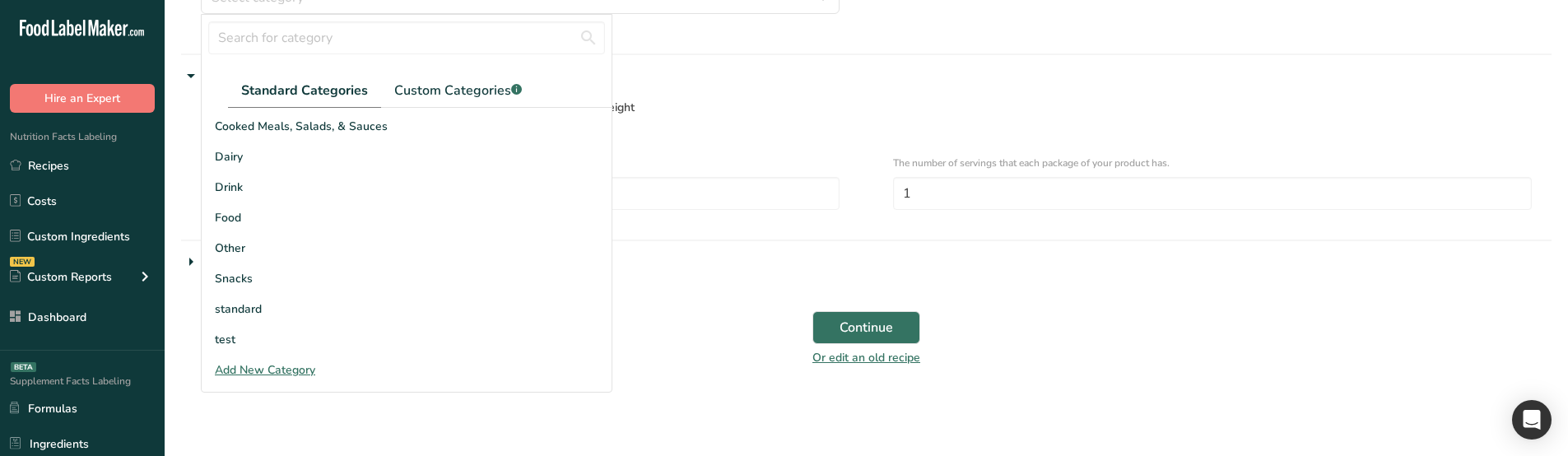
click at [250, 372] on div "Add New Category" at bounding box center [406, 370] width 409 height 17
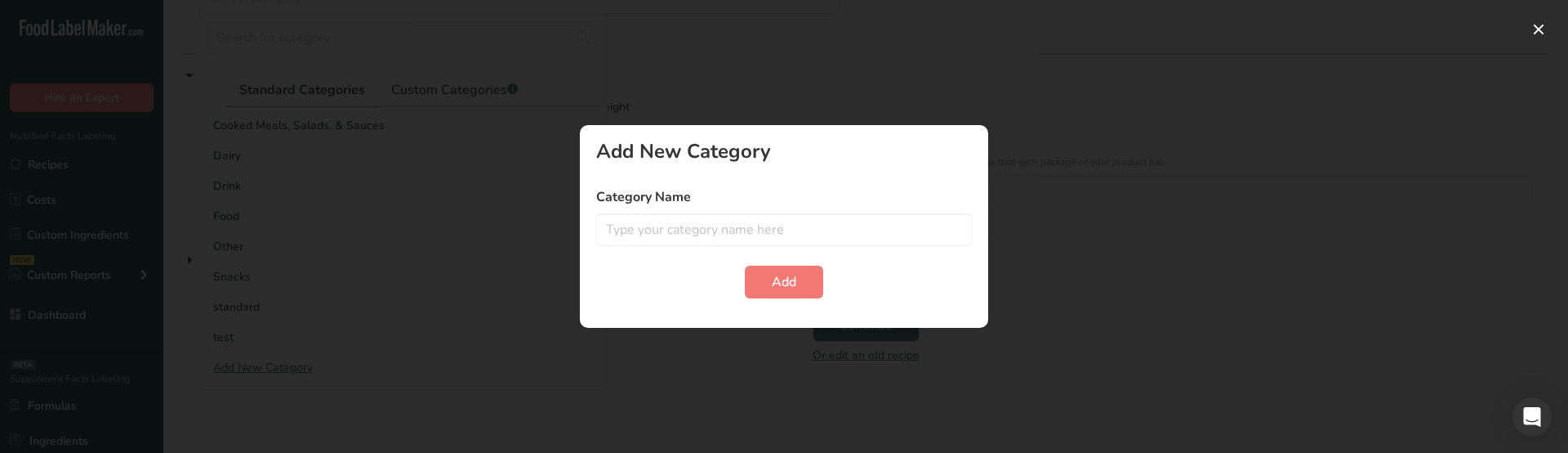
click at [511, 345] on div at bounding box center [784, 226] width 1568 height 453
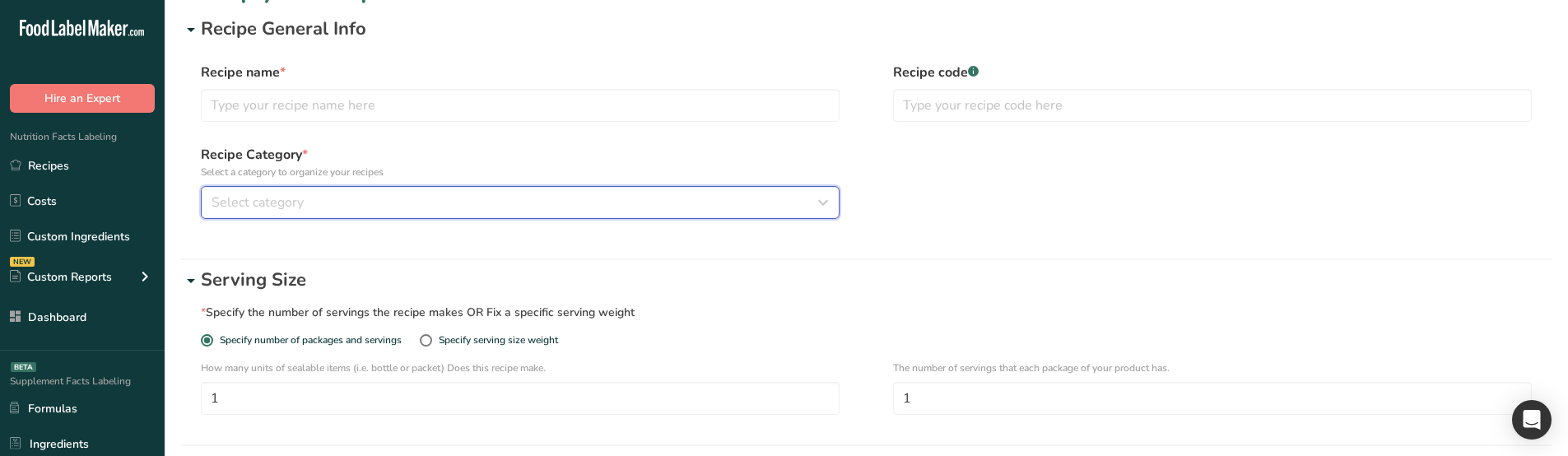
click at [348, 199] on div "Select category" at bounding box center [515, 202] width 608 height 20
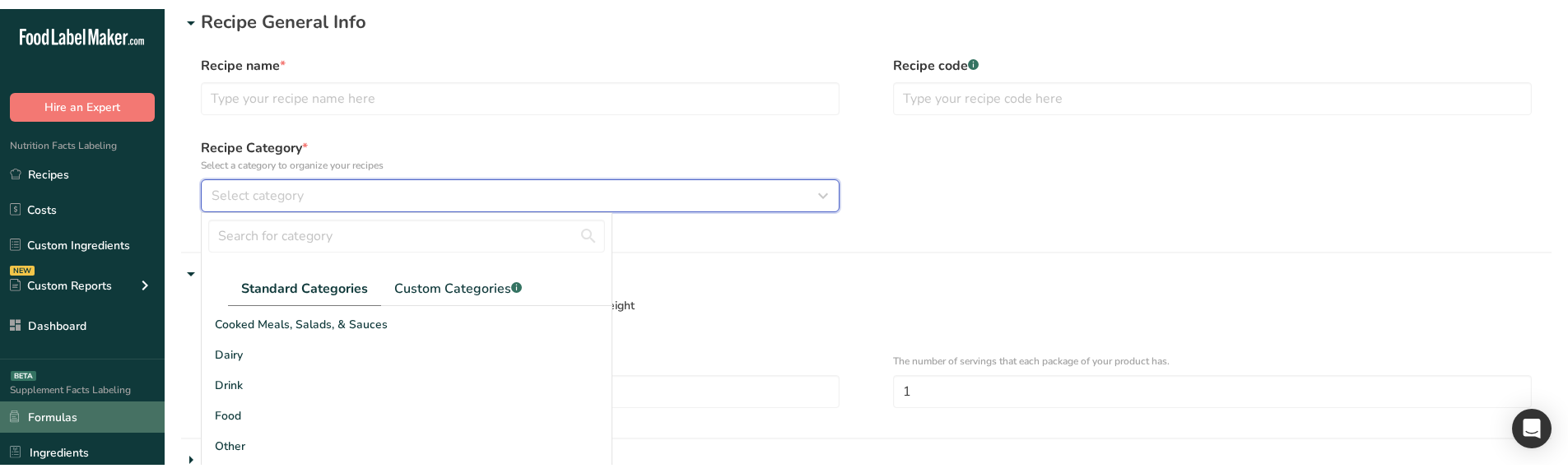
scroll to position [61, 0]
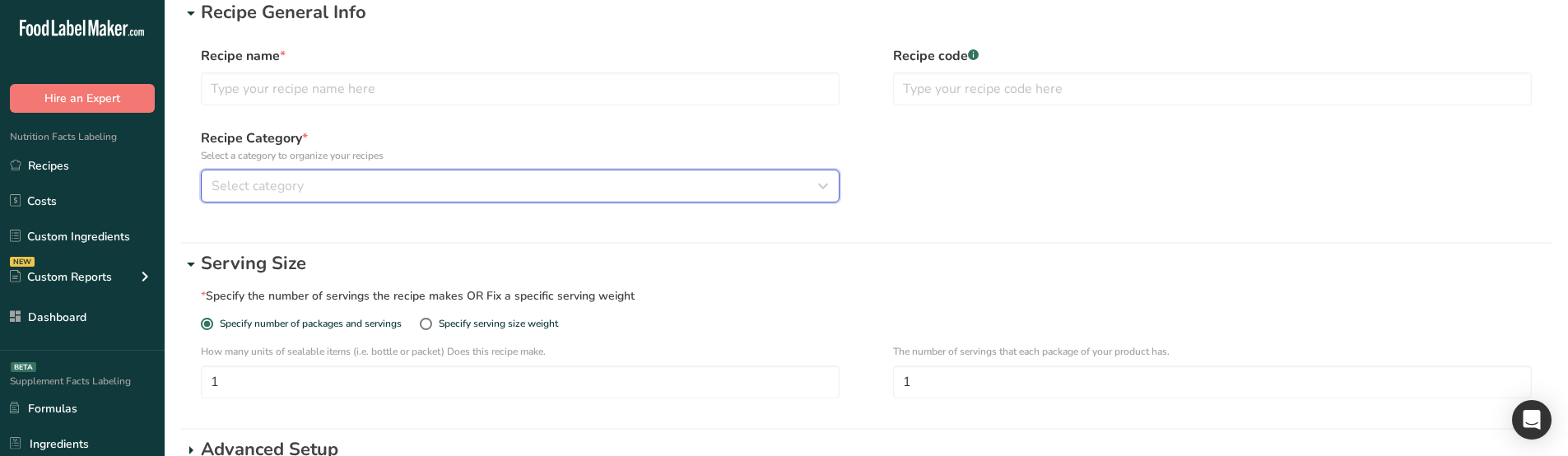
click at [365, 178] on div "Select category" at bounding box center [515, 185] width 608 height 20
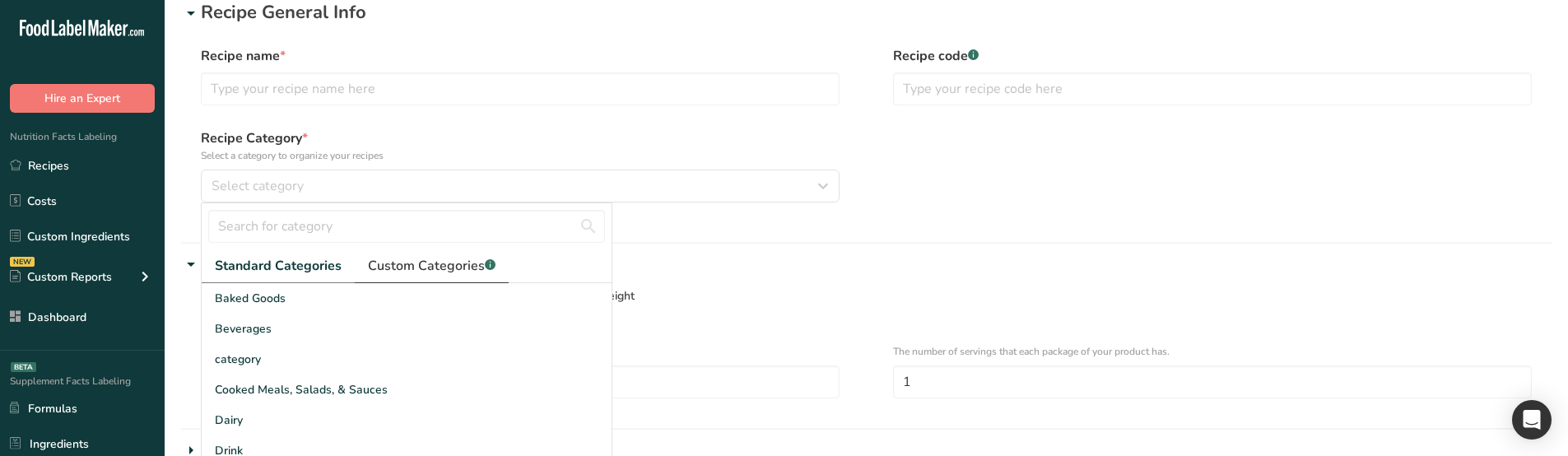
click at [422, 272] on span "Custom Categories .a-a{fill:#347362;}.b-a{fill:#fff;}" at bounding box center [432, 265] width 128 height 20
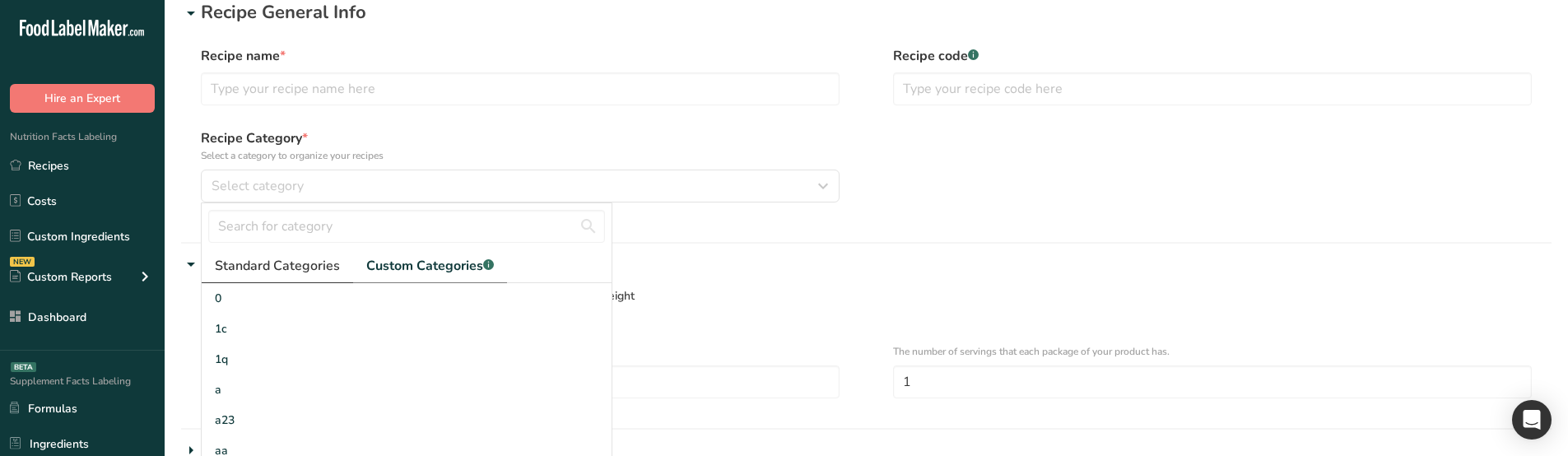
click at [321, 272] on span "Standard Categories" at bounding box center [277, 265] width 125 height 20
click at [918, 270] on p "Serving Size" at bounding box center [876, 264] width 1351 height 28
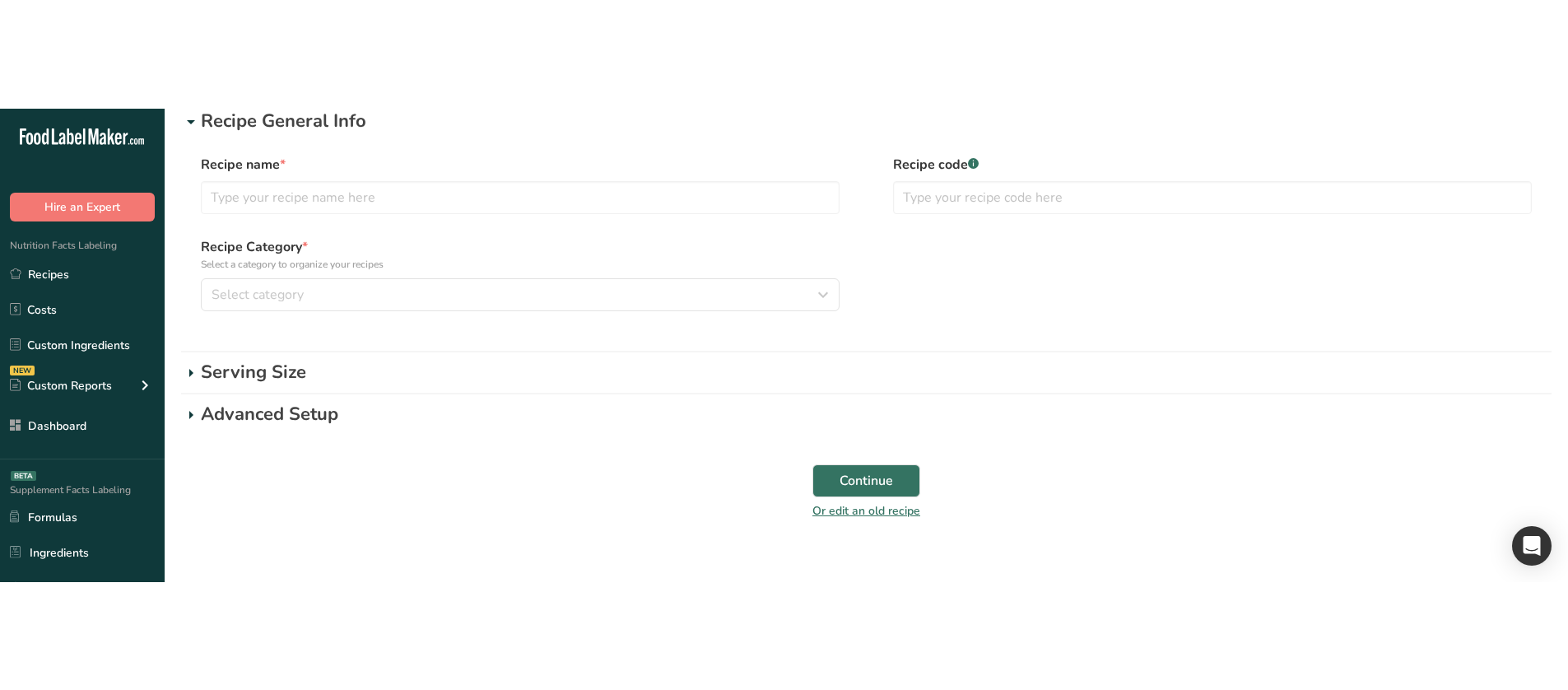
scroll to position [0, 0]
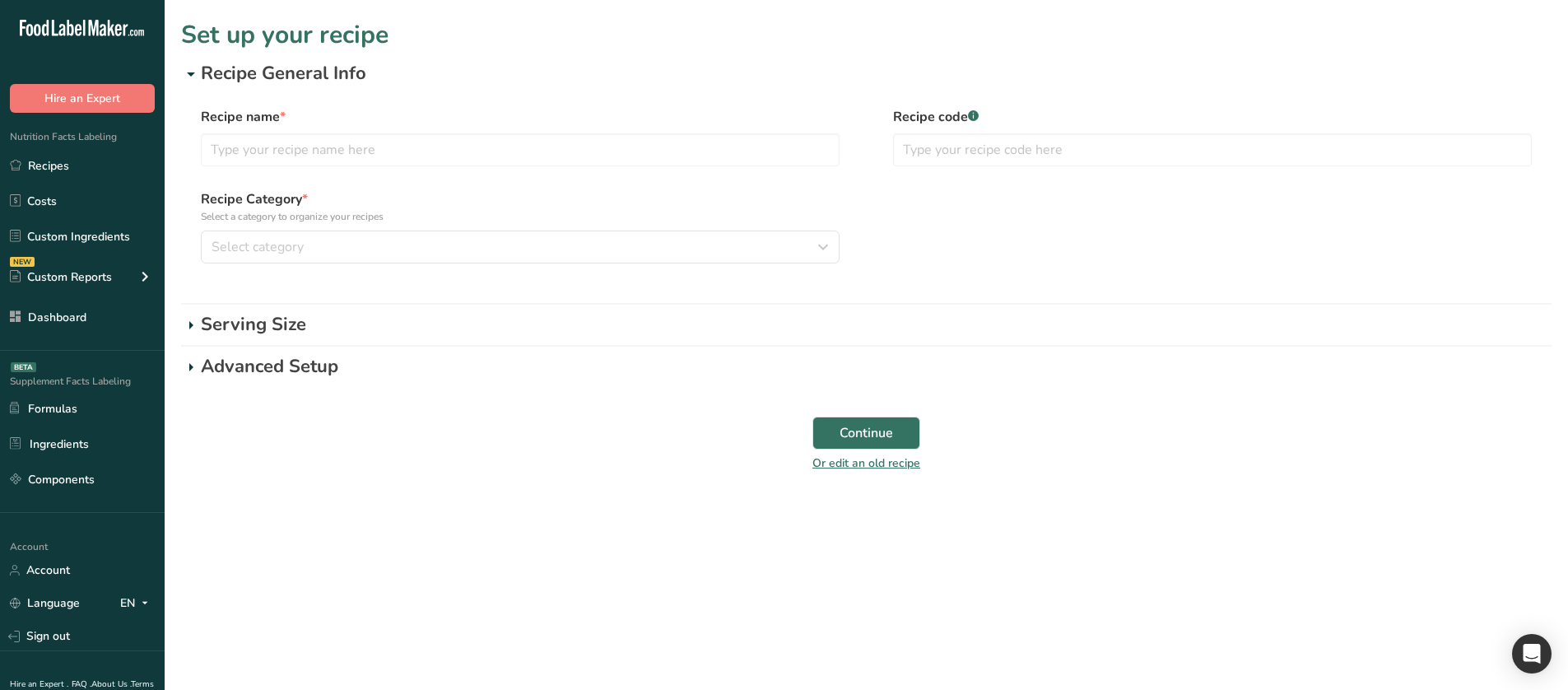
click at [326, 323] on p "Serving Size" at bounding box center [876, 325] width 1351 height 28
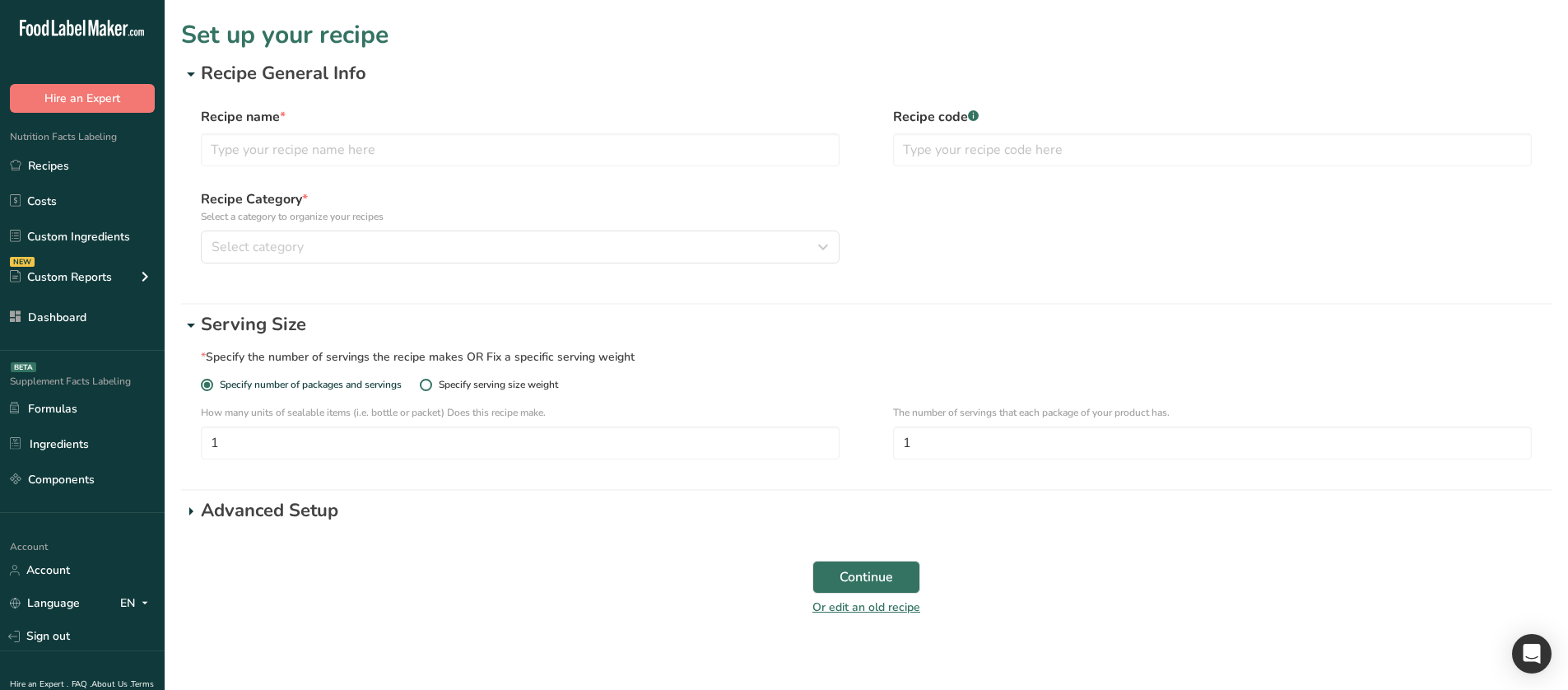
click at [506, 384] on div "Specify serving size weight" at bounding box center [498, 385] width 119 height 12
click at [430, 384] on input "Specify serving size weight" at bounding box center [425, 385] width 10 height 10
radio input "true"
radio input "false"
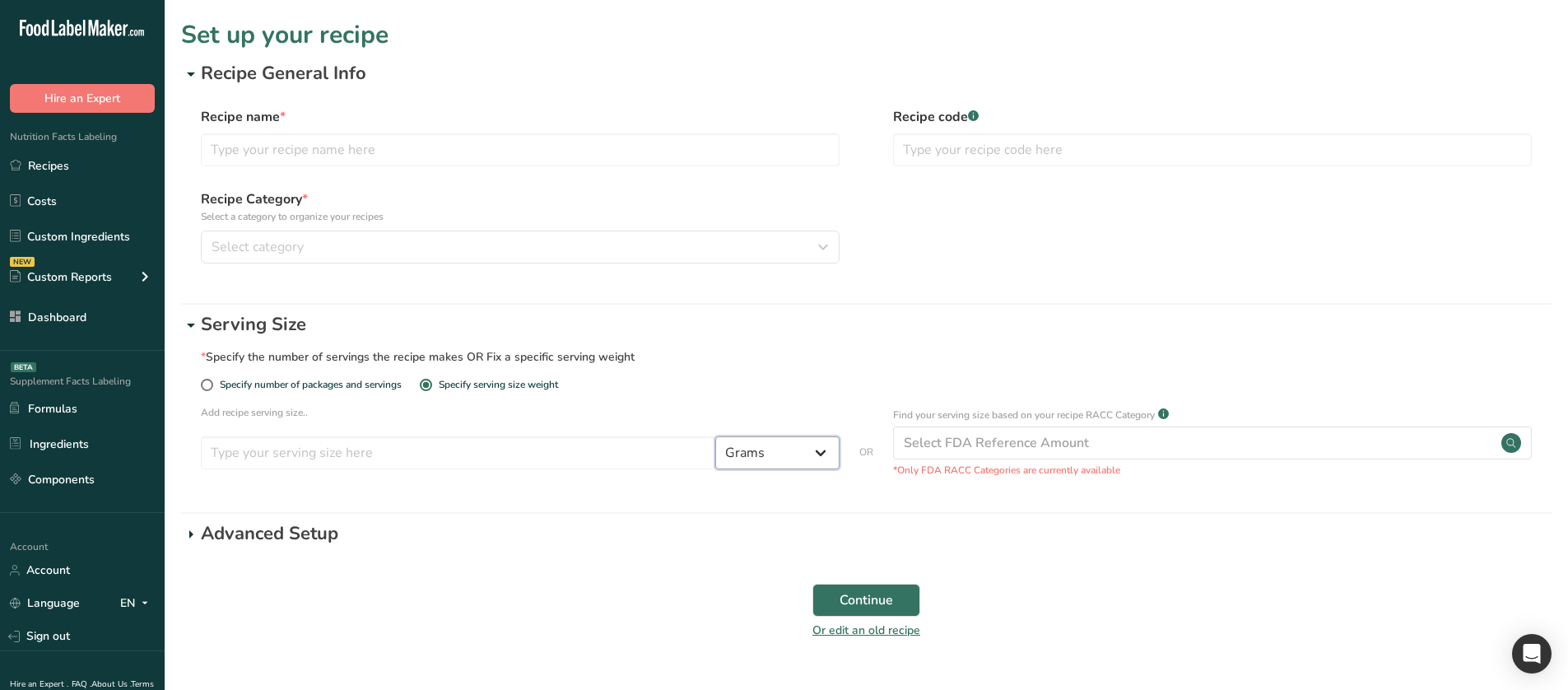
click at [760, 455] on select "Grams ppm ug kg mg mcg lb oz quarter cup half cup l ml fl oz tbsp tsp cup qt ga…" at bounding box center [778, 453] width 124 height 33
select select "28"
click at [715, 436] on select "Grams ppm ug kg mg mcg lb oz quarter cup half cup l ml fl oz tbsp tsp cup qt ga…" at bounding box center [778, 453] width 124 height 33
select select "29"
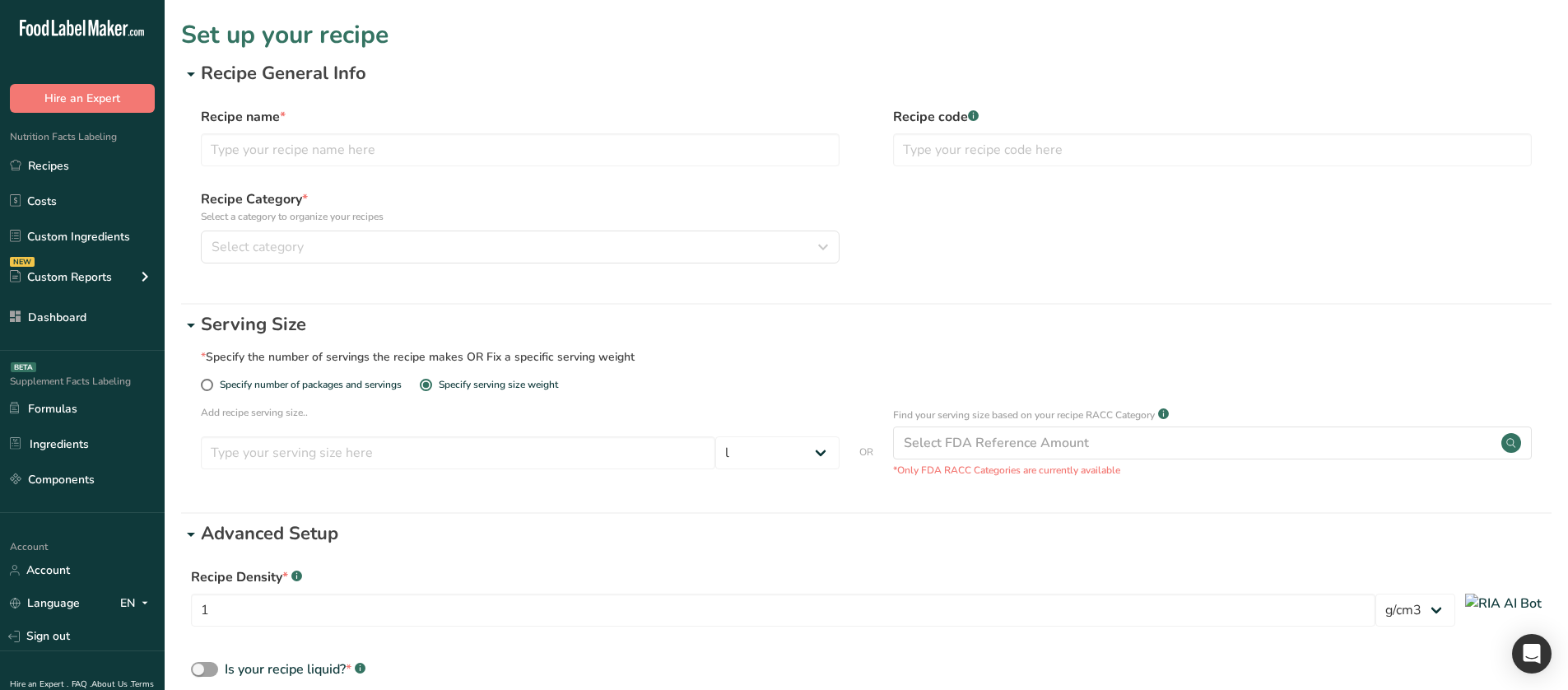
drag, startPoint x: 301, startPoint y: 204, endPoint x: 203, endPoint y: 204, distance: 98.0
click at [203, 204] on label "Recipe Category * Select a category to organize your recipes" at bounding box center [520, 207] width 639 height 34
copy label "Recipe Category"
click at [871, 229] on div "Recipe Category * Select a category to organize your recipes Select category St…" at bounding box center [866, 227] width 1331 height 74
click at [730, 390] on div "Specify number of packages and servings Specify serving size weight" at bounding box center [866, 392] width 1331 height 27
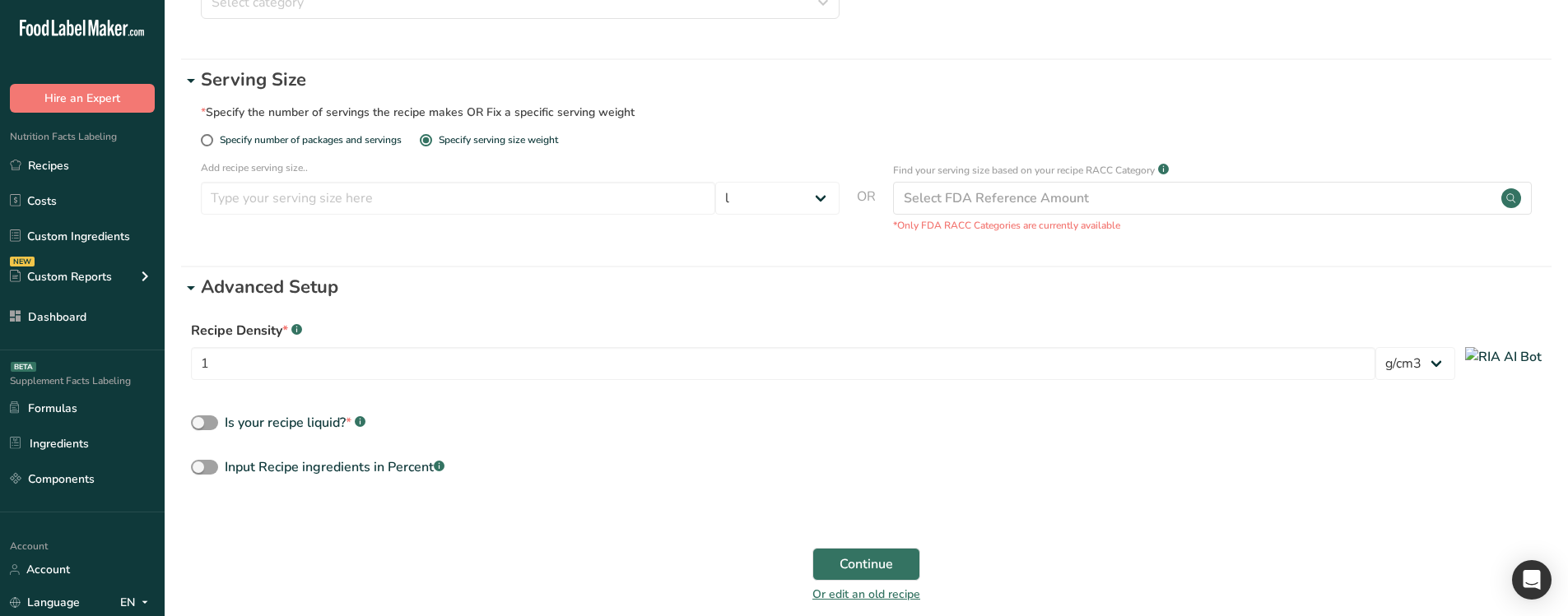
scroll to position [246, 0]
click at [329, 455] on div "Input Recipe ingredients in Percent .a-a{fill:#347362;}.b-a{fill:#fff;}" at bounding box center [334, 464] width 220 height 20
click at [202, 455] on input "Input Recipe ingredients in Percent .a-a{fill:#347362;}.b-a{fill:#fff;}" at bounding box center [196, 465] width 10 height 10
checkbox input "true"
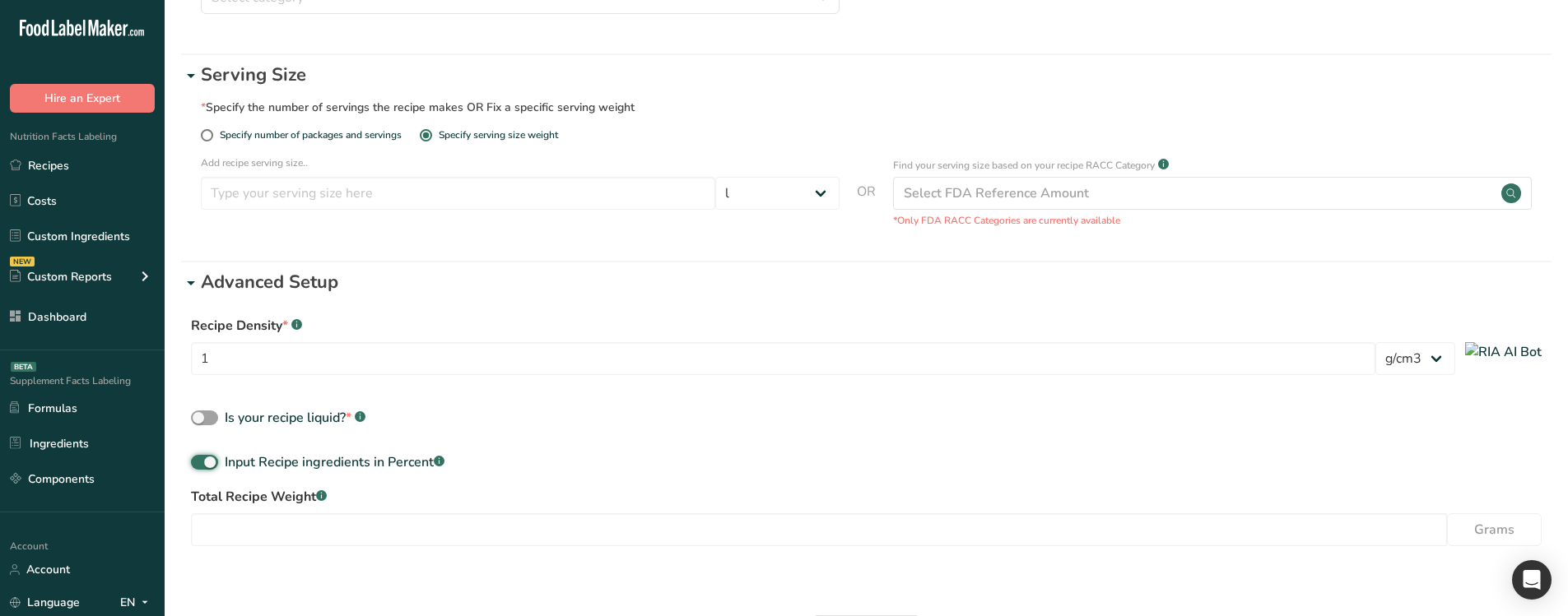
scroll to position [393, 0]
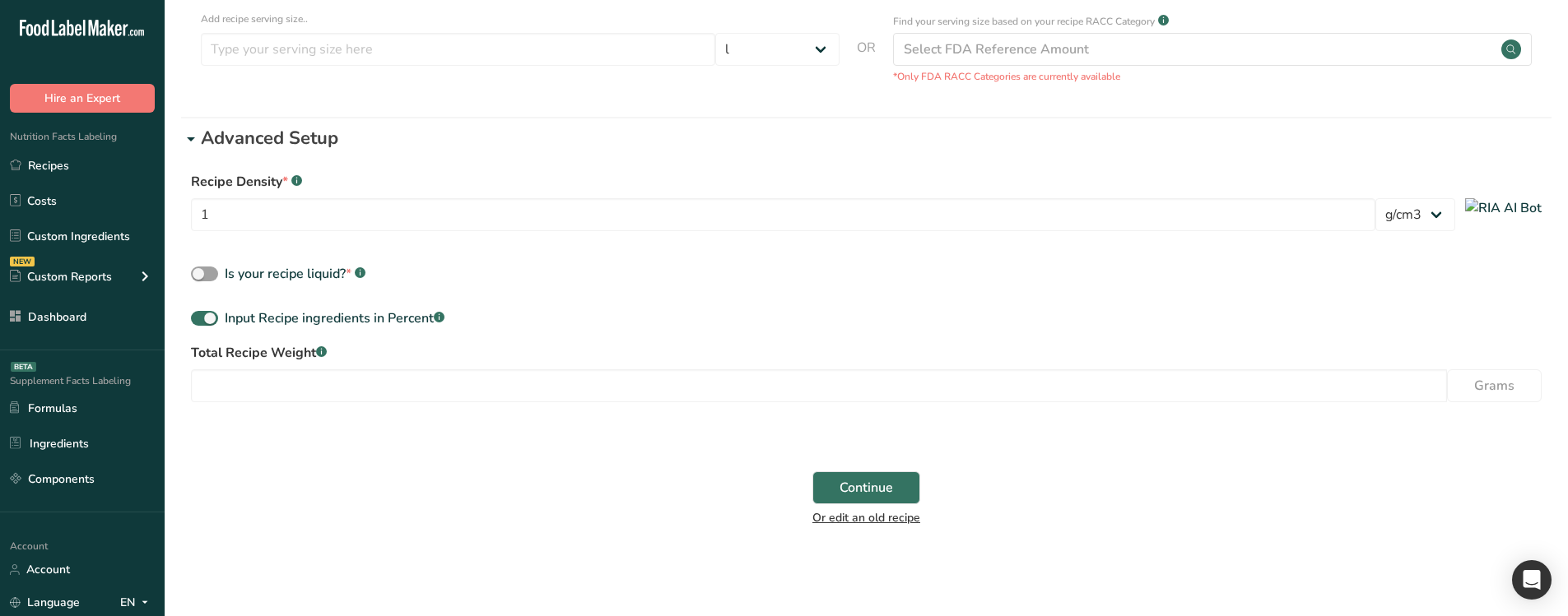
click at [844, 455] on link "Or edit an old recipe" at bounding box center [865, 518] width 108 height 16
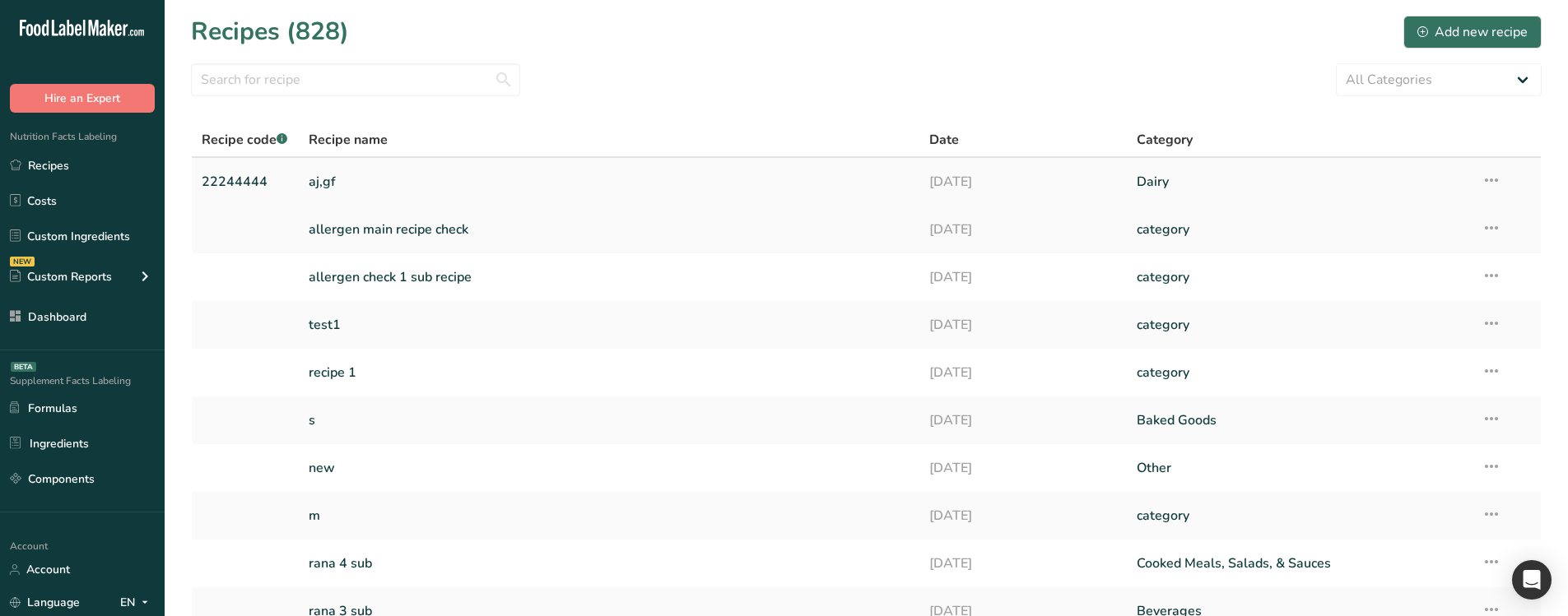
click at [578, 184] on link "aj,gf" at bounding box center [609, 182] width 602 height 34
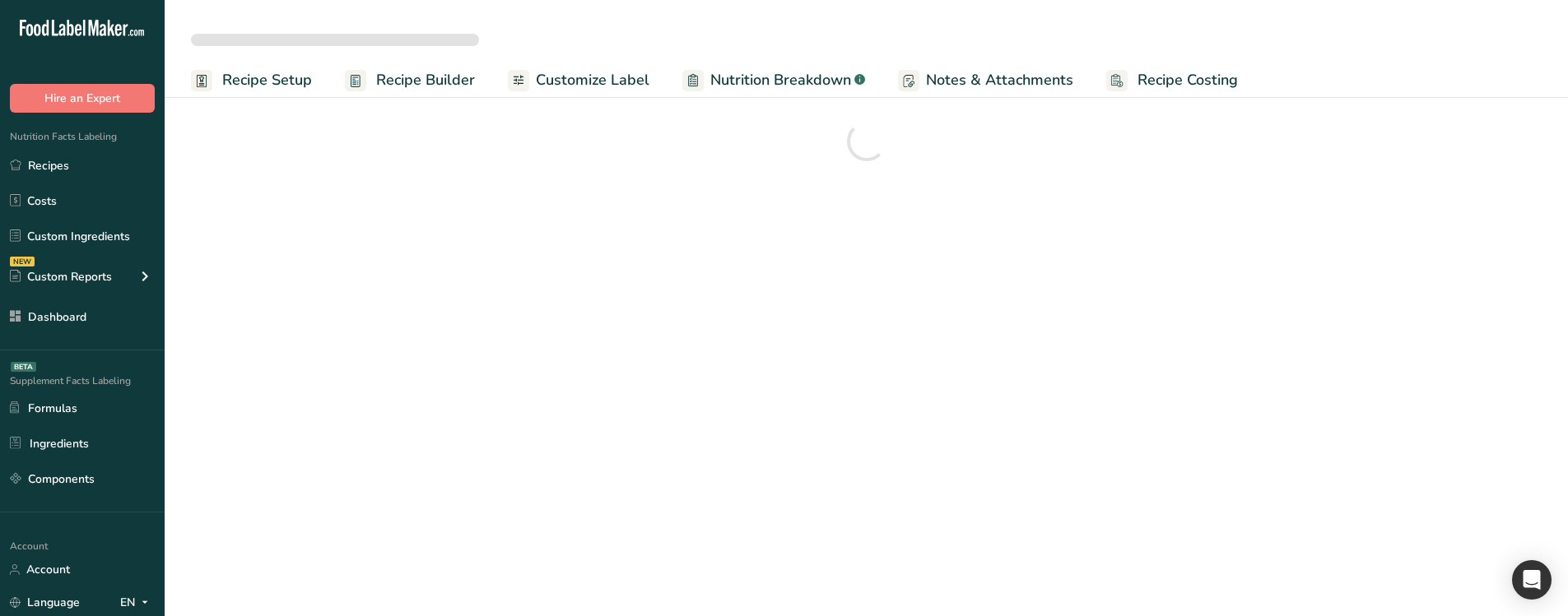
click at [277, 75] on span "Recipe Setup" at bounding box center [267, 80] width 90 height 22
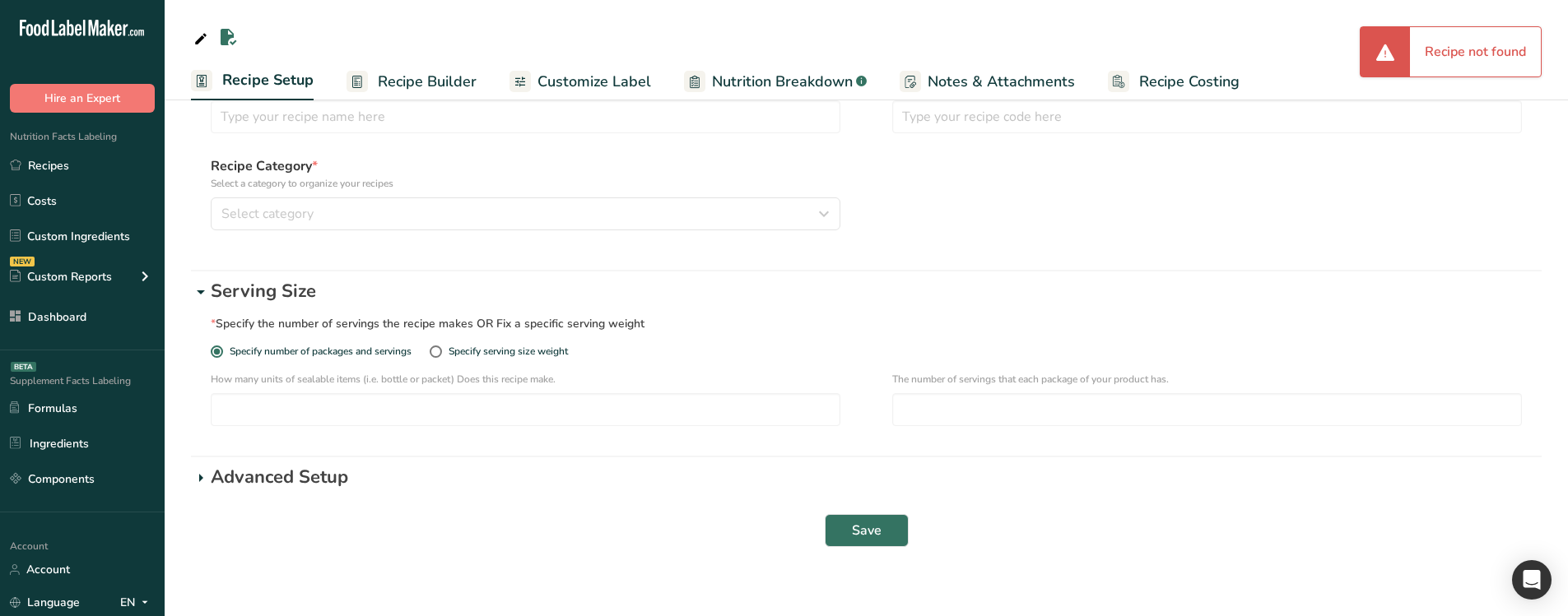
scroll to position [111, 0]
